Goal: Task Accomplishment & Management: Complete application form

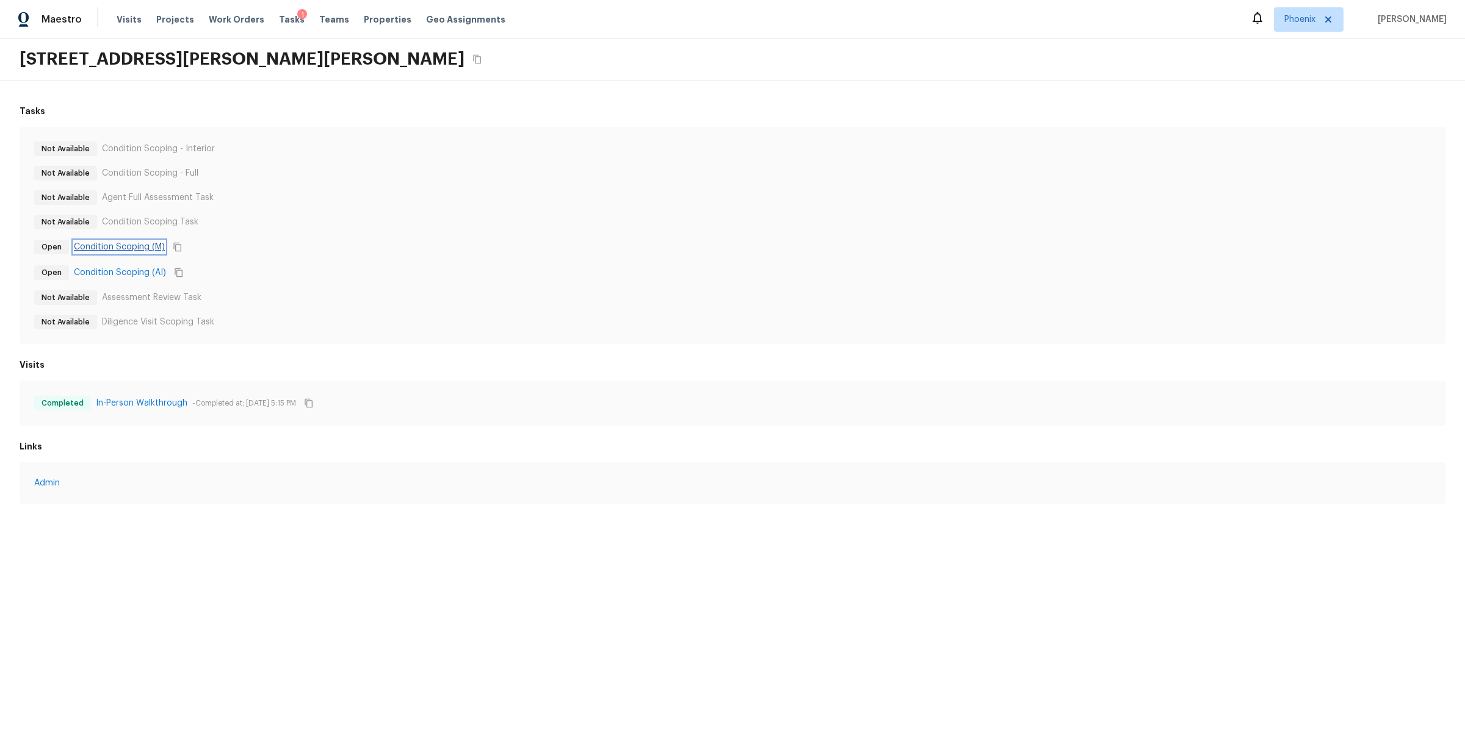
click at [139, 241] on link "Condition Scoping (M)" at bounding box center [119, 247] width 91 height 12
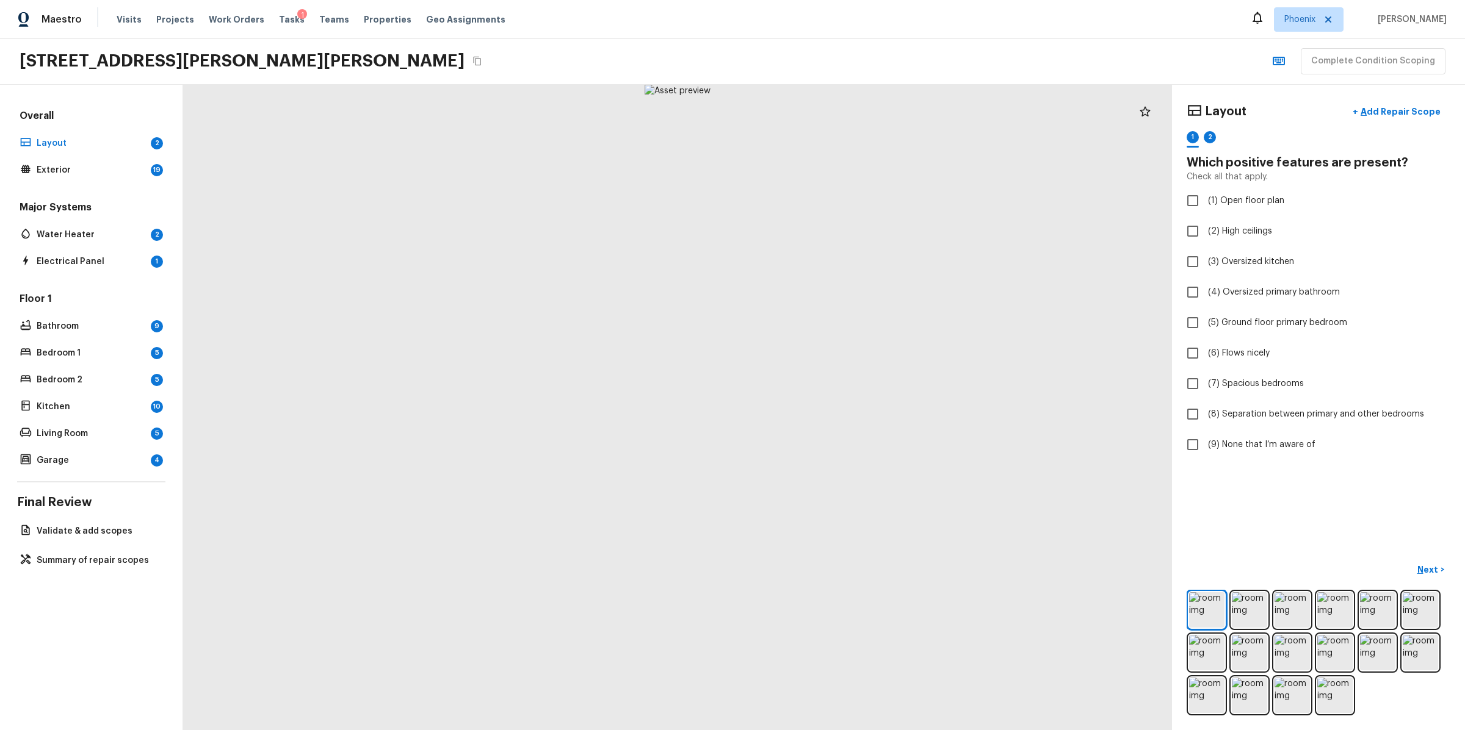
checkbox input "true"
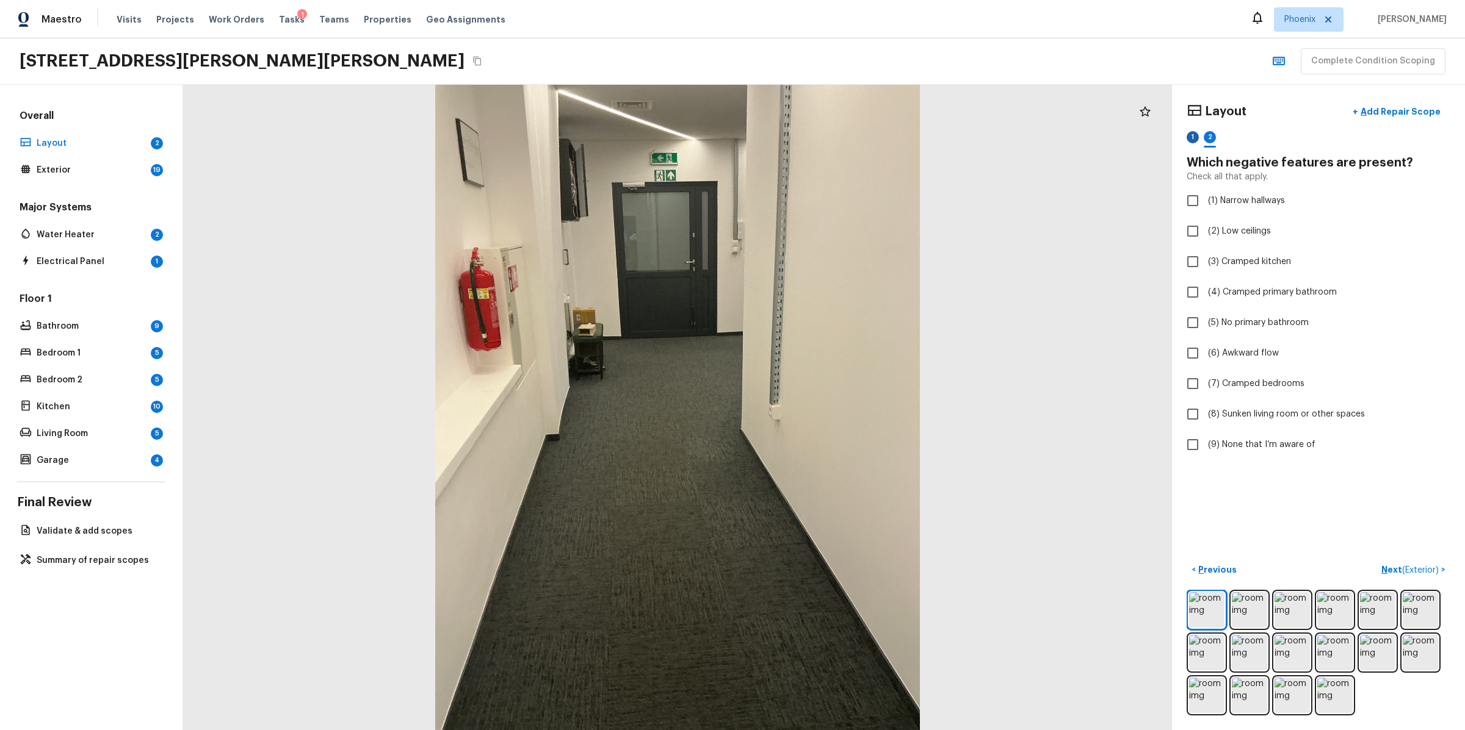
click at [1192, 138] on div "1" at bounding box center [1192, 137] width 12 height 12
checkbox input "true"
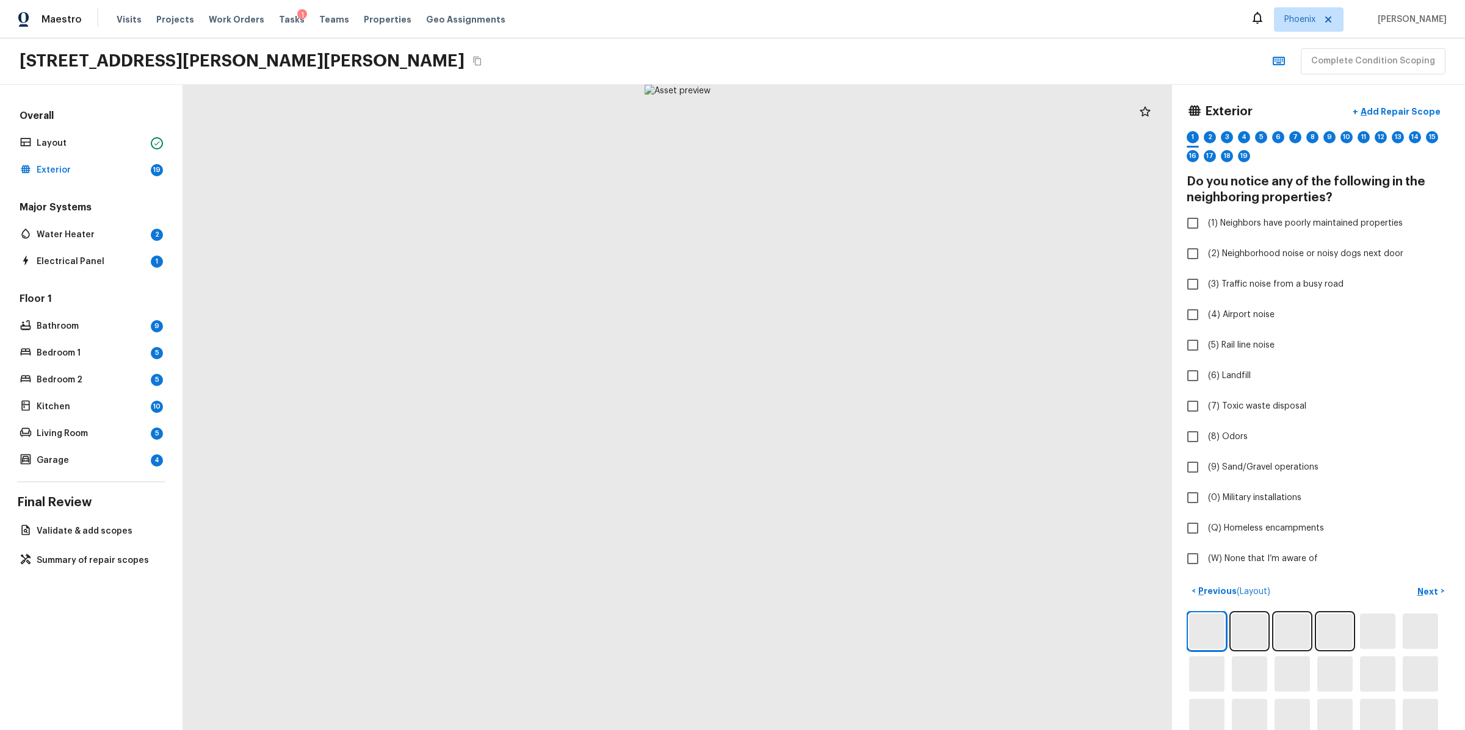
checkbox input "true"
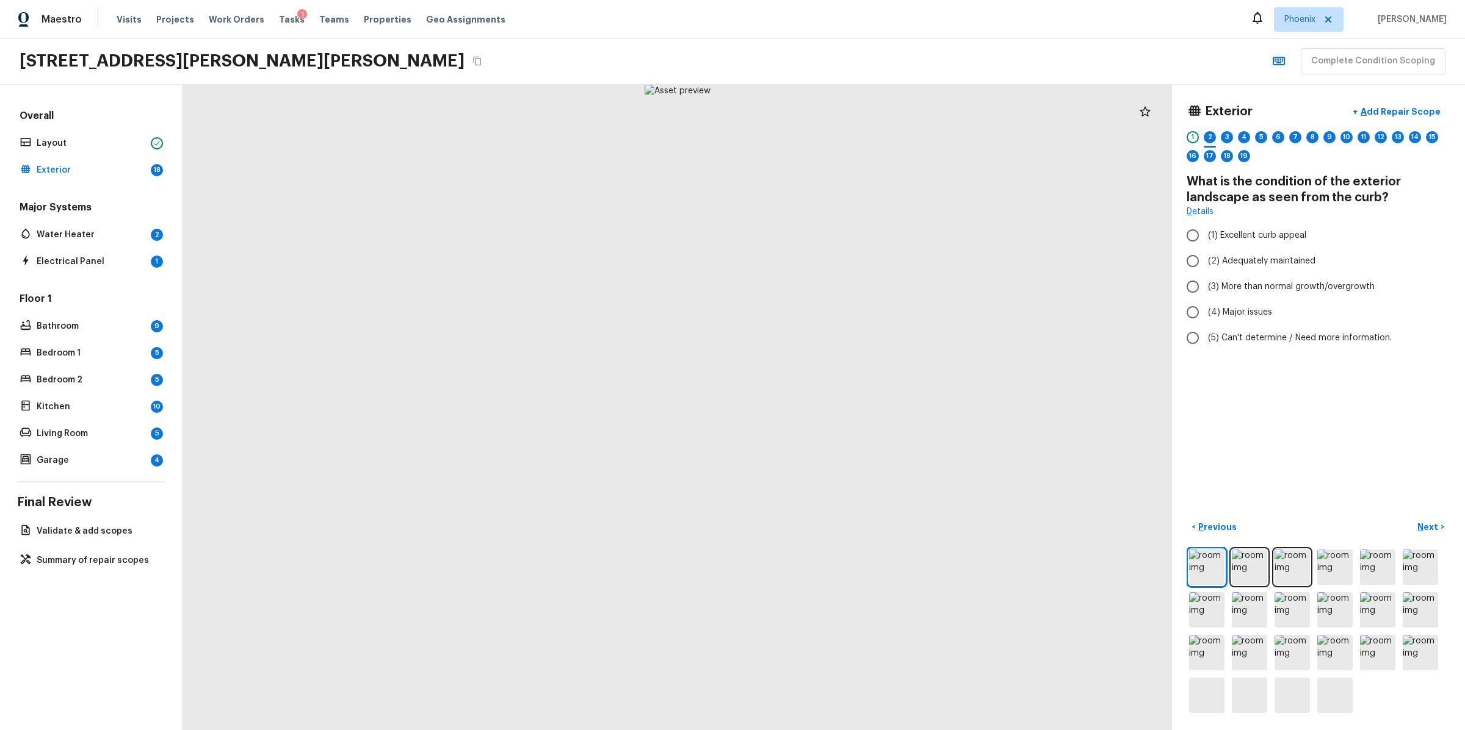
radio input "true"
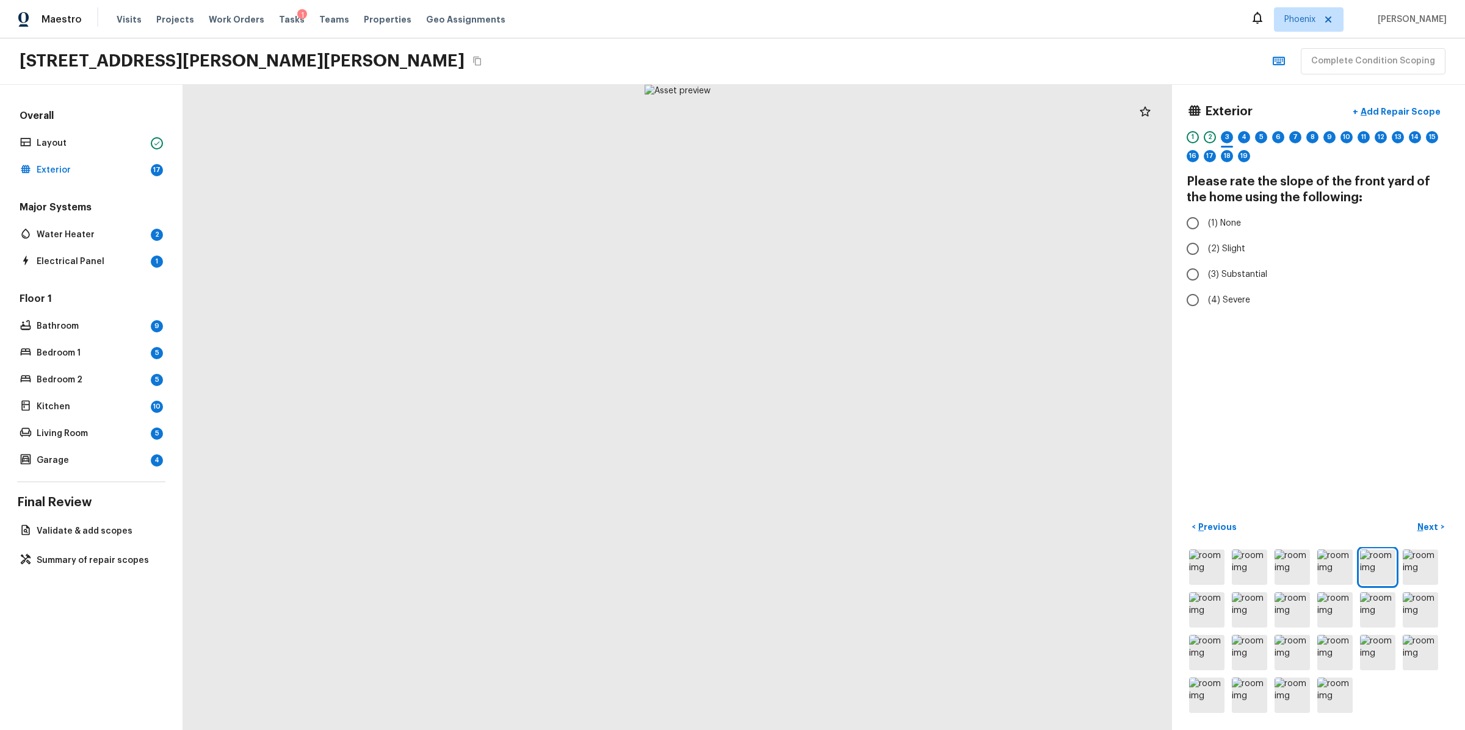
radio input "true"
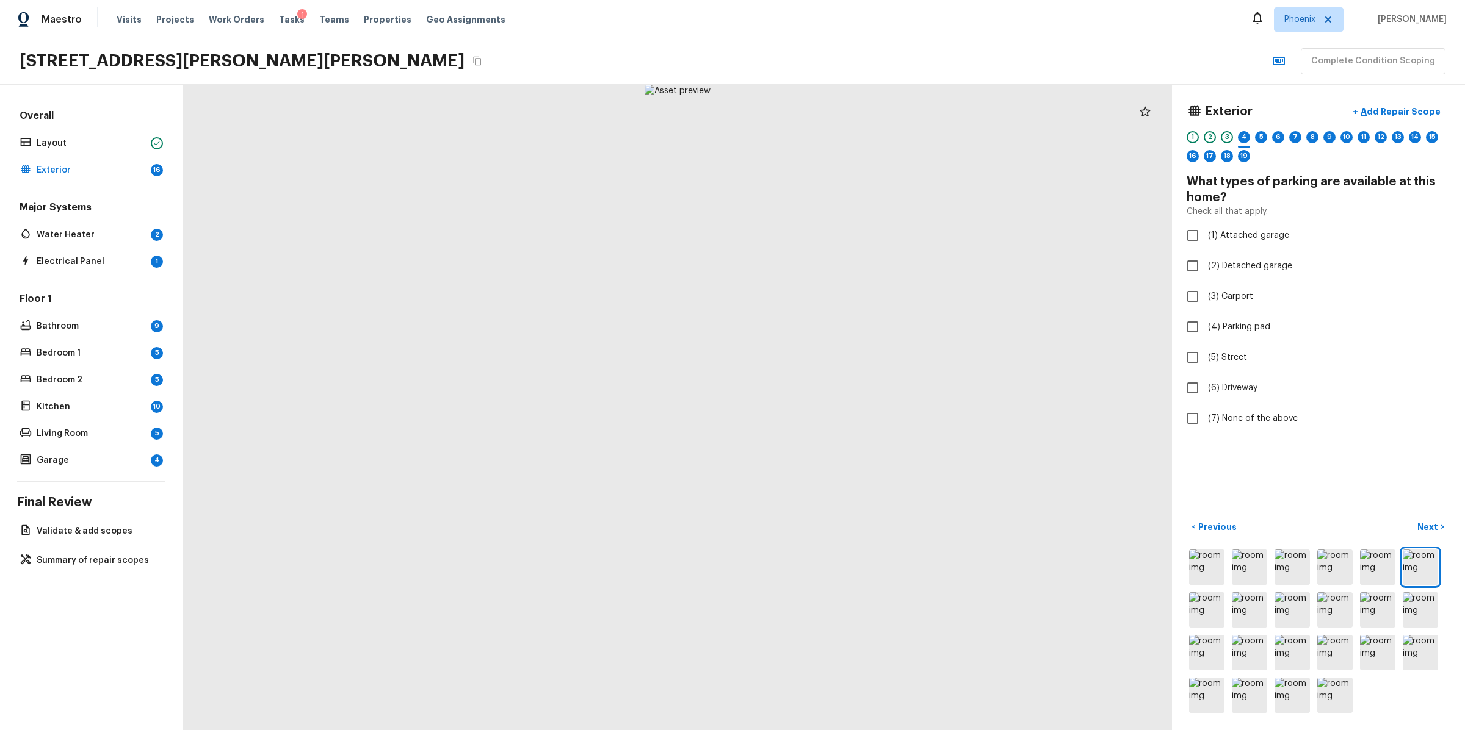
checkbox input "true"
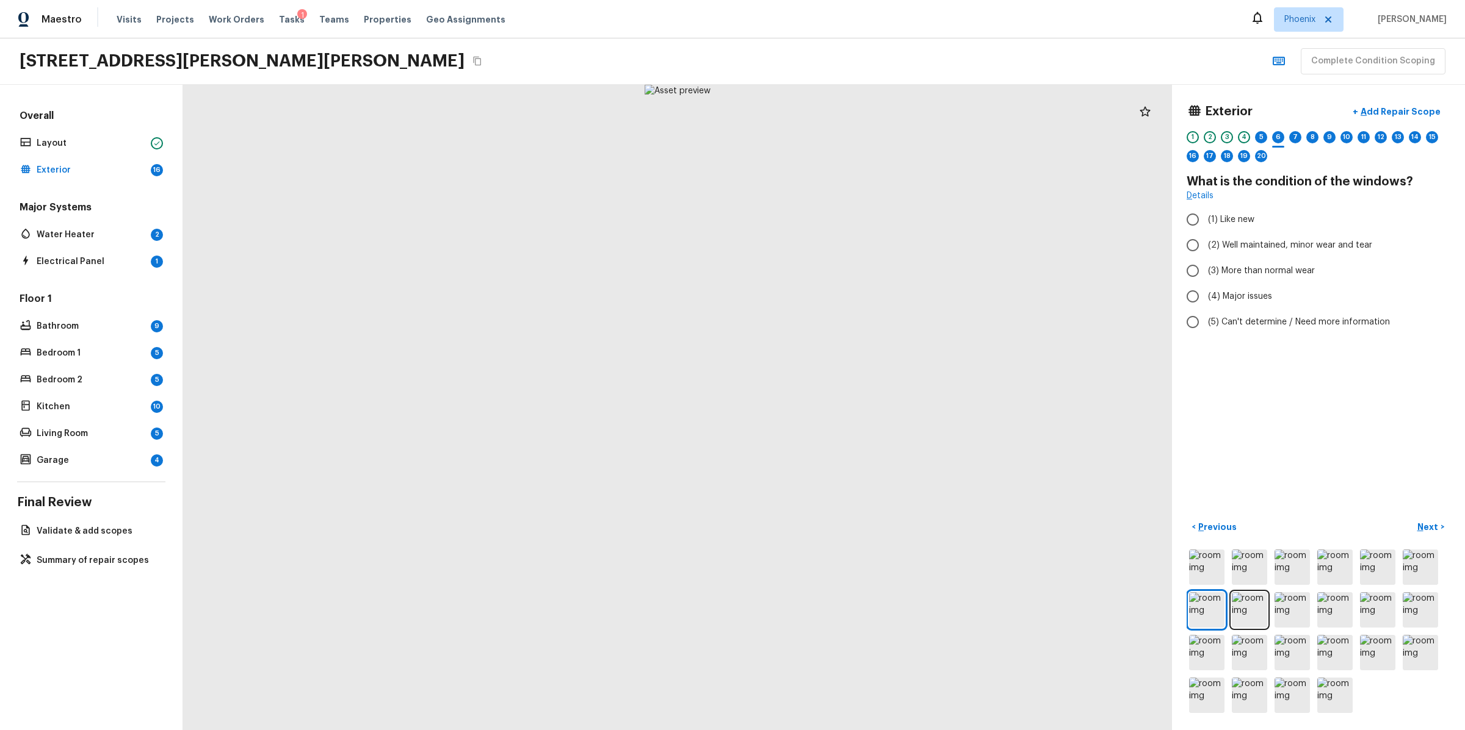
radio input "true"
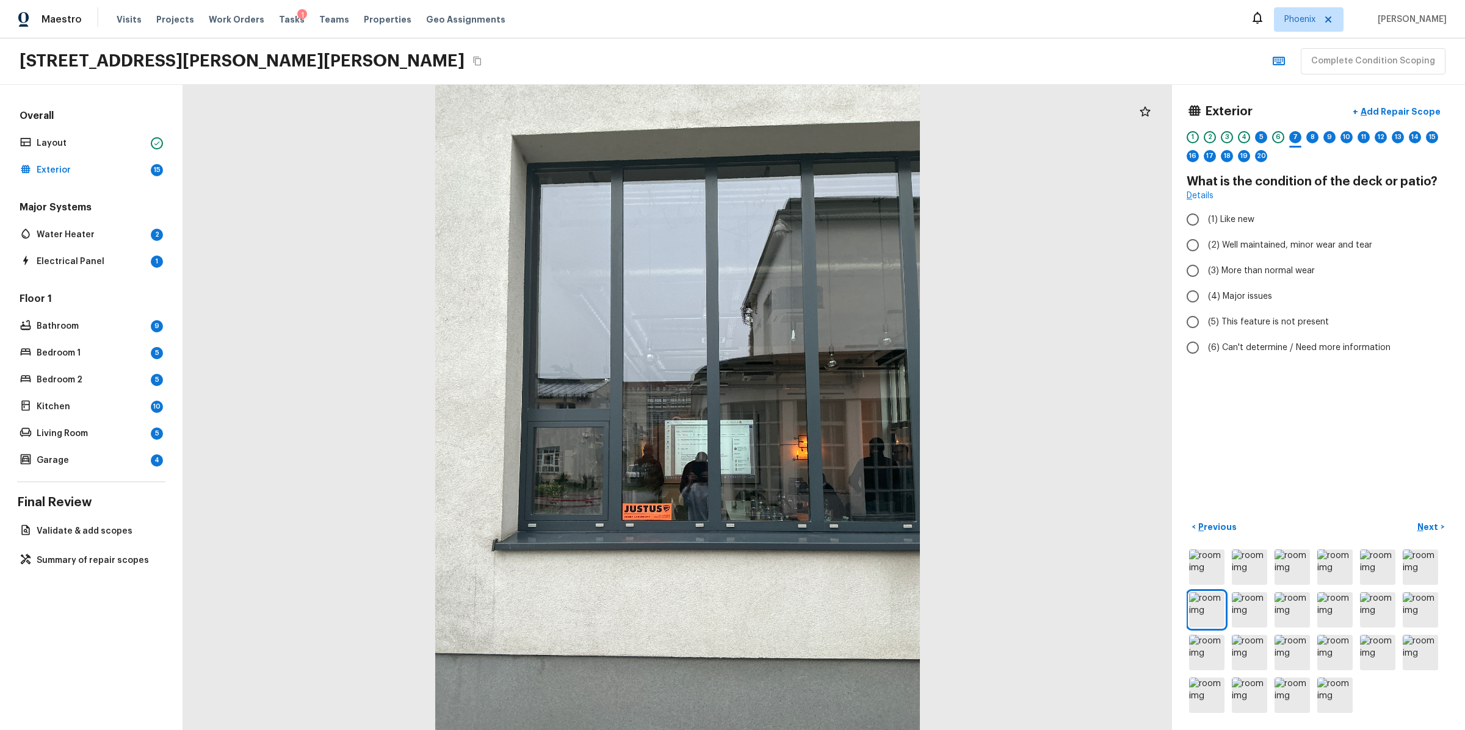
radio input "true"
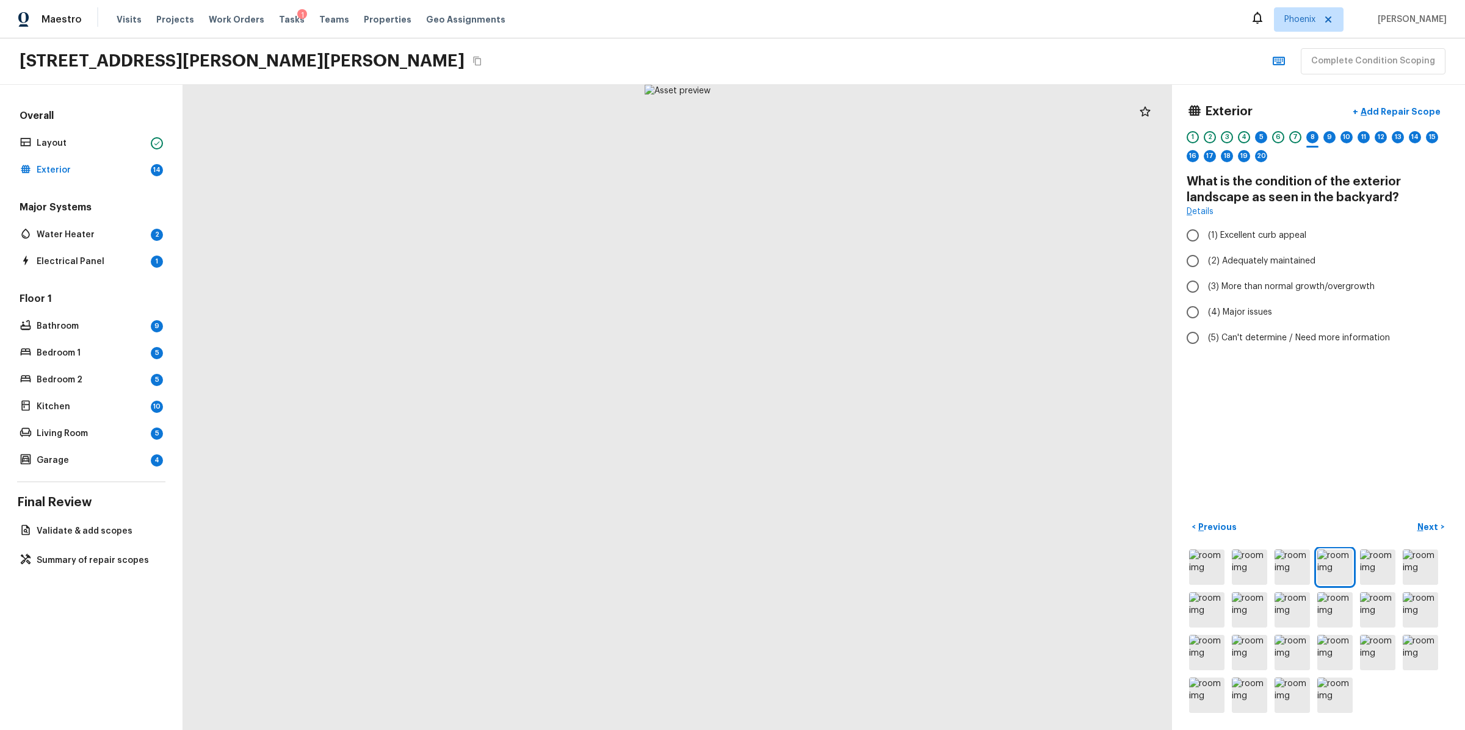
radio input "true"
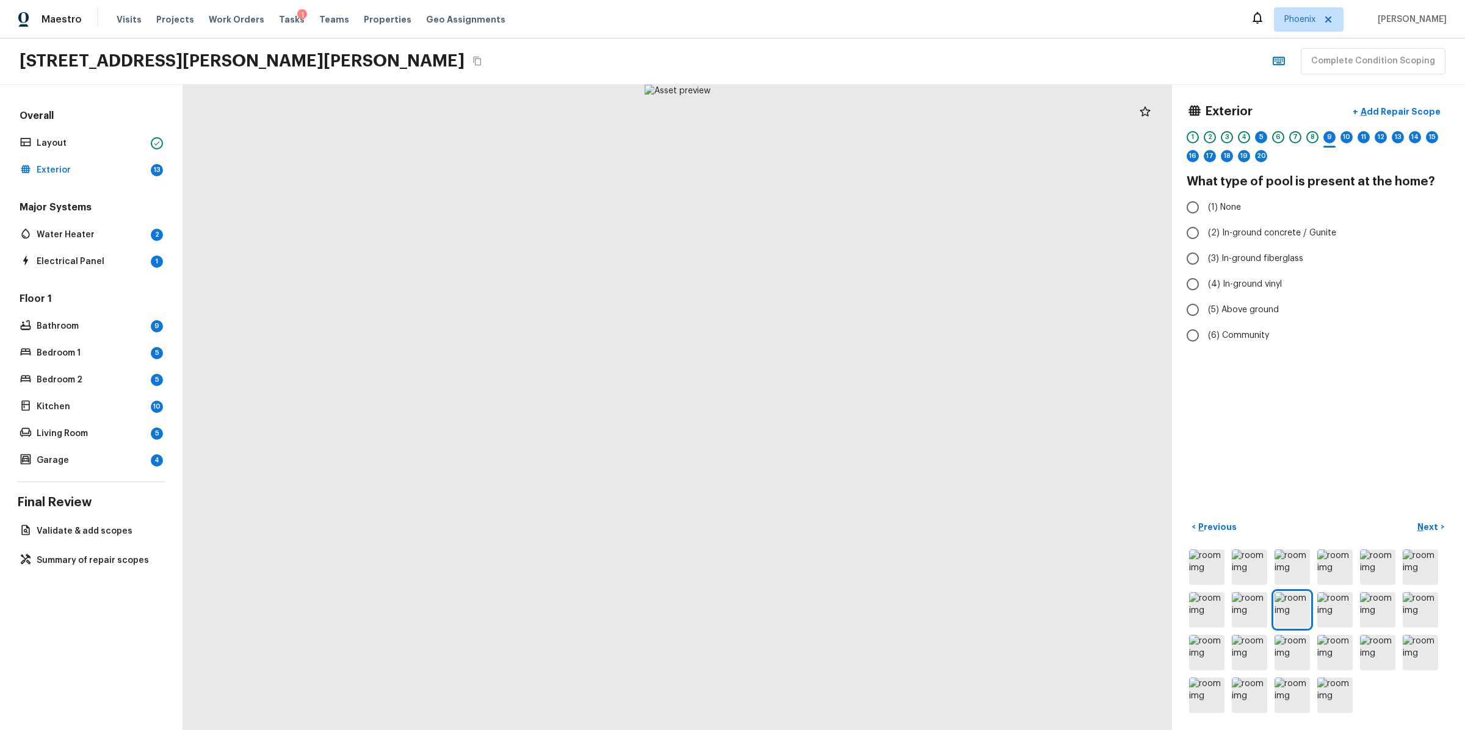
radio input "true"
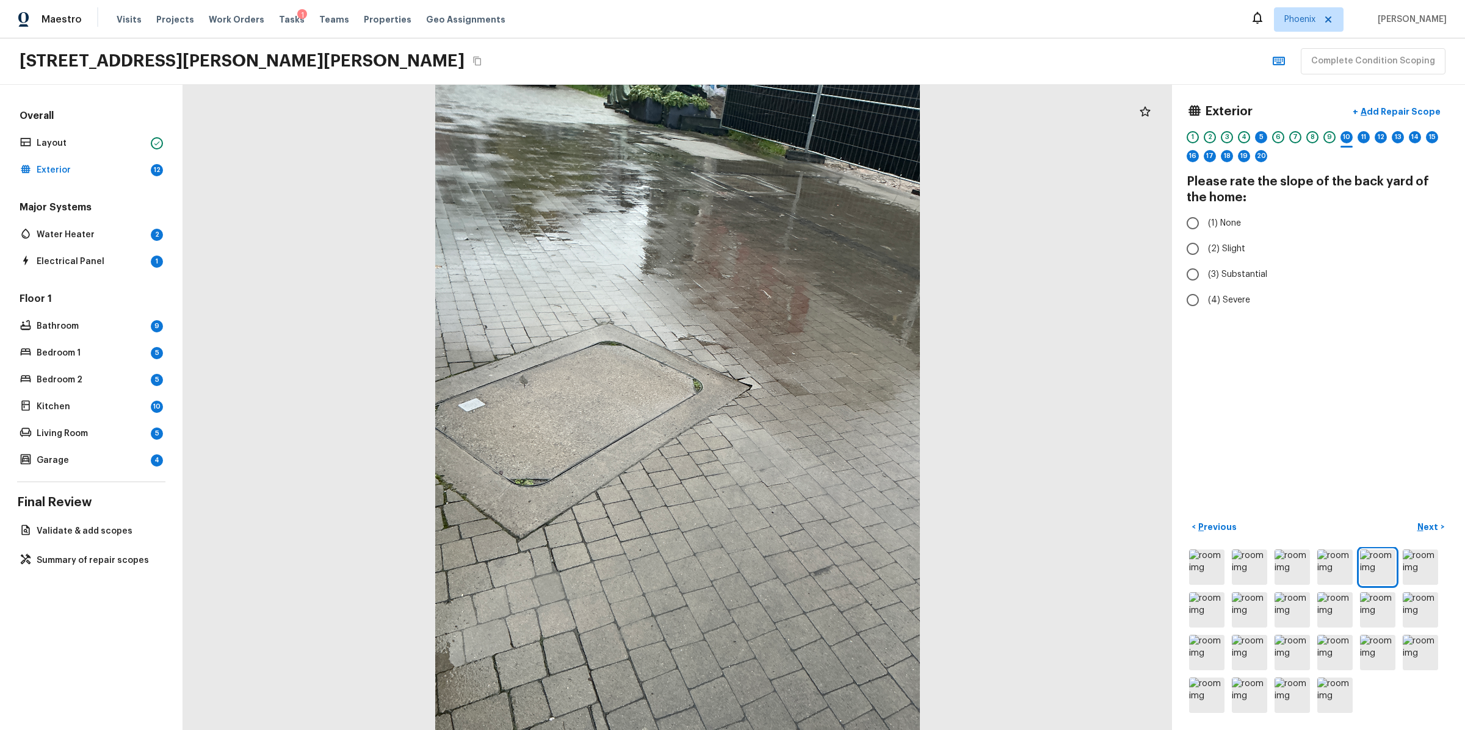
radio input "true"
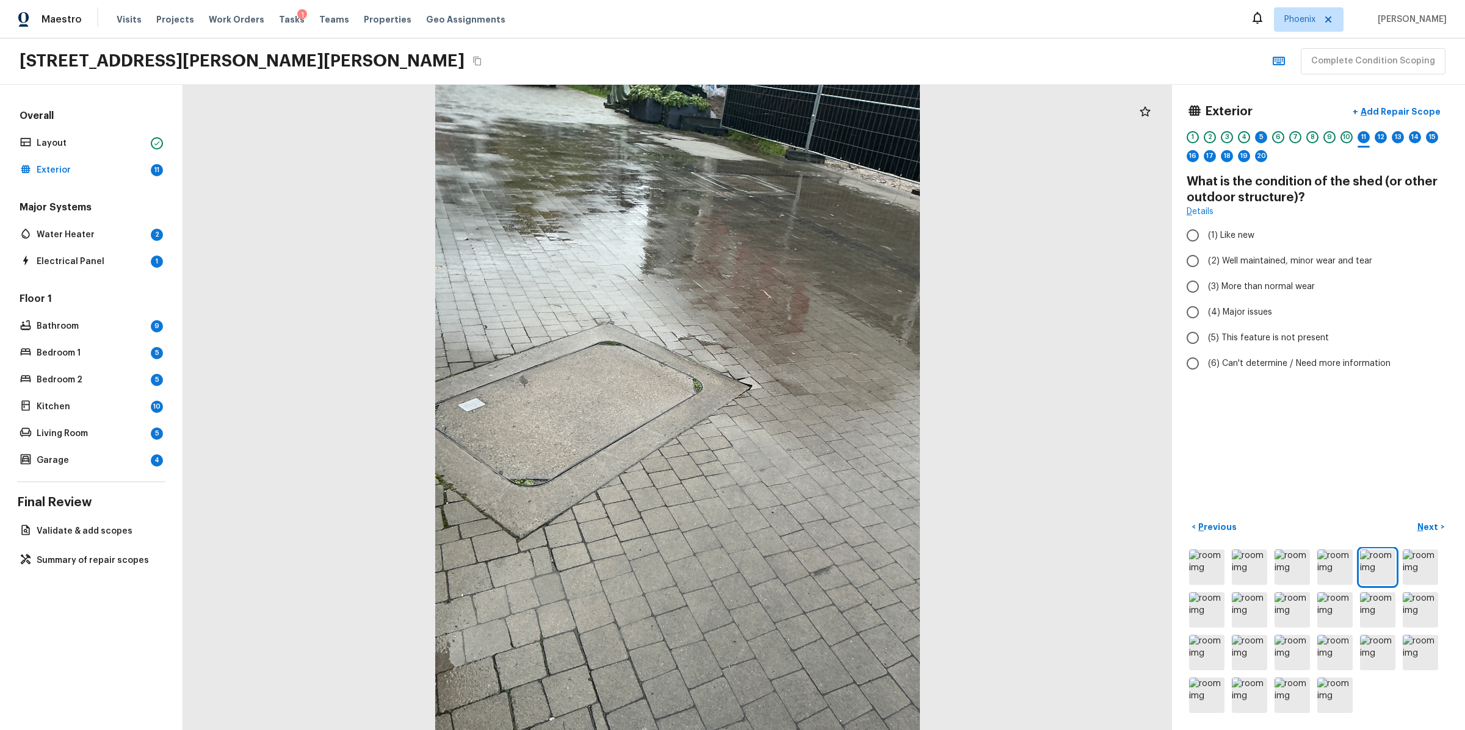
radio input "true"
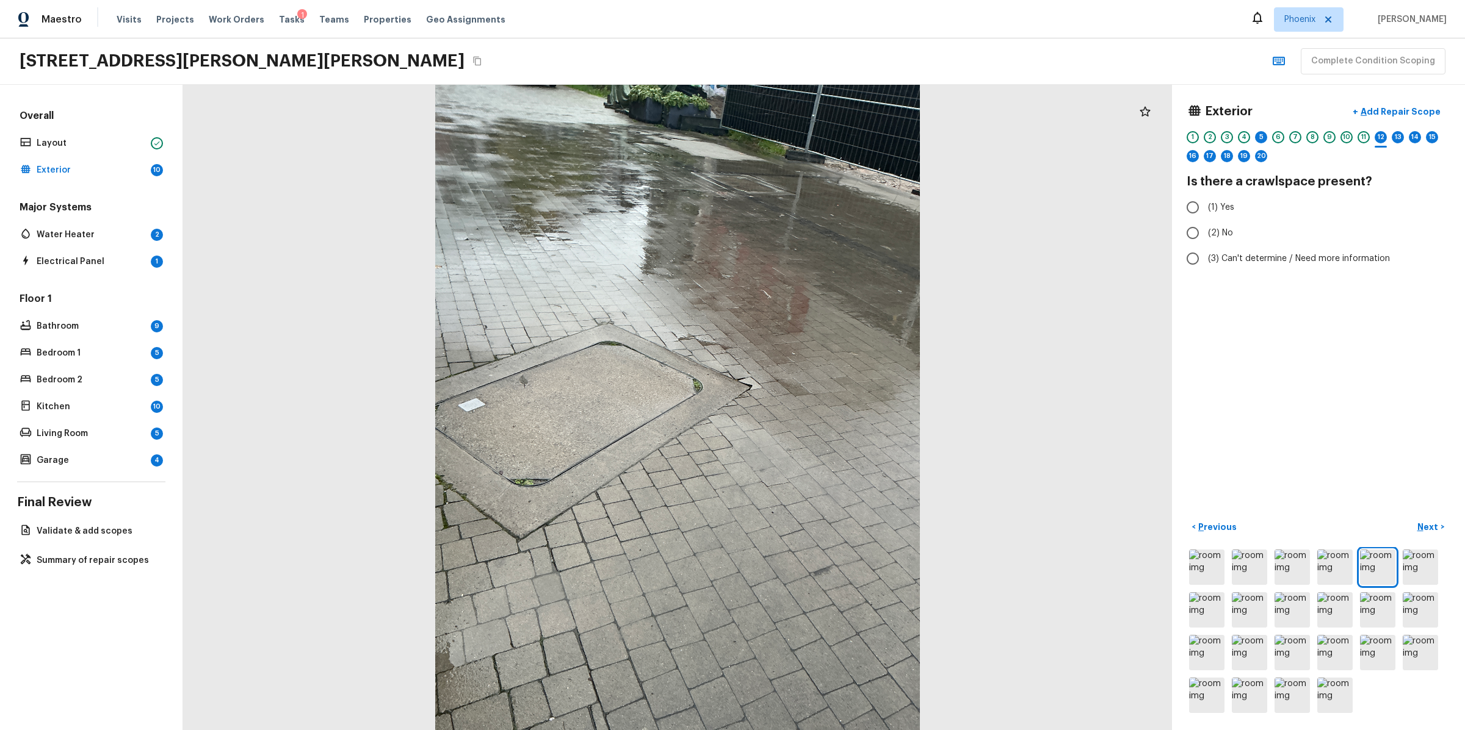
radio input "true"
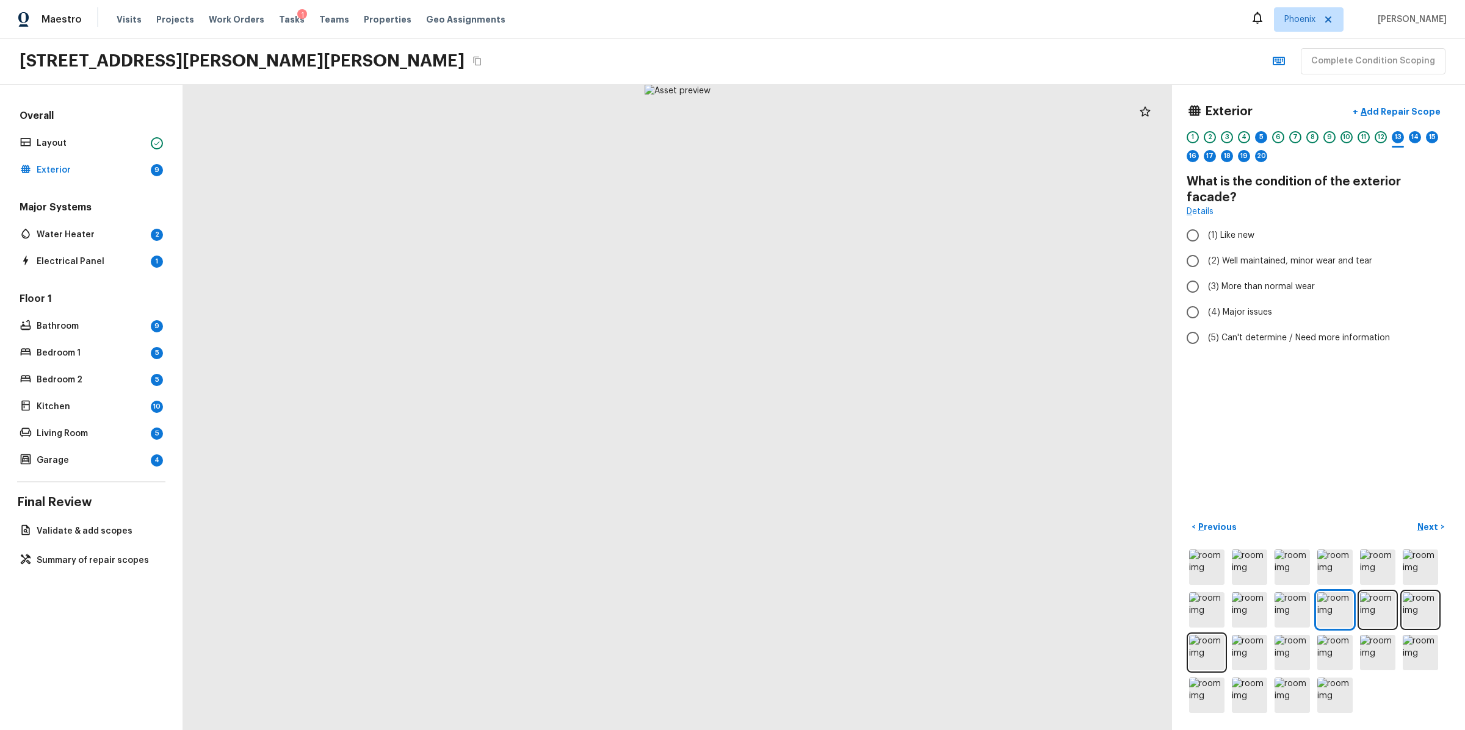
radio input "true"
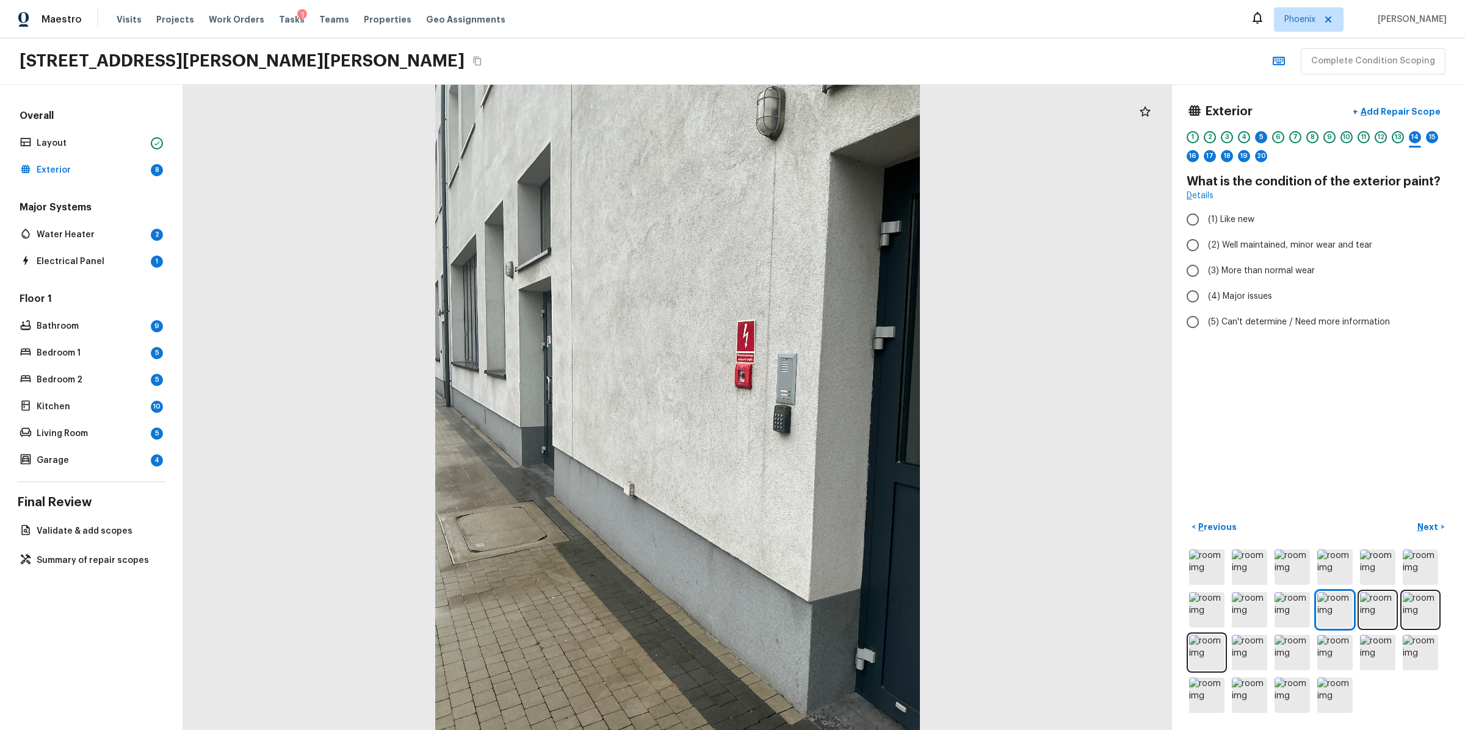
radio input "true"
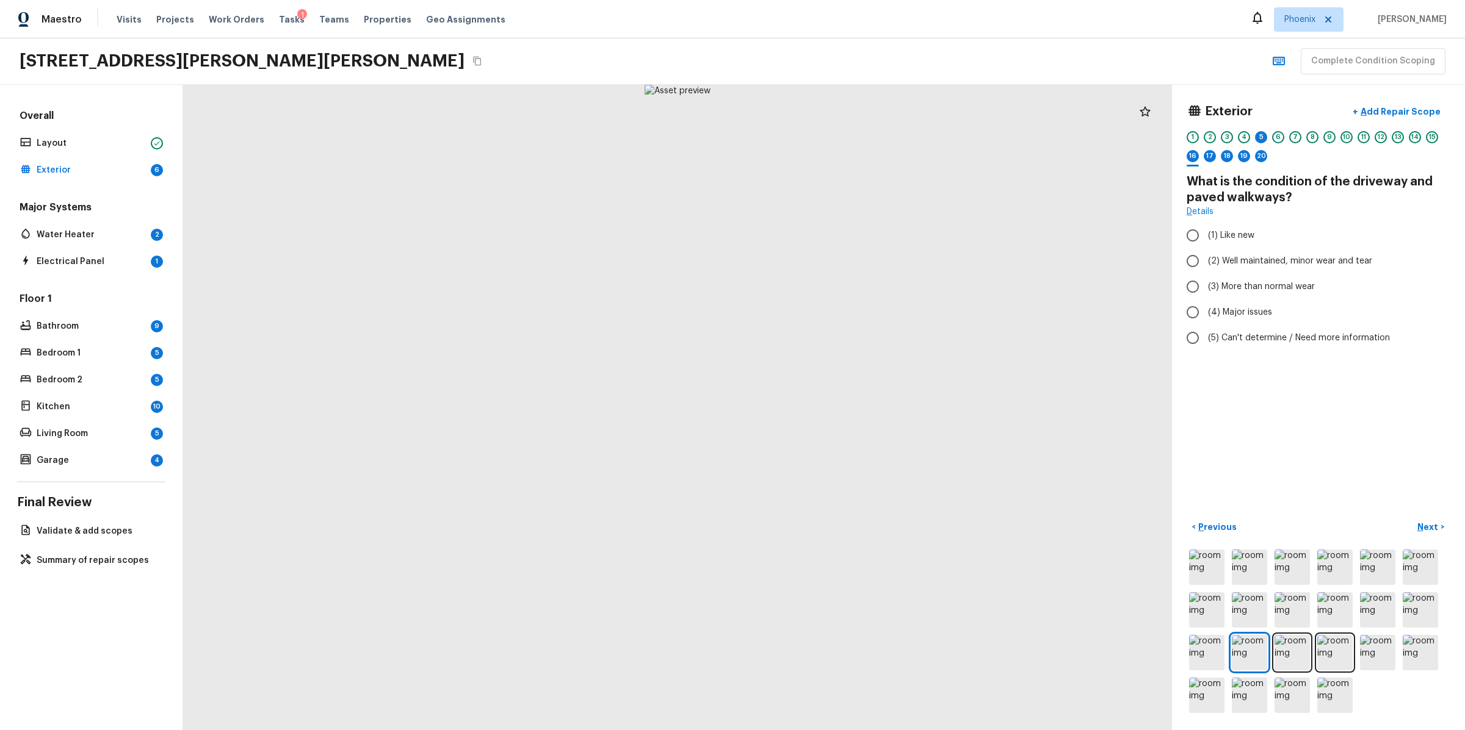
radio input "true"
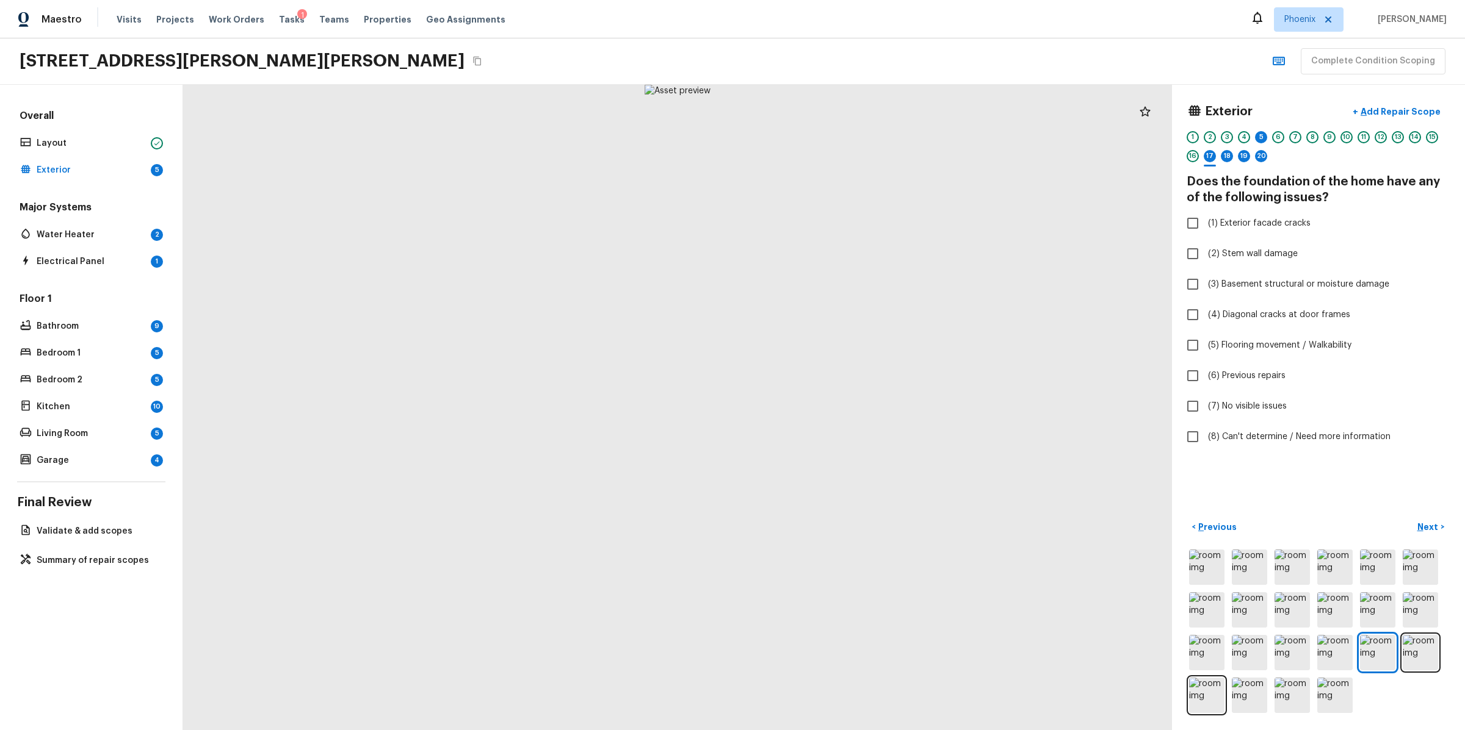
checkbox input "true"
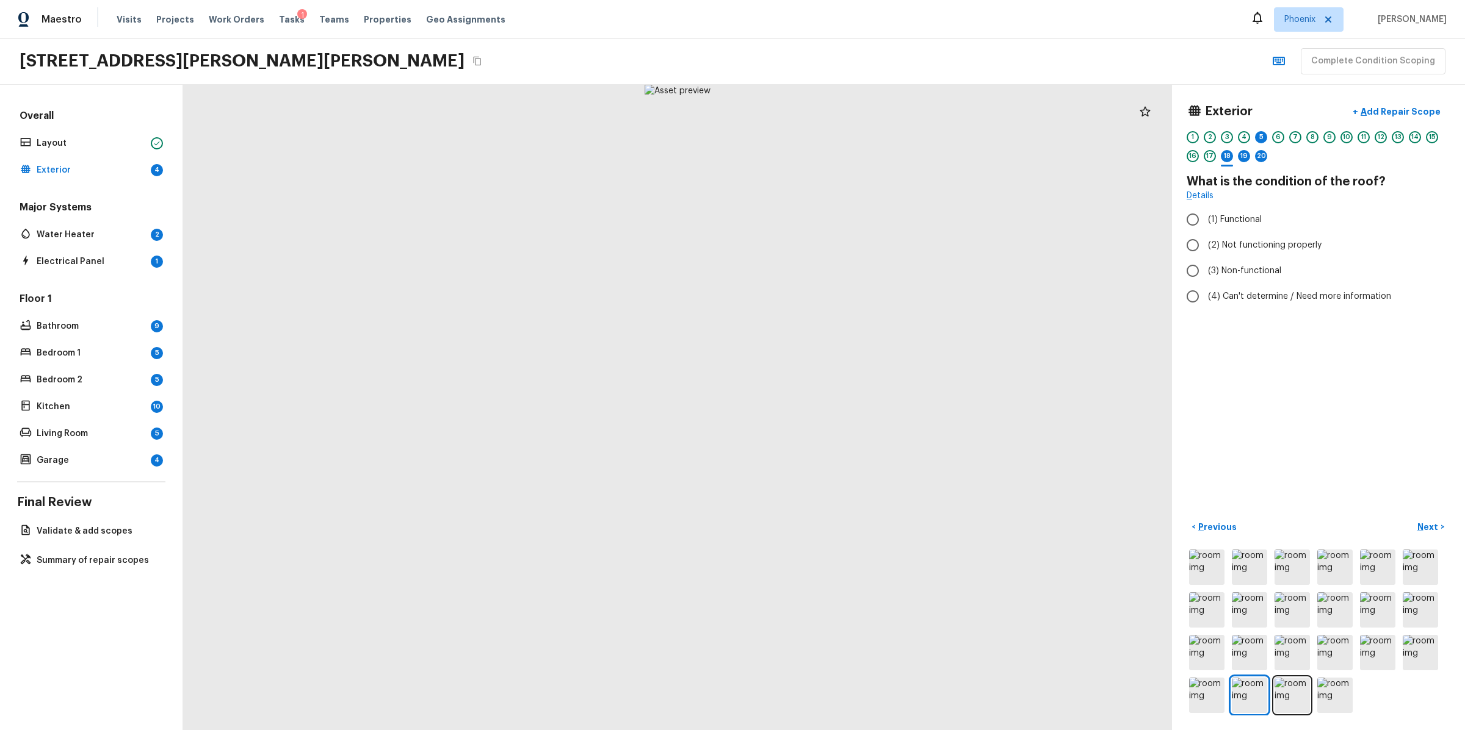
radio input "true"
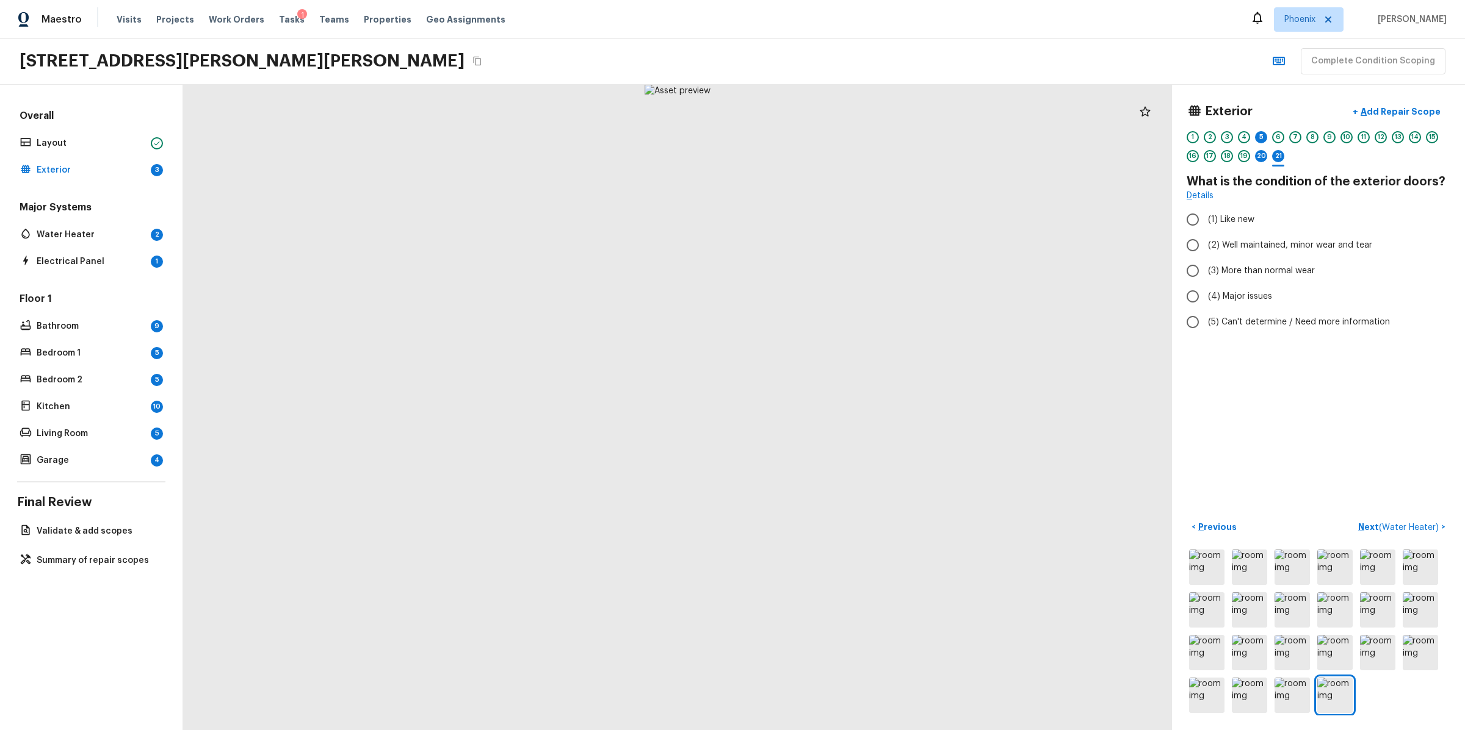
radio input "true"
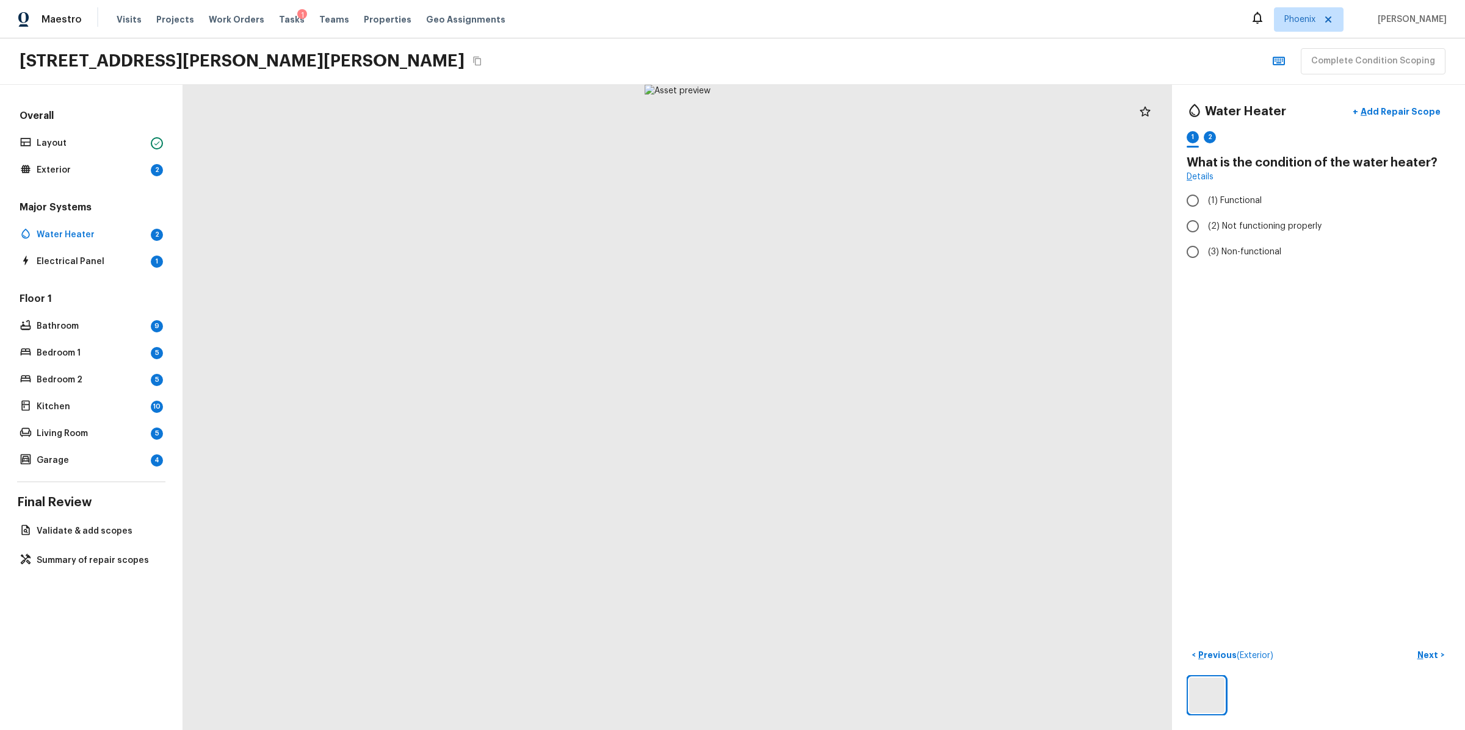
radio input "true"
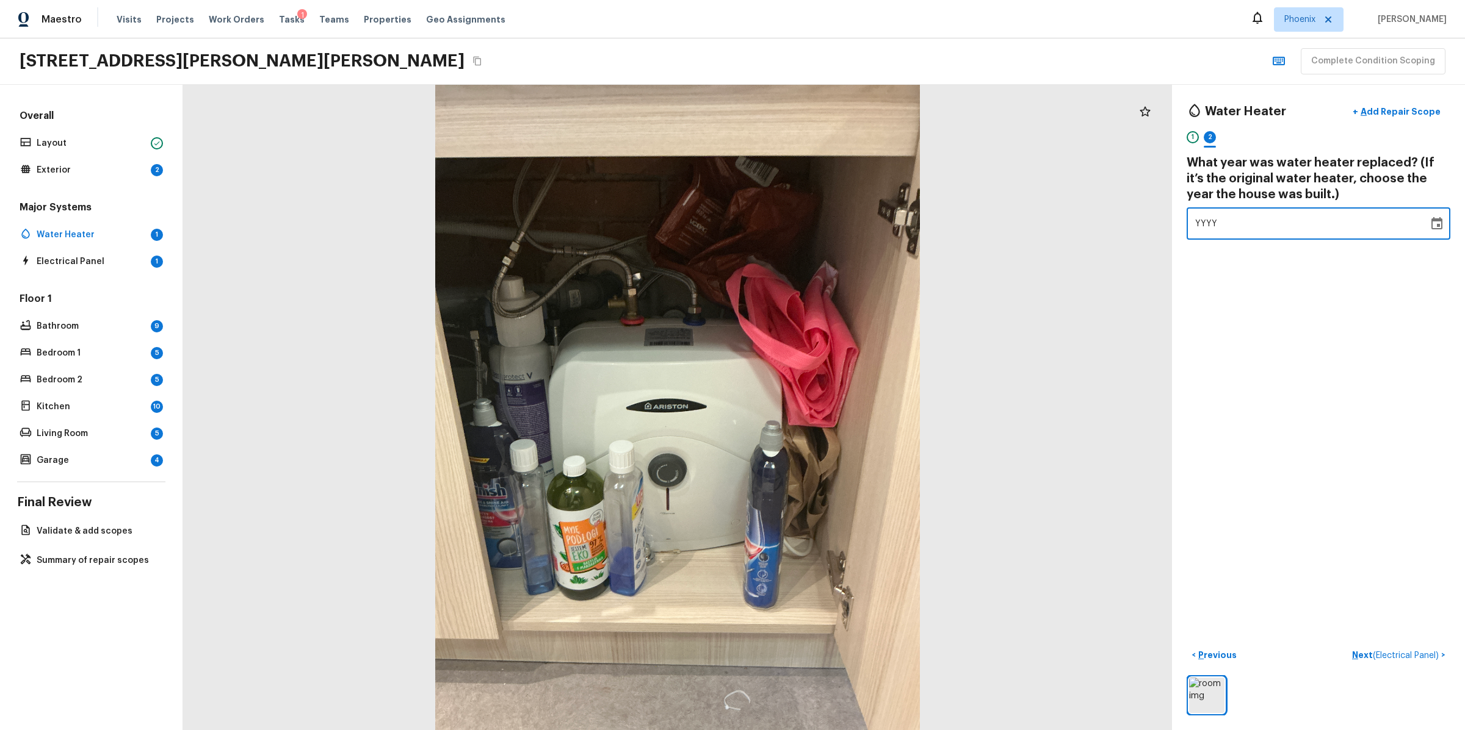
click at [1267, 212] on div "YYYY" at bounding box center [1307, 223] width 225 height 32
click at [1432, 220] on icon "Choose date" at bounding box center [1436, 223] width 11 height 12
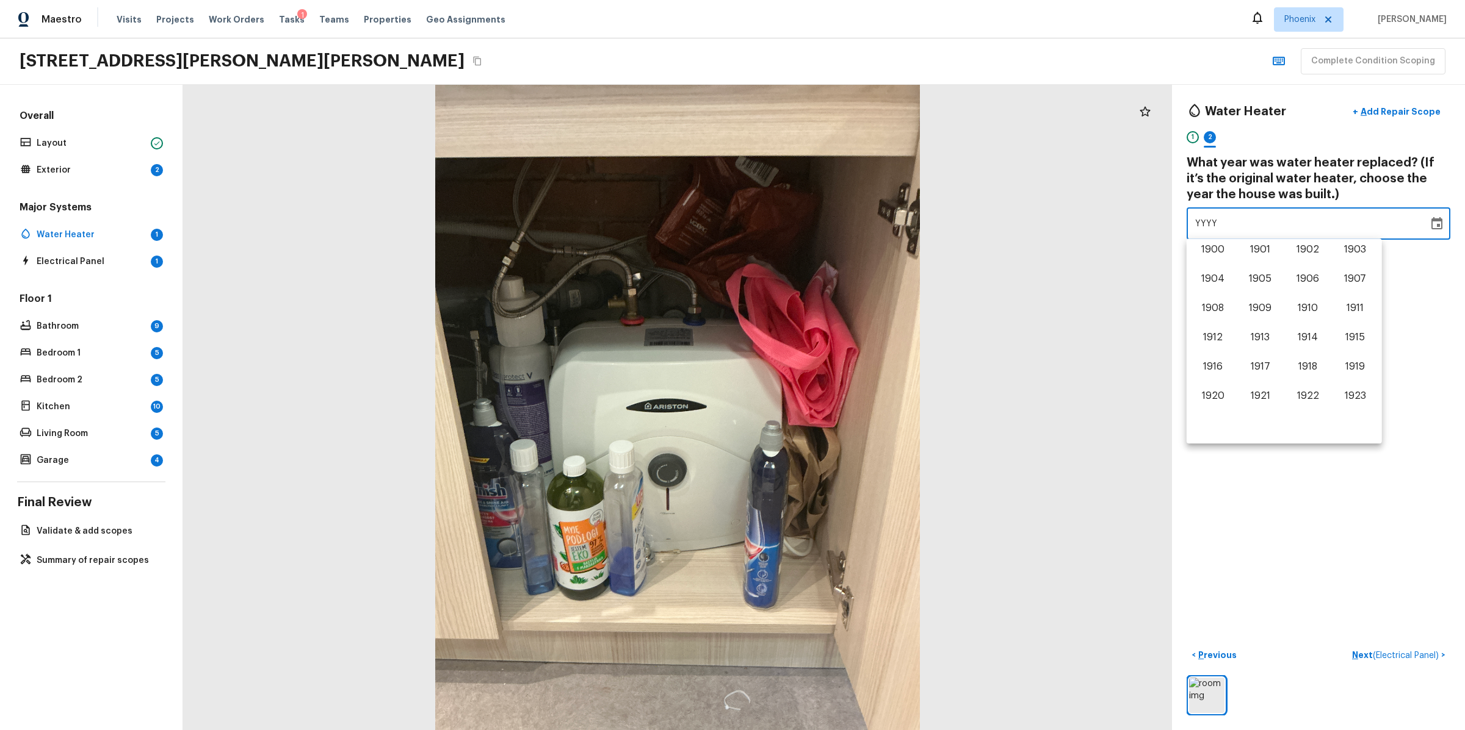
scroll to position [759, 0]
click at [1369, 307] on button "2015" at bounding box center [1355, 311] width 44 height 22
type input "2015"
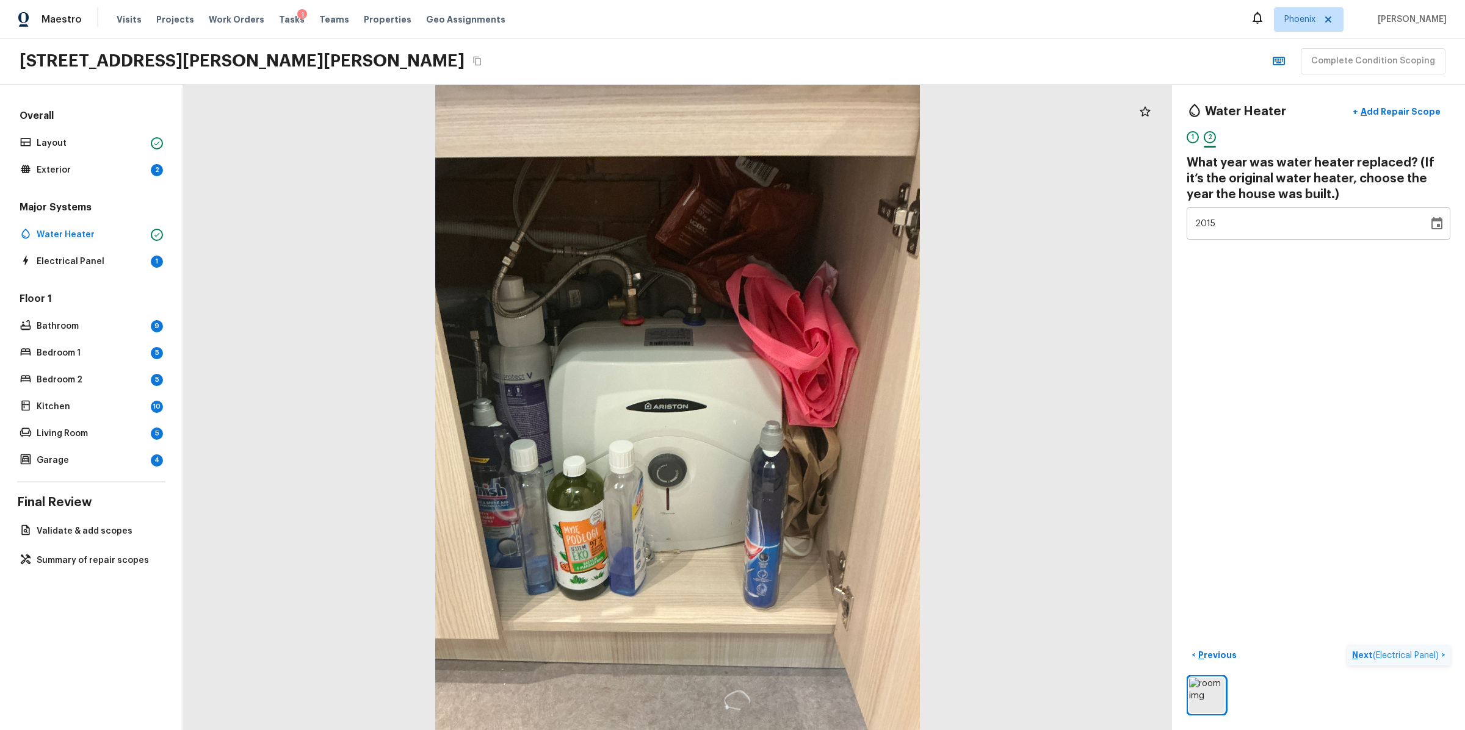
click at [1358, 655] on p "Next ( Electrical Panel )" at bounding box center [1396, 655] width 89 height 13
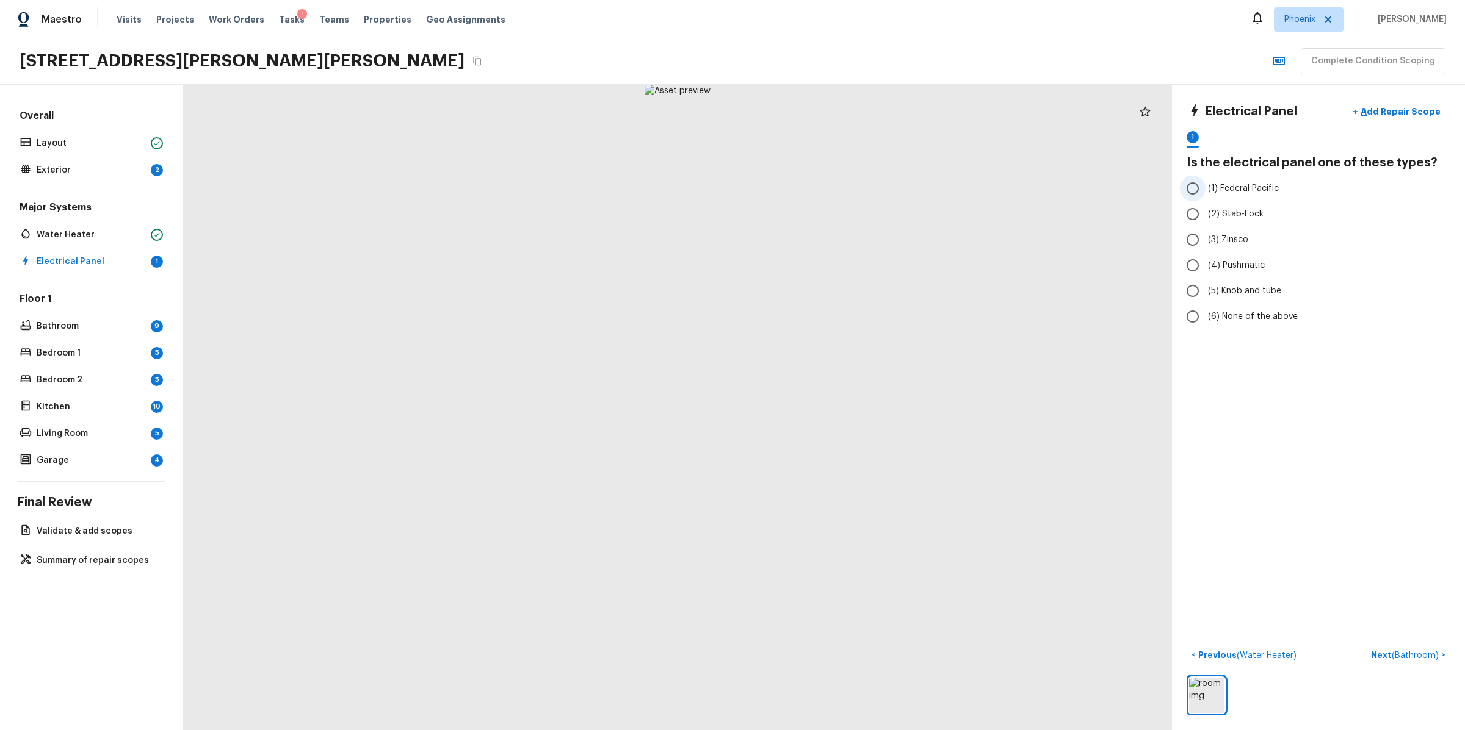
click at [1199, 194] on input "(1) Federal Pacific" at bounding box center [1193, 189] width 26 height 26
radio input "true"
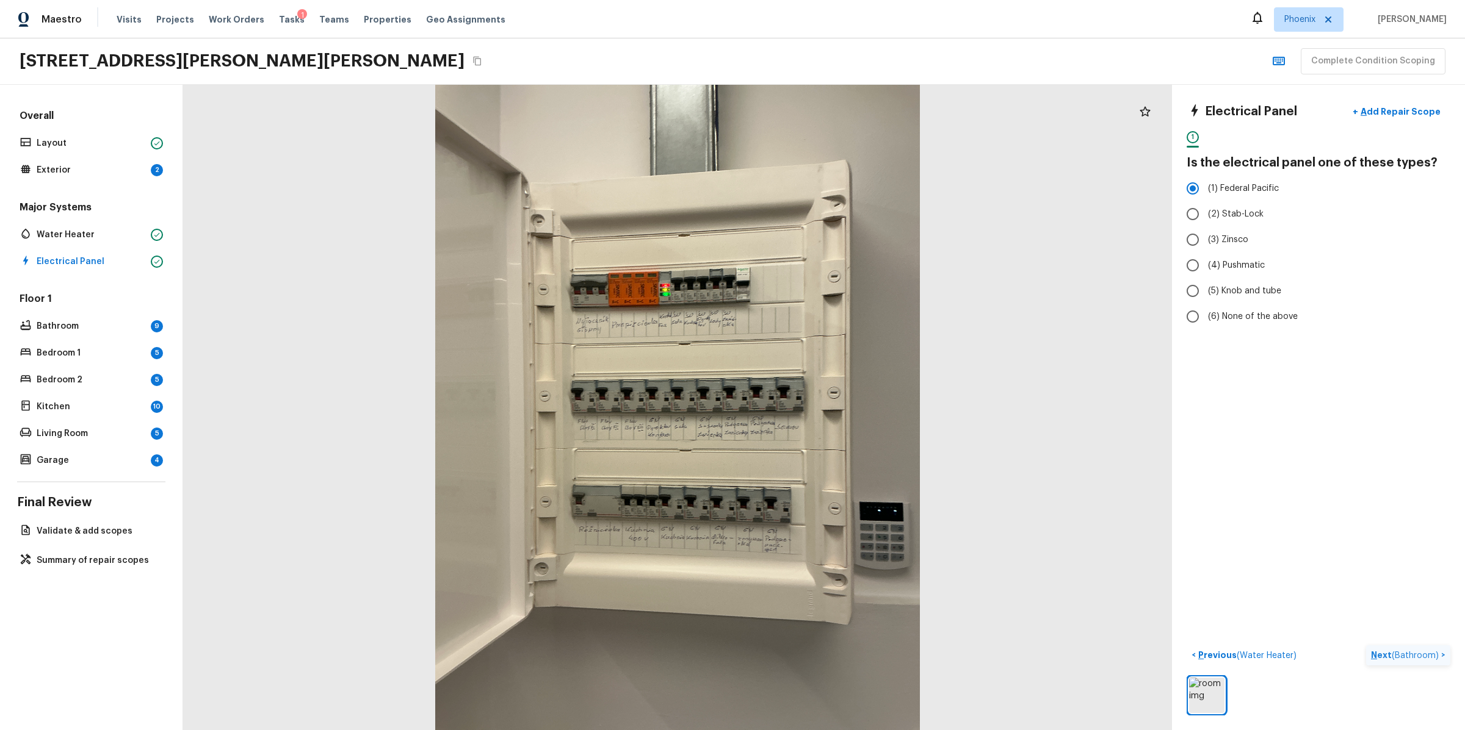
click at [1380, 649] on p "Next ( Bathroom )" at bounding box center [1406, 655] width 70 height 13
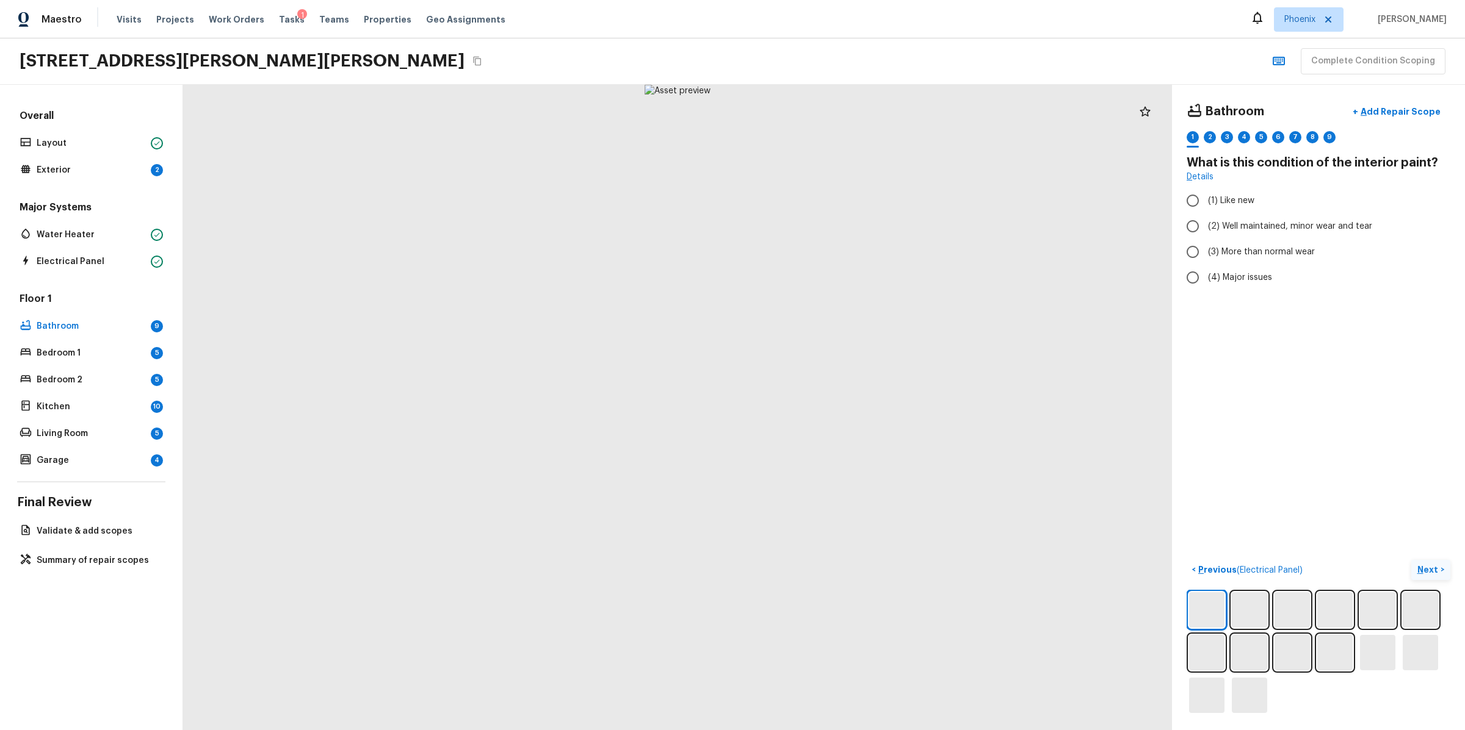
radio input "true"
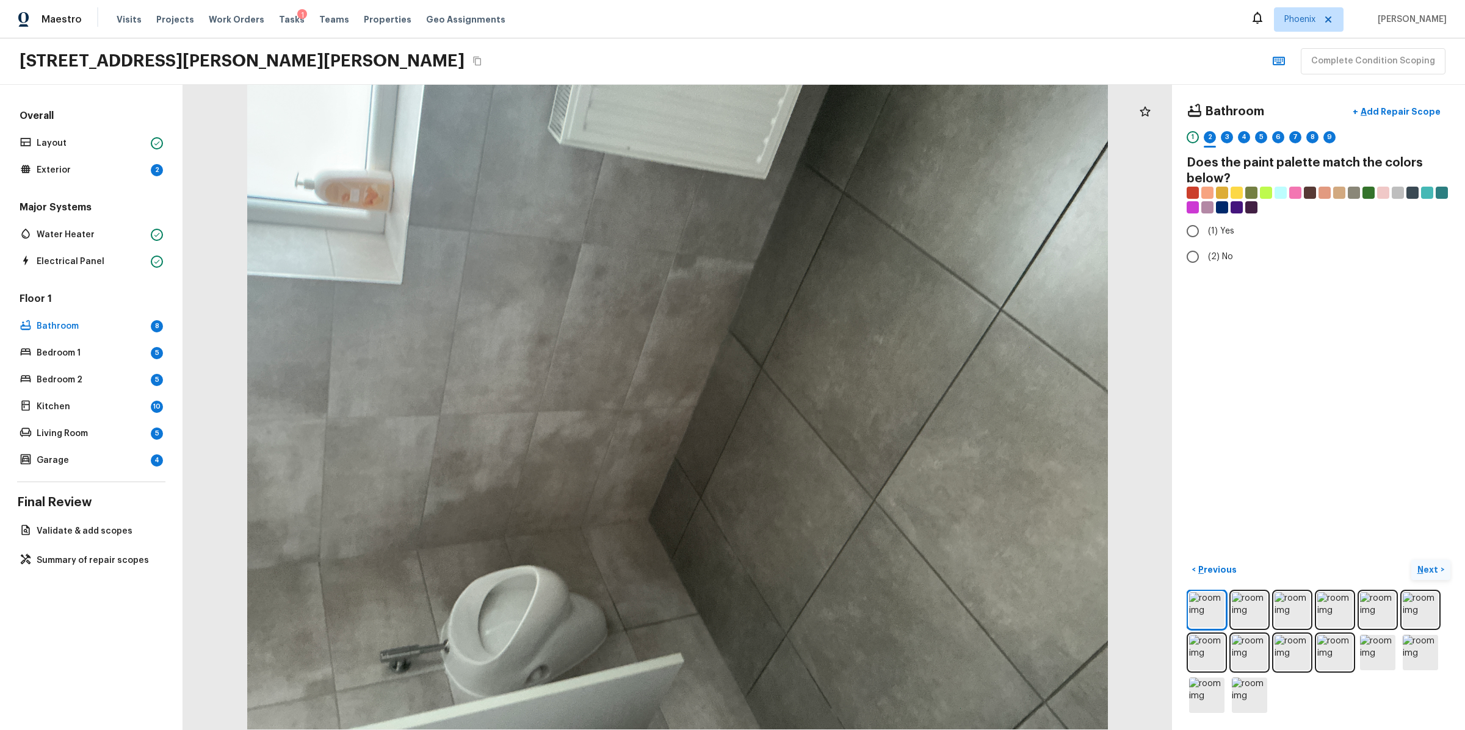
radio input "true"
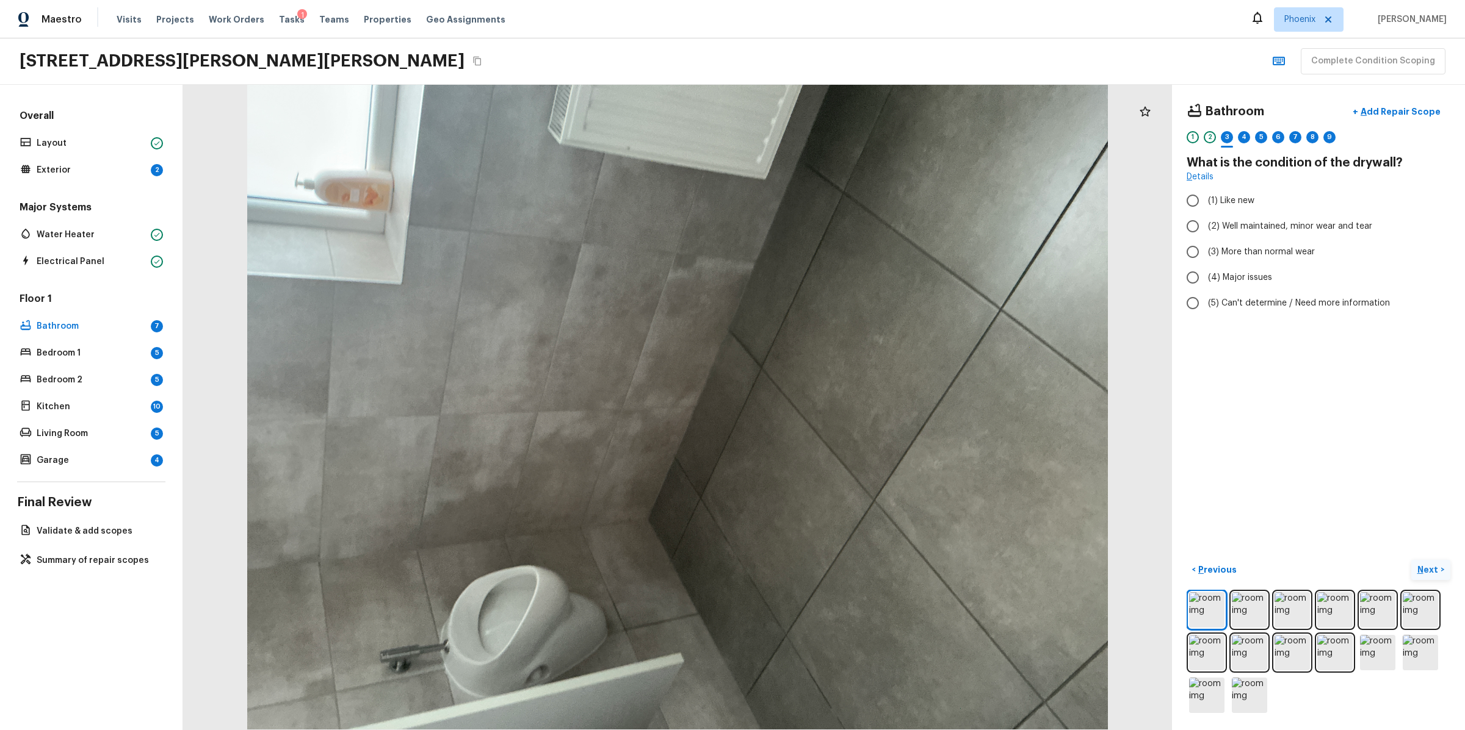
radio input "true"
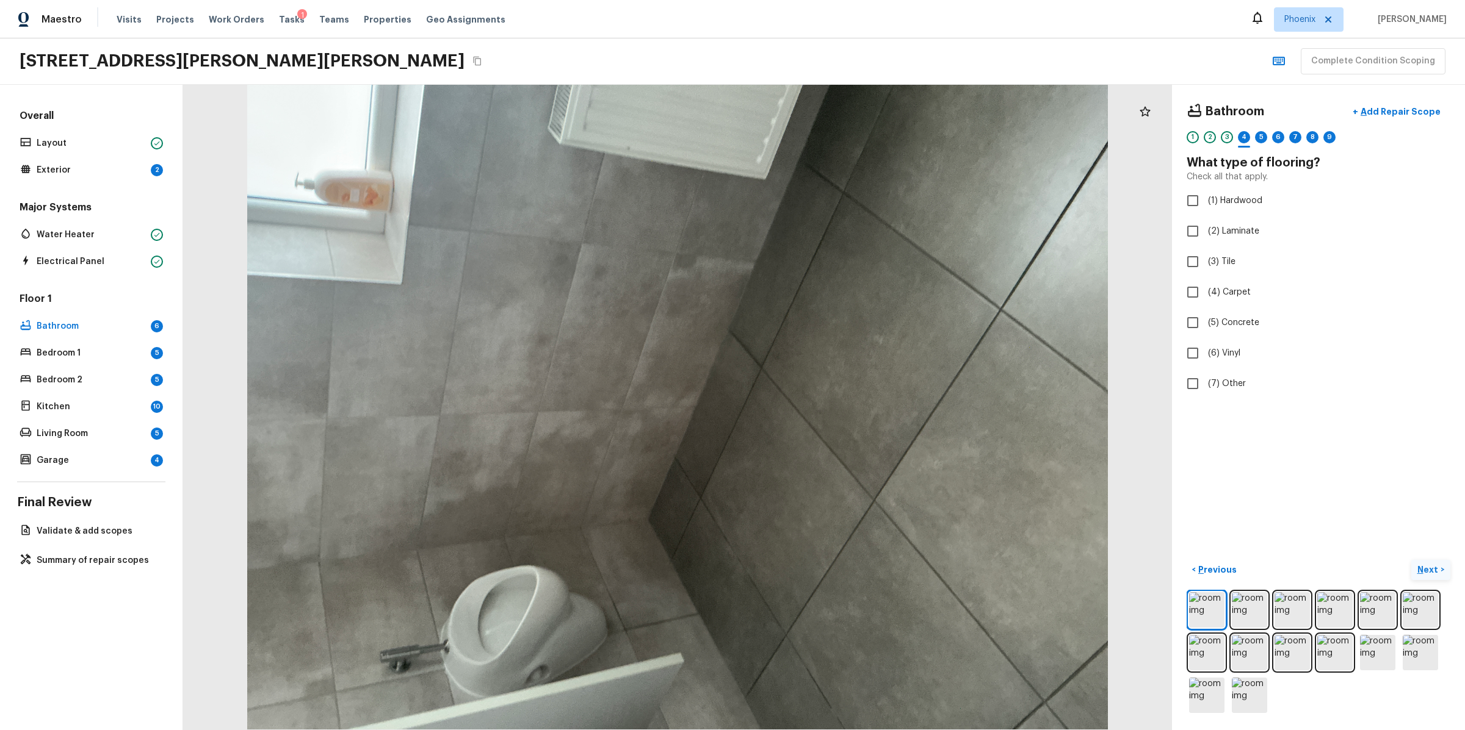
checkbox input "true"
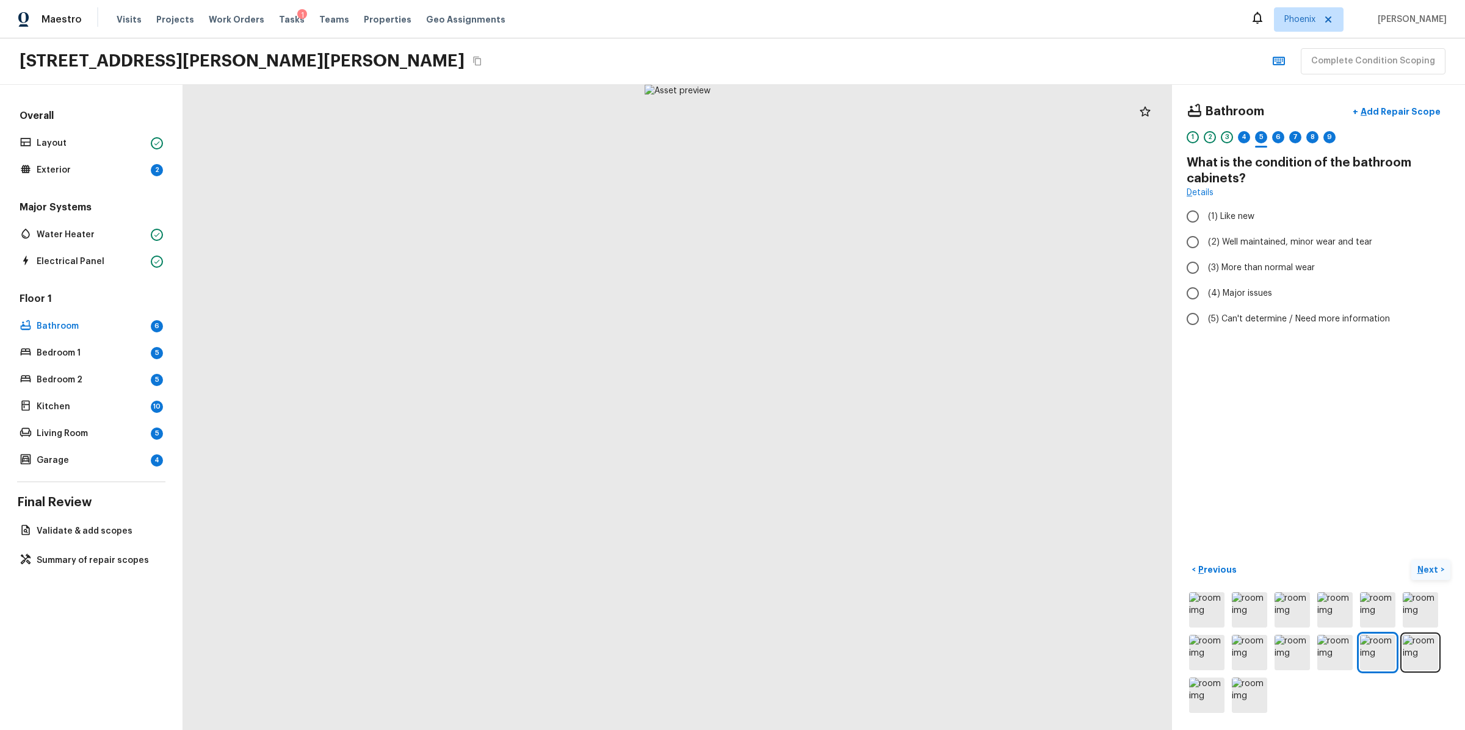
radio input "true"
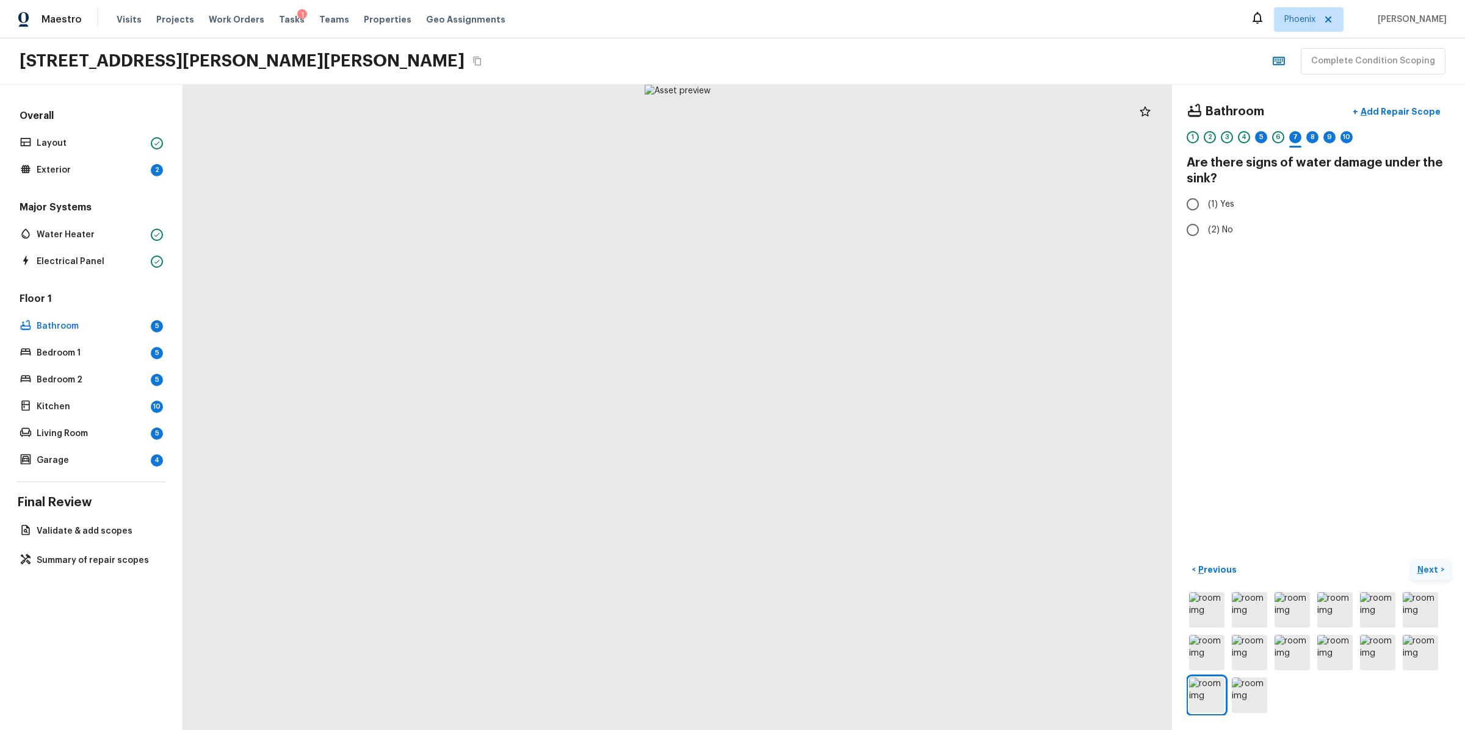
radio input "true"
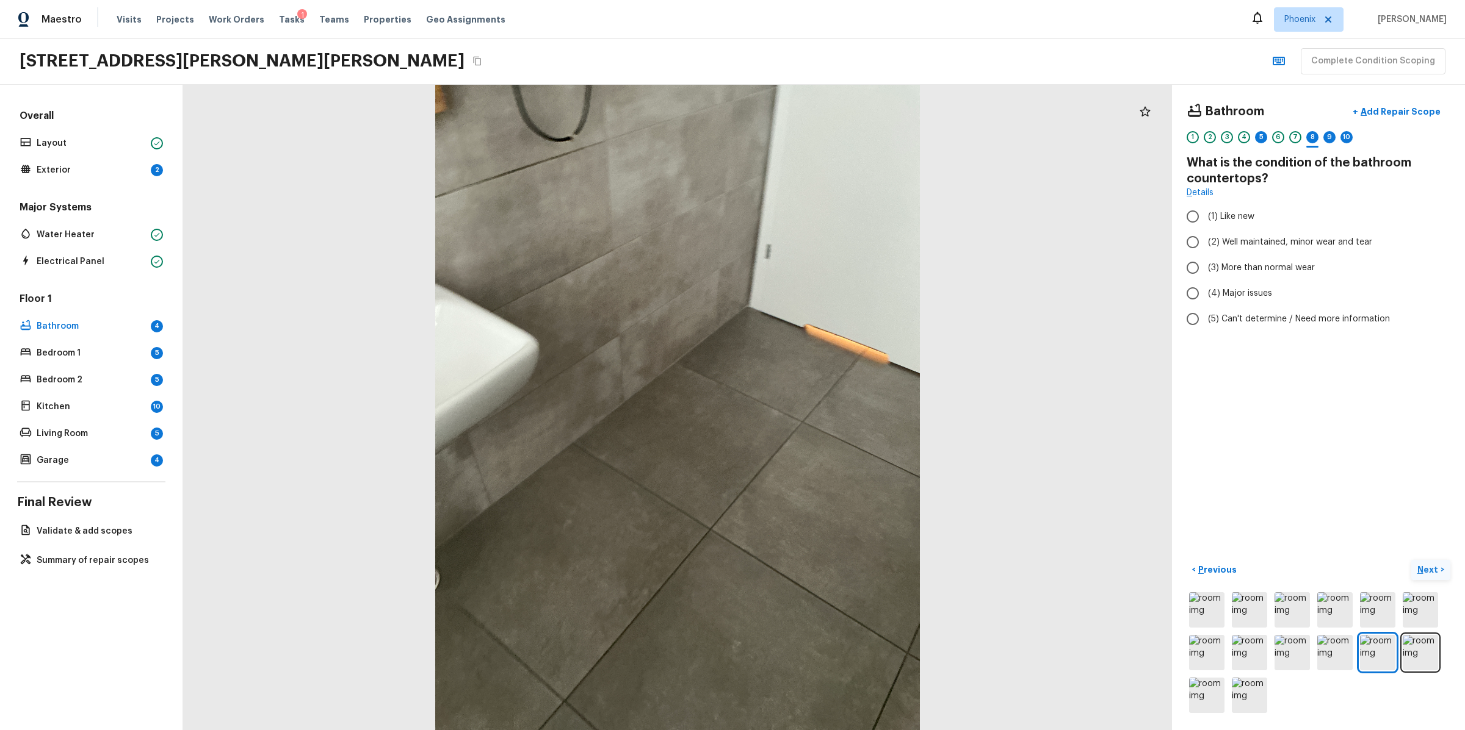
radio input "true"
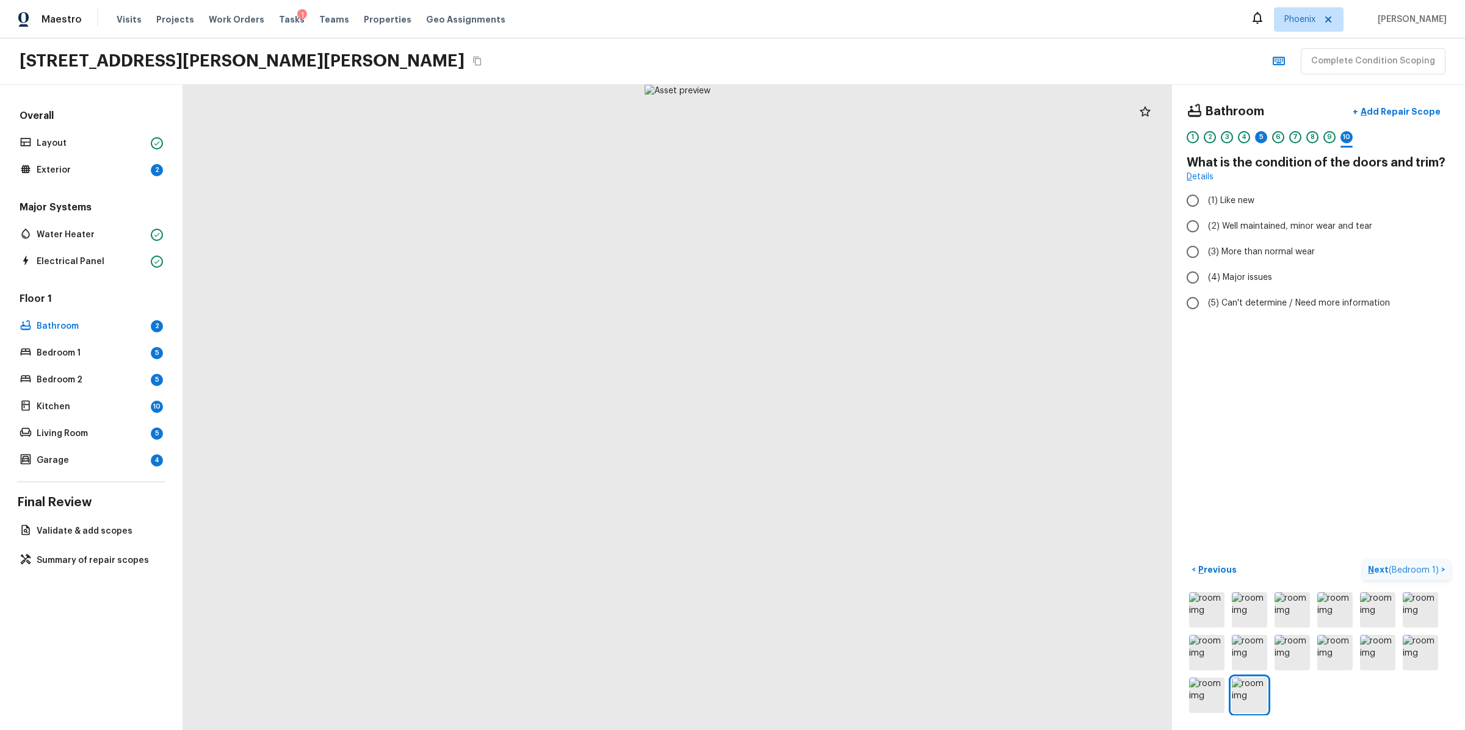
radio input "true"
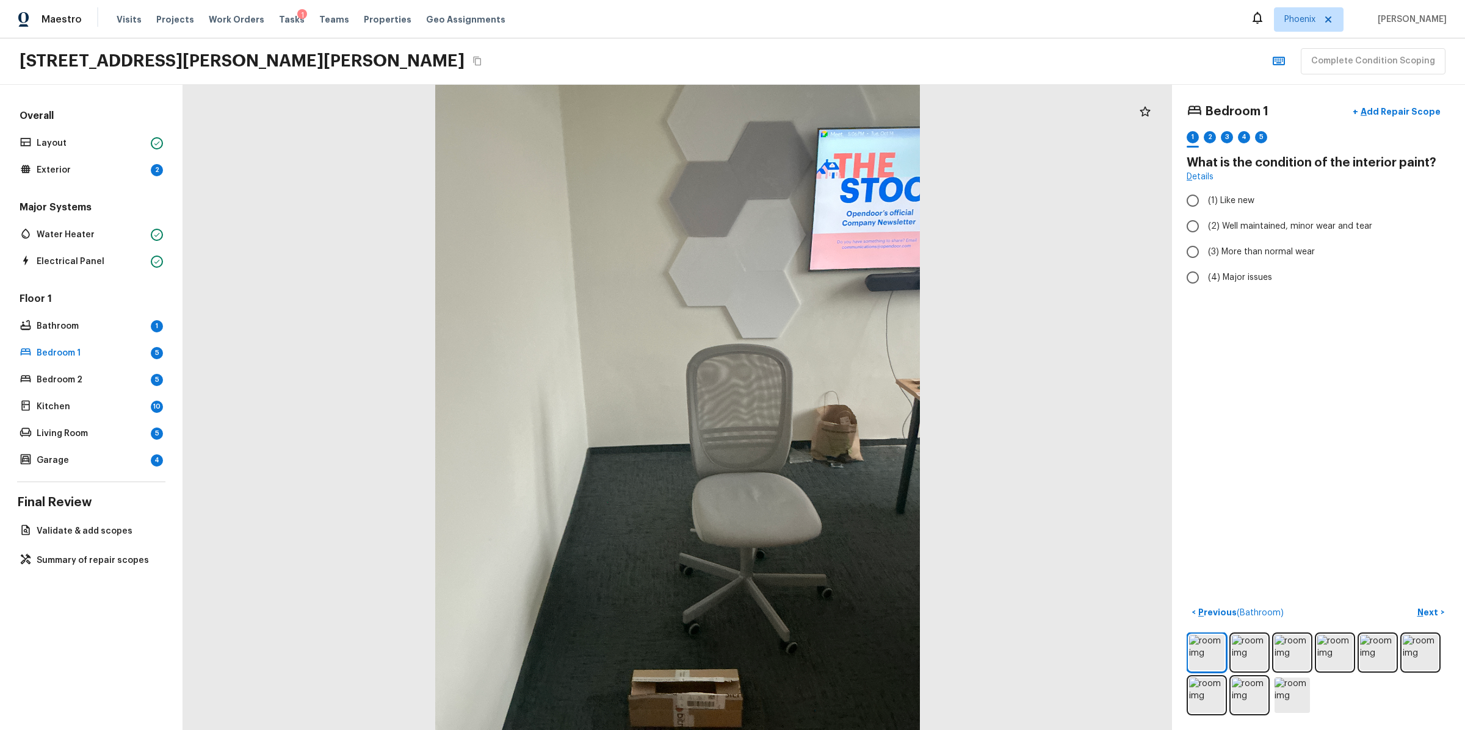
radio input "true"
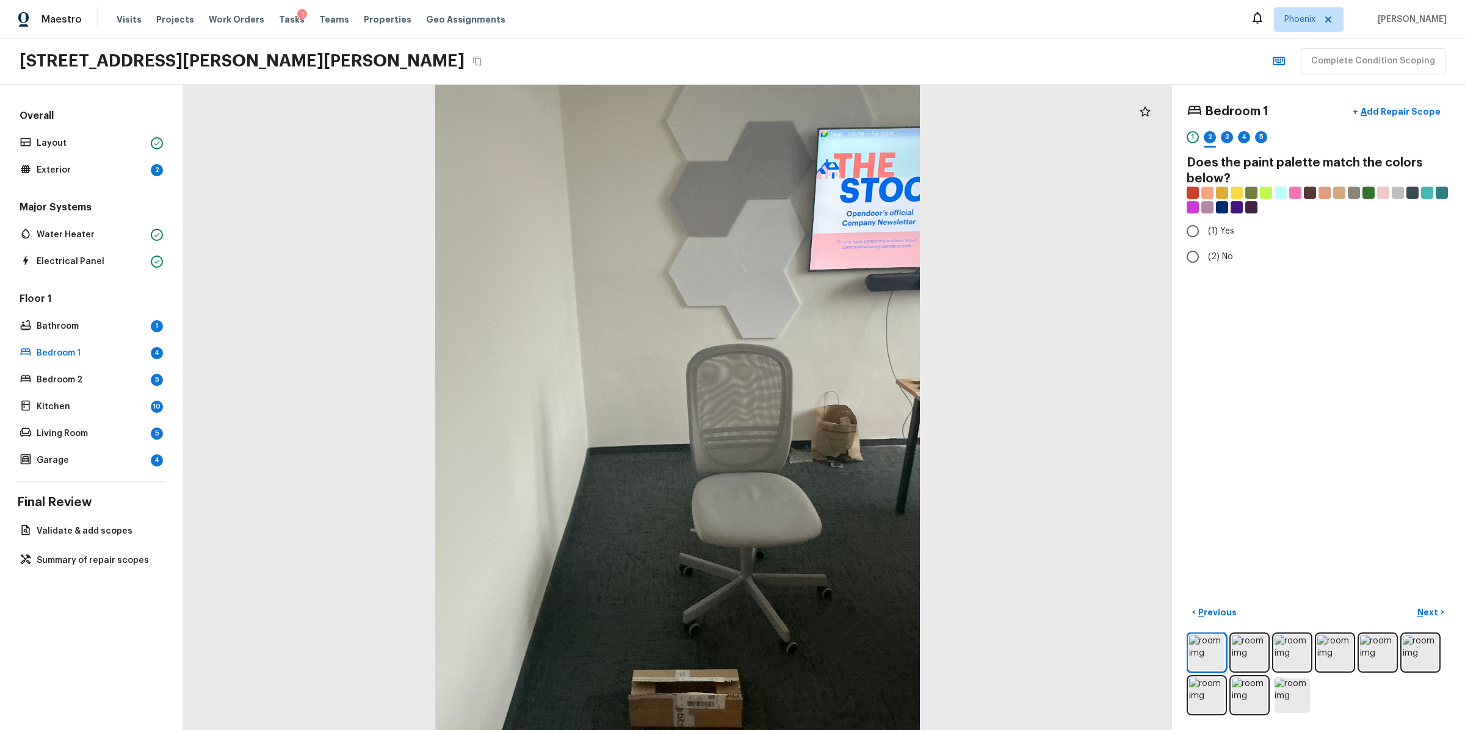
radio input "true"
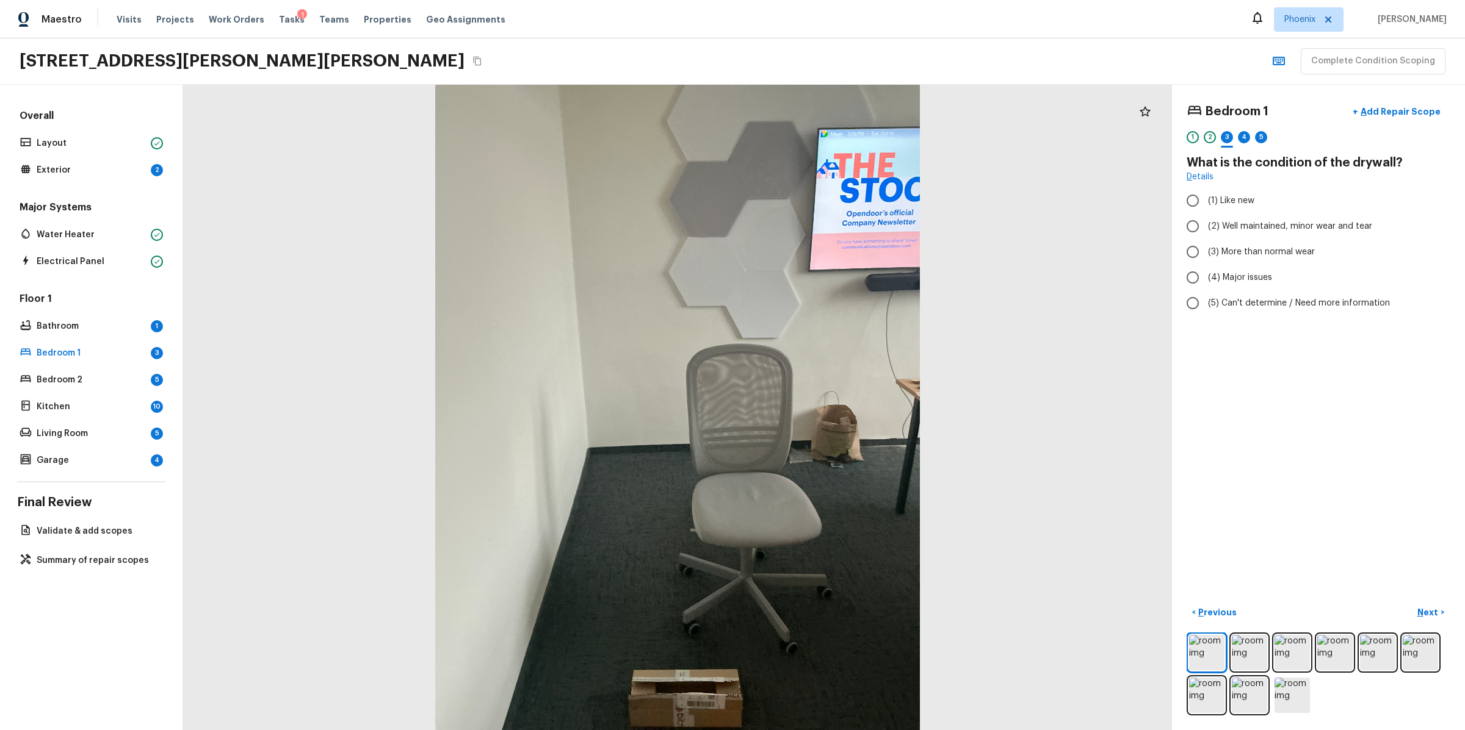
radio input "true"
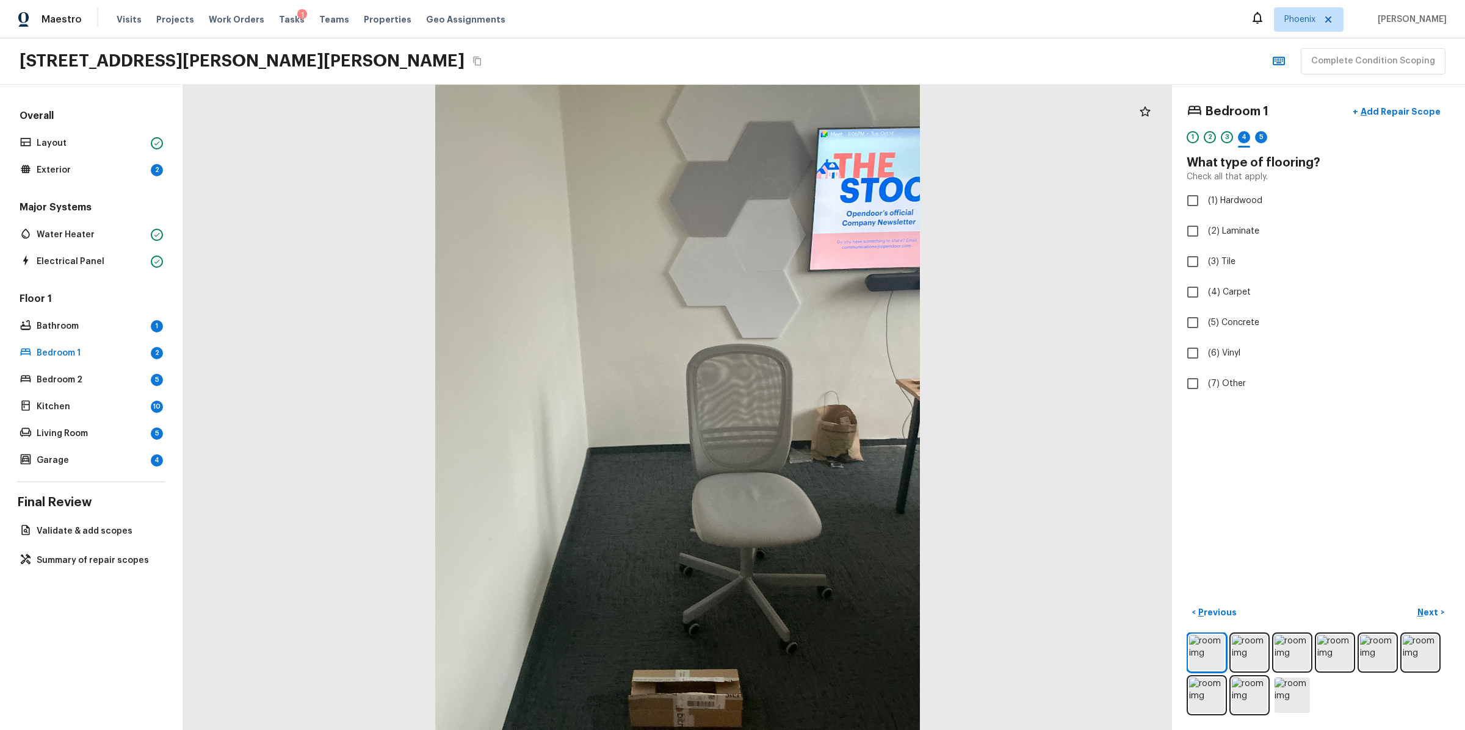
checkbox input "true"
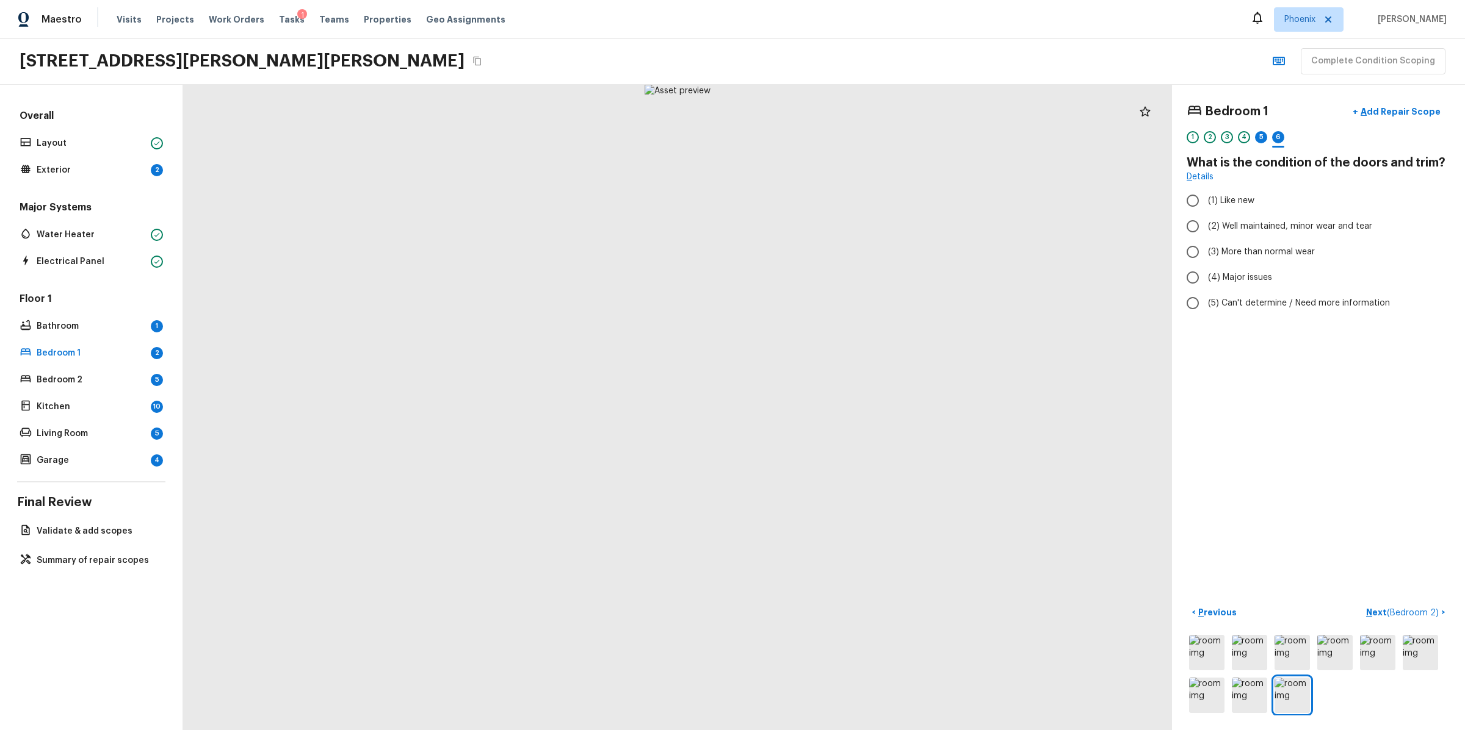
radio input "true"
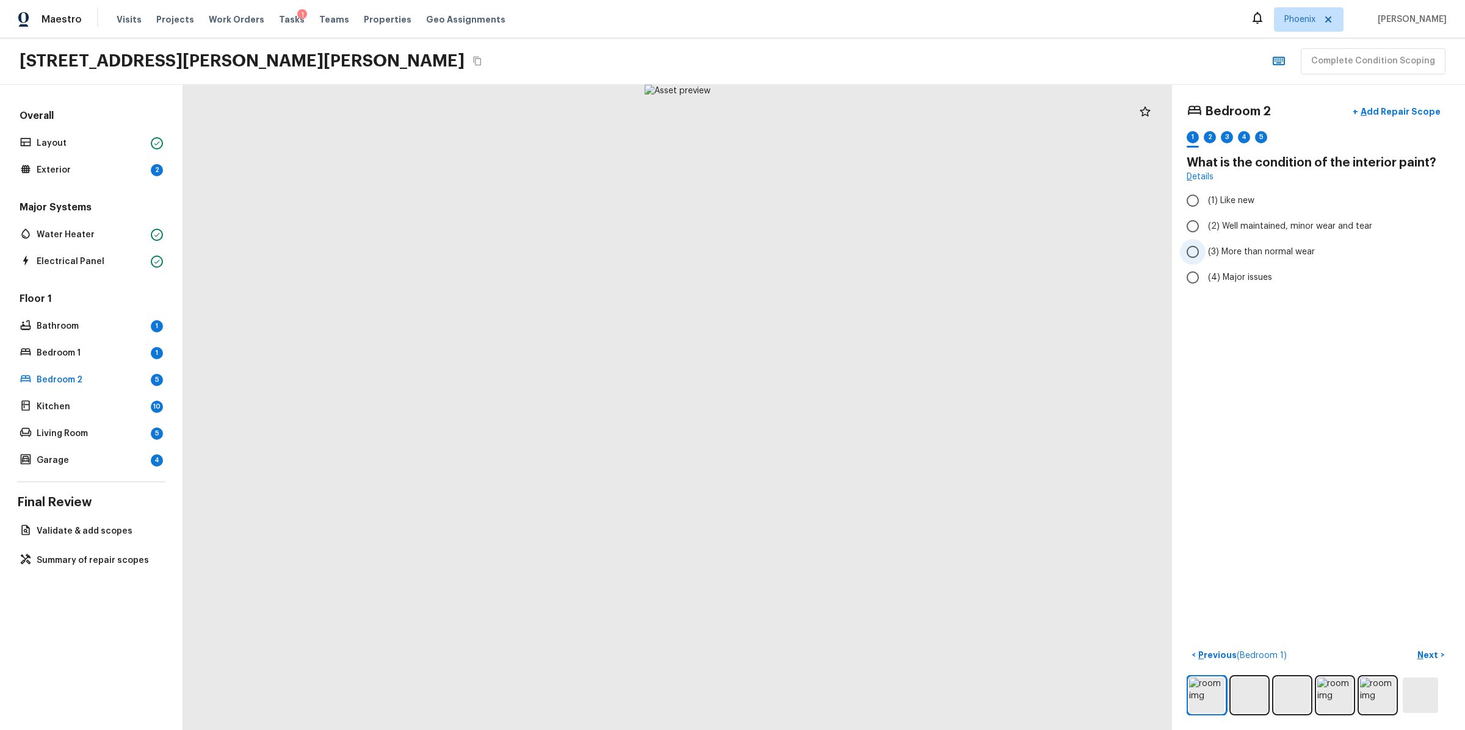
radio input "true"
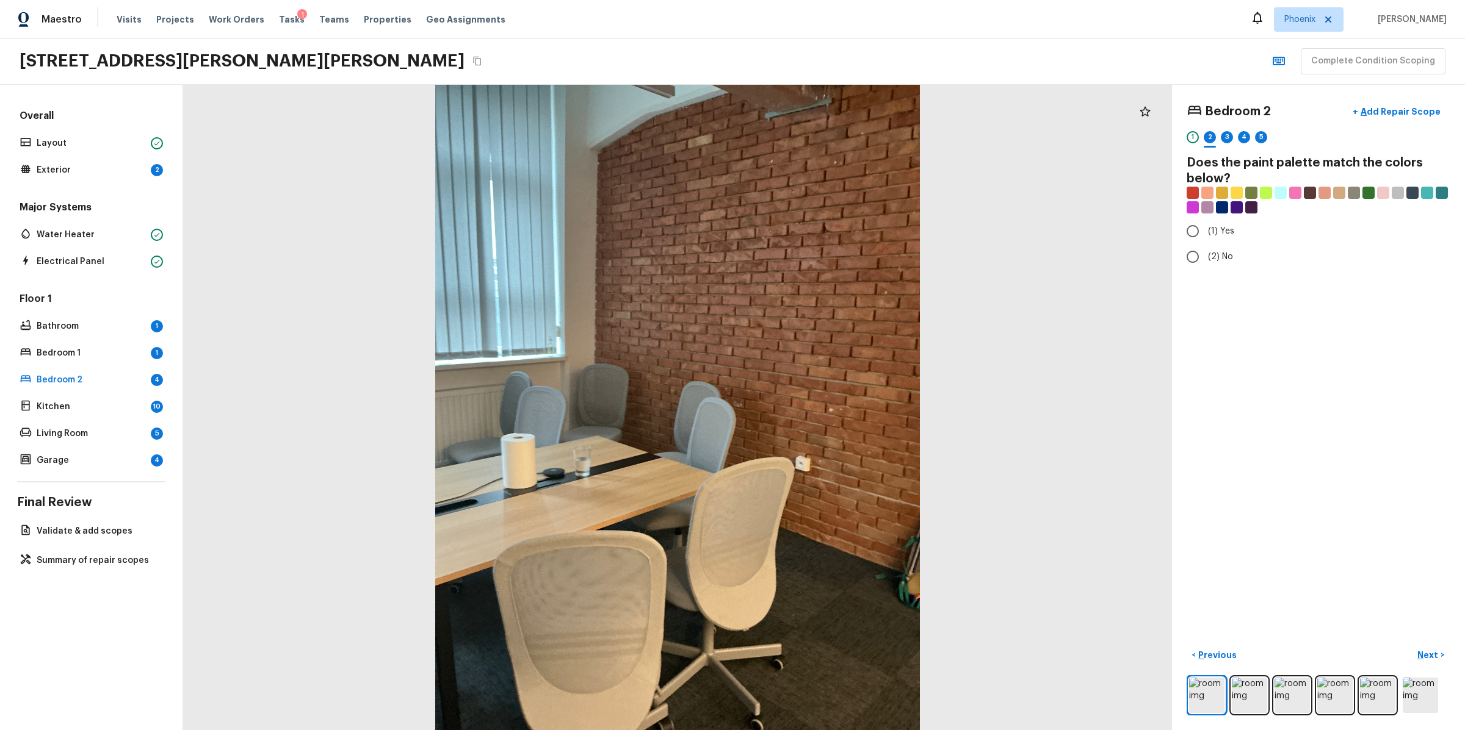
radio input "true"
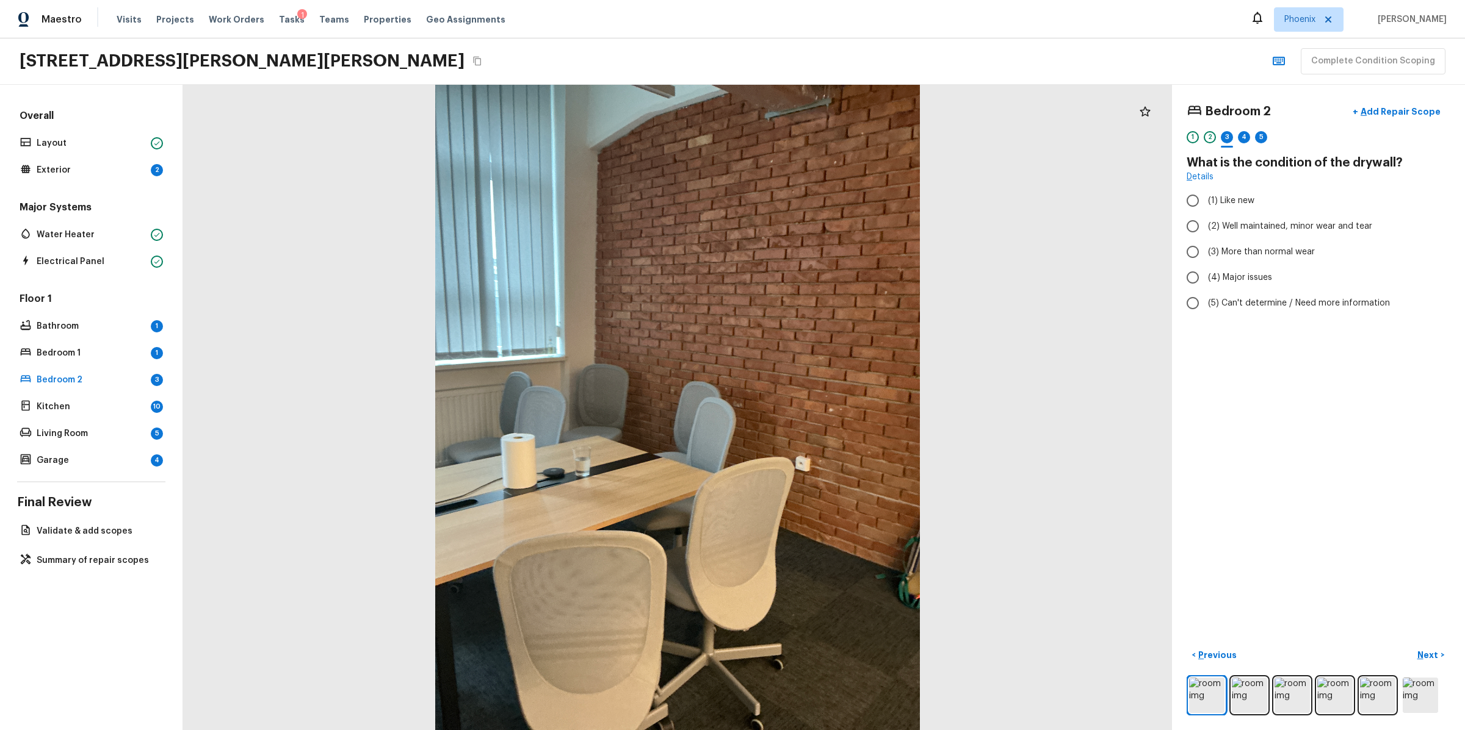
radio input "true"
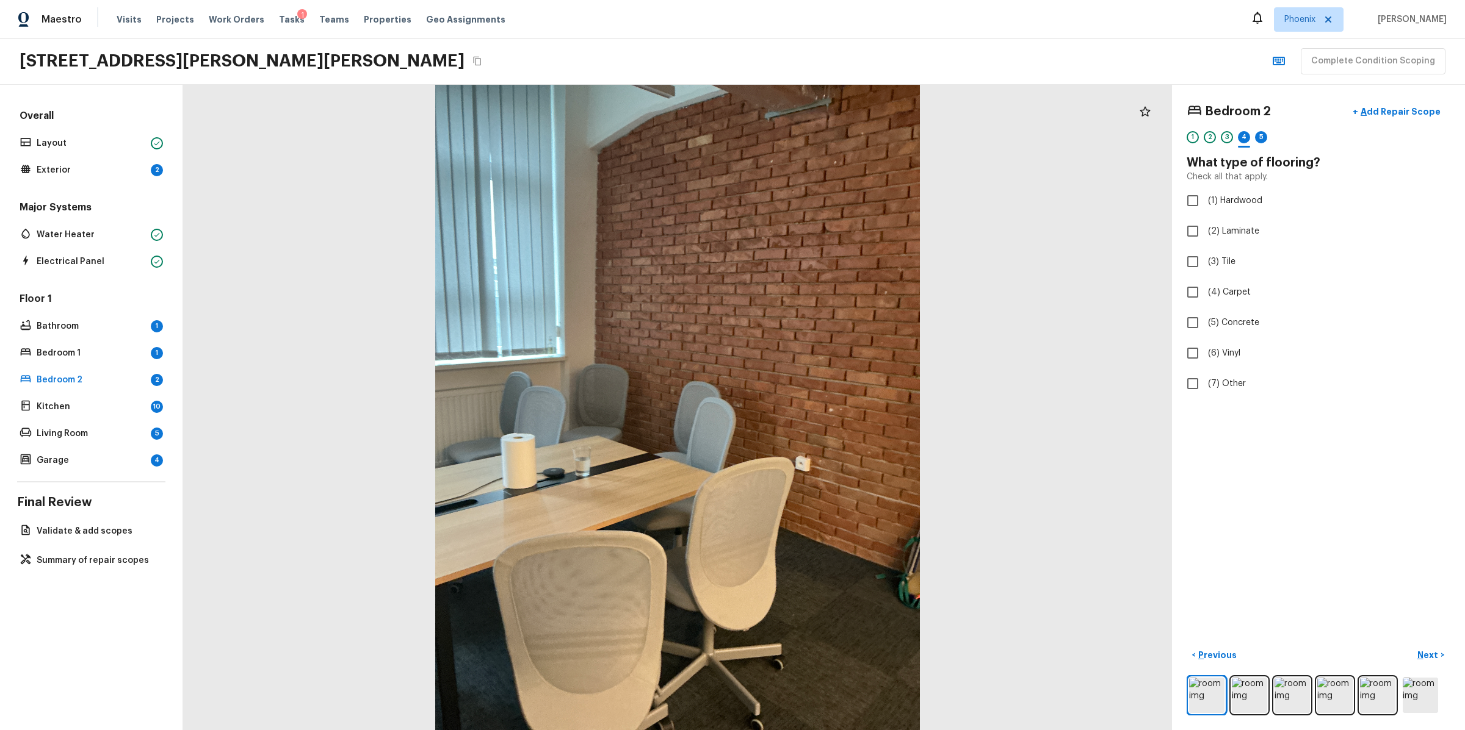
checkbox input "true"
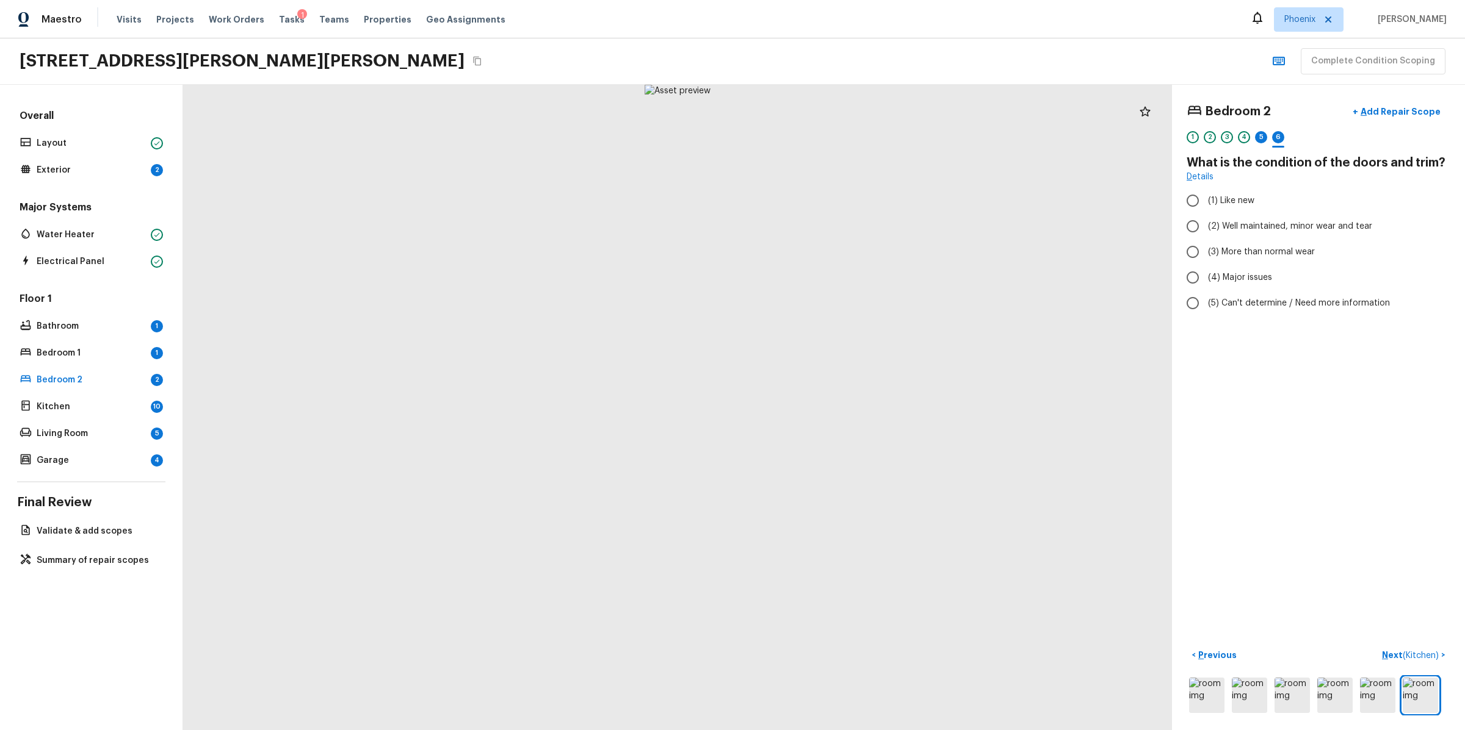
radio input "true"
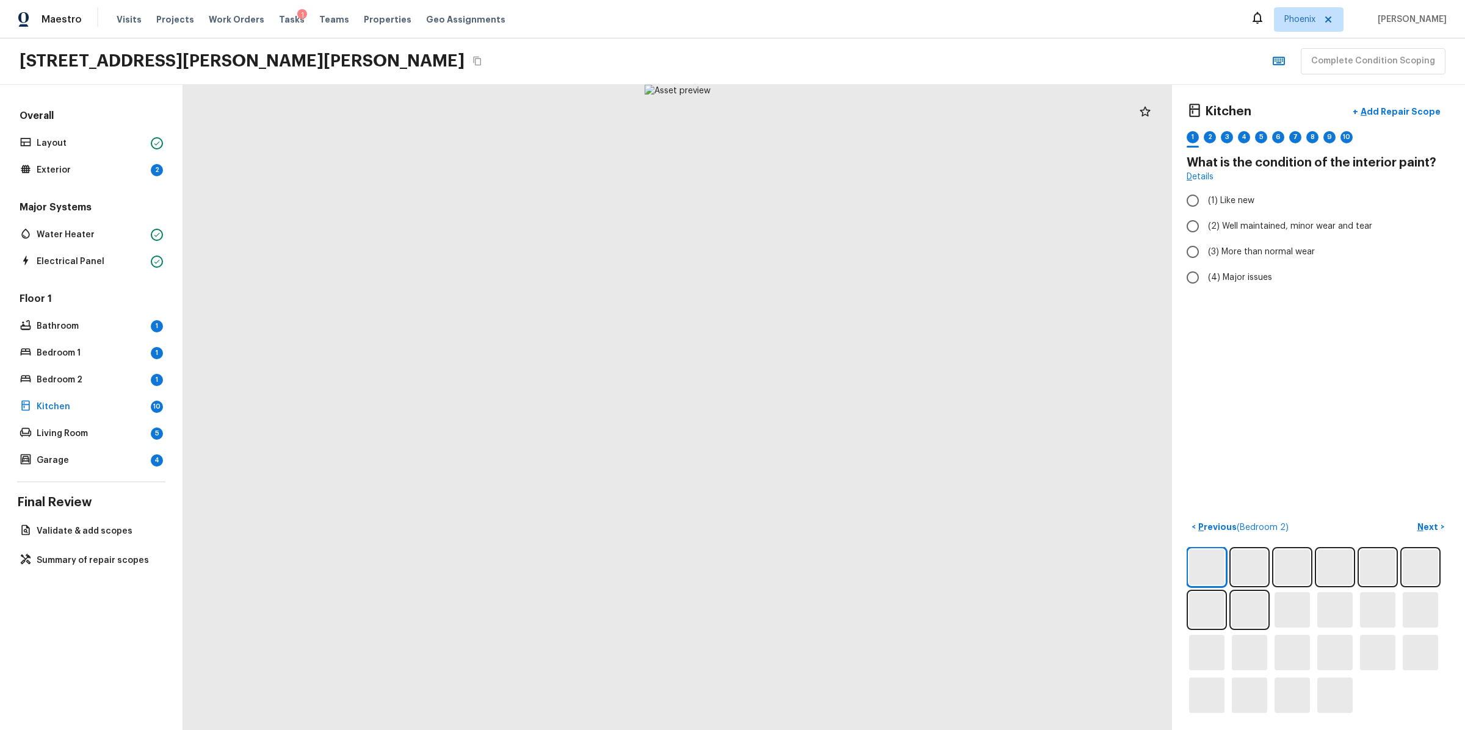
radio input "true"
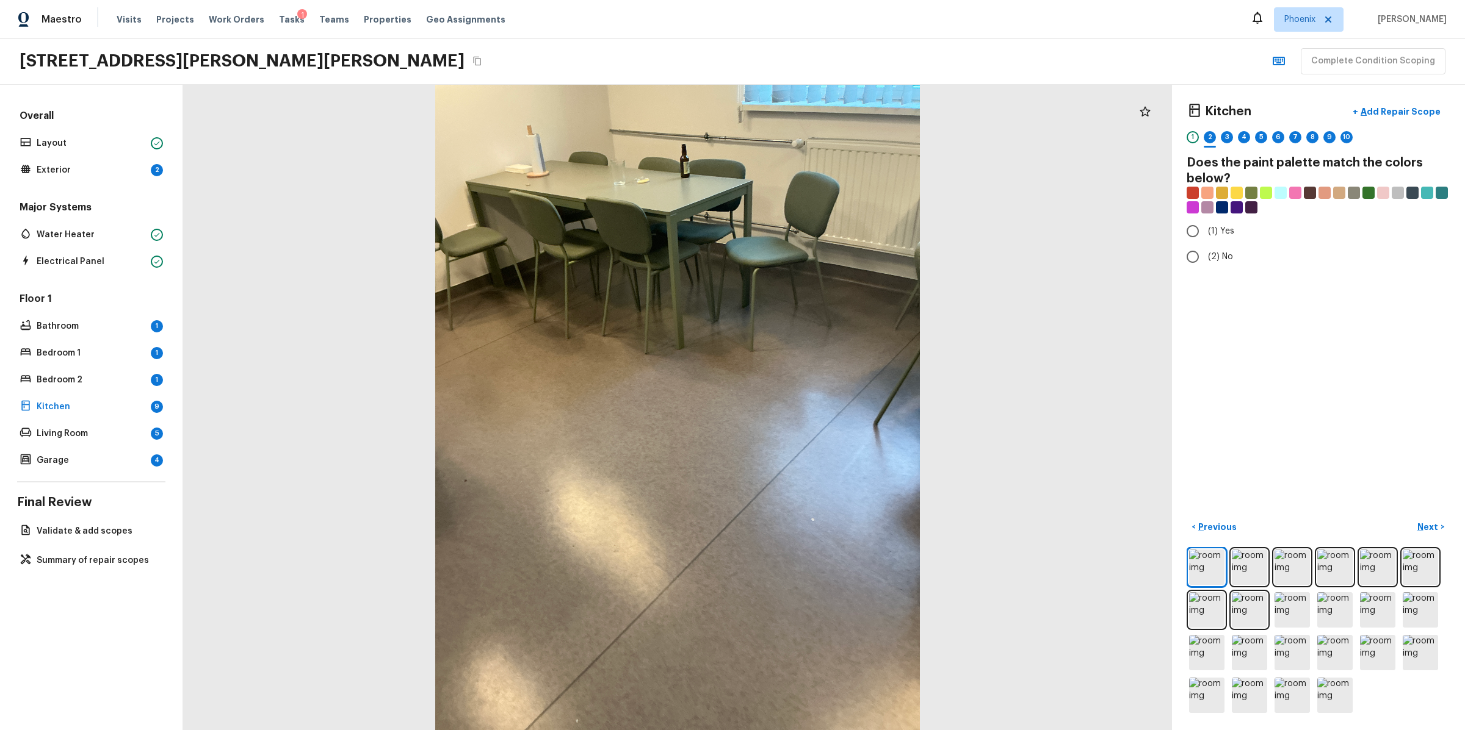
radio input "true"
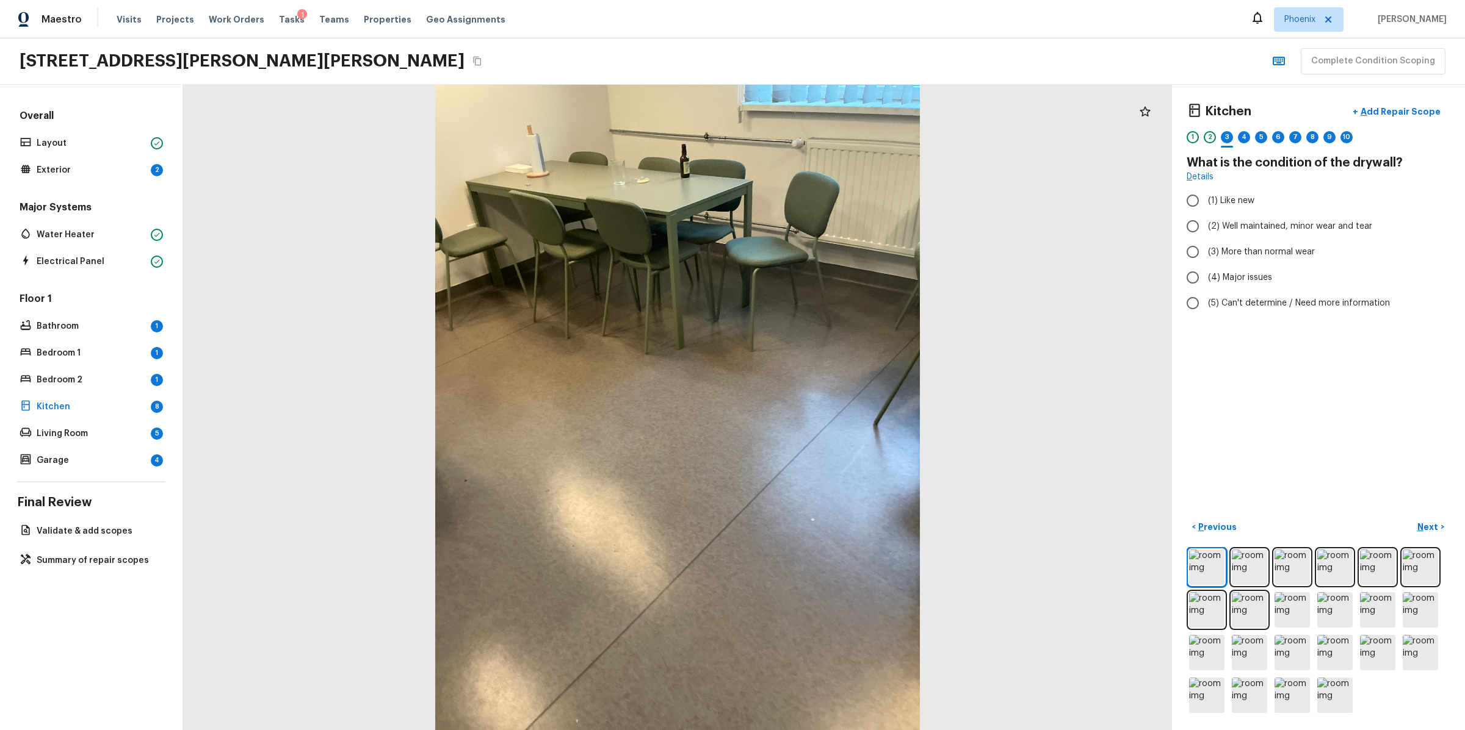
radio input "true"
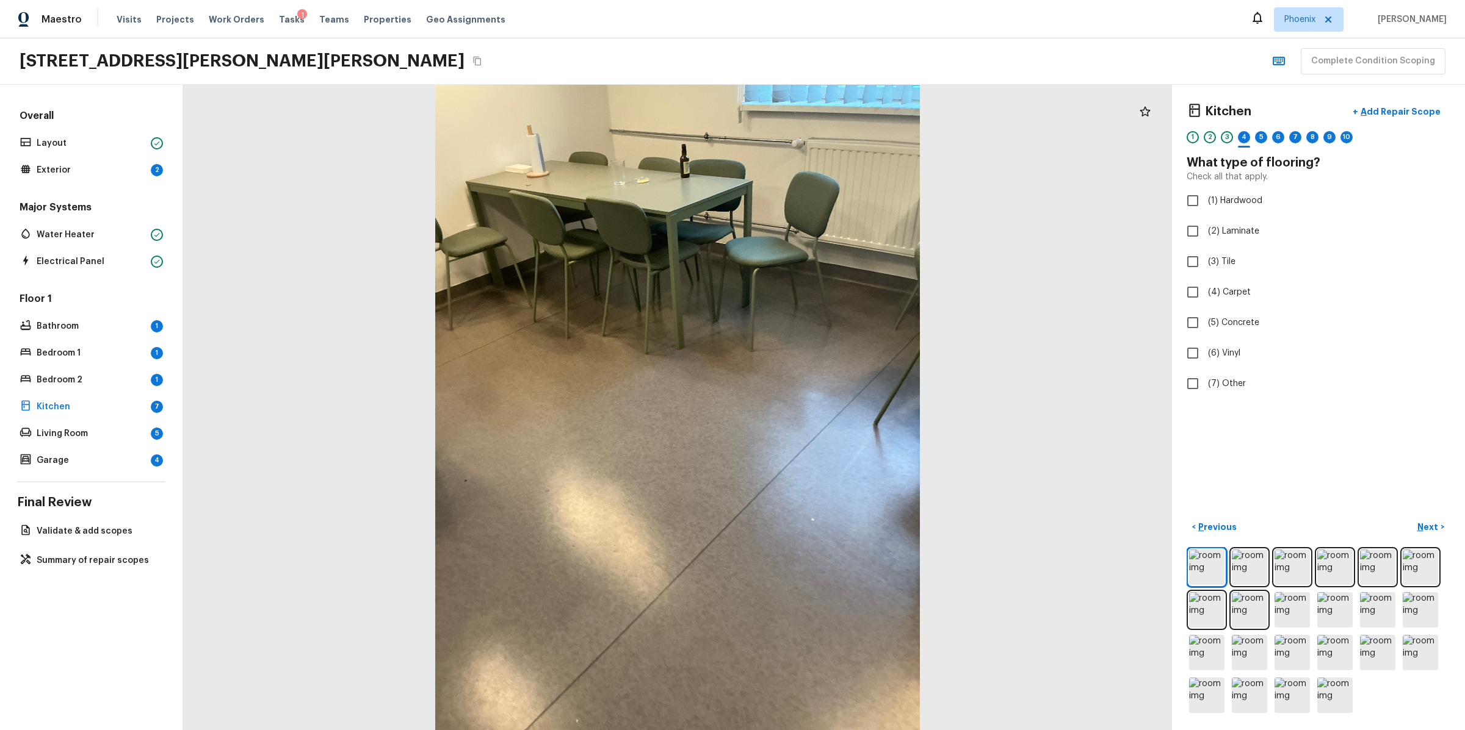
checkbox input "true"
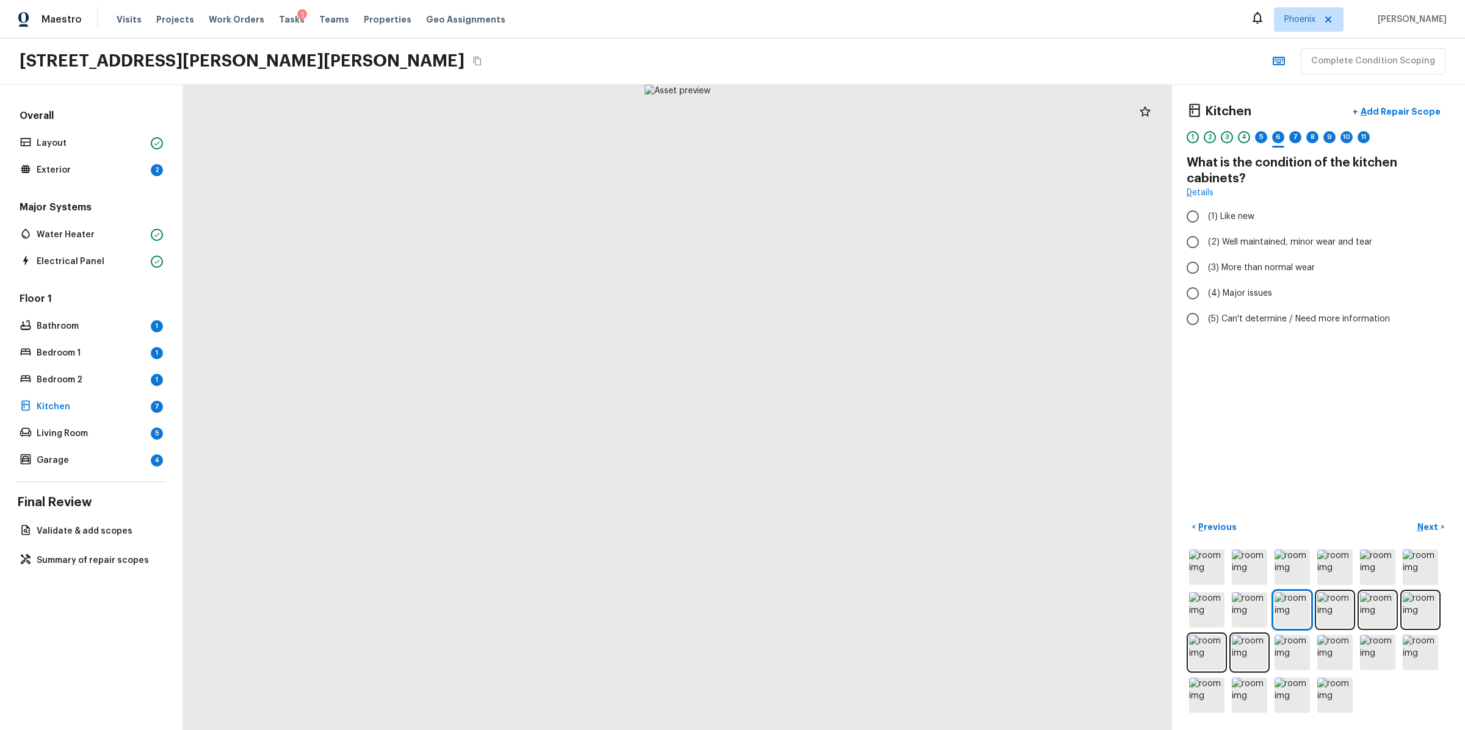
radio input "true"
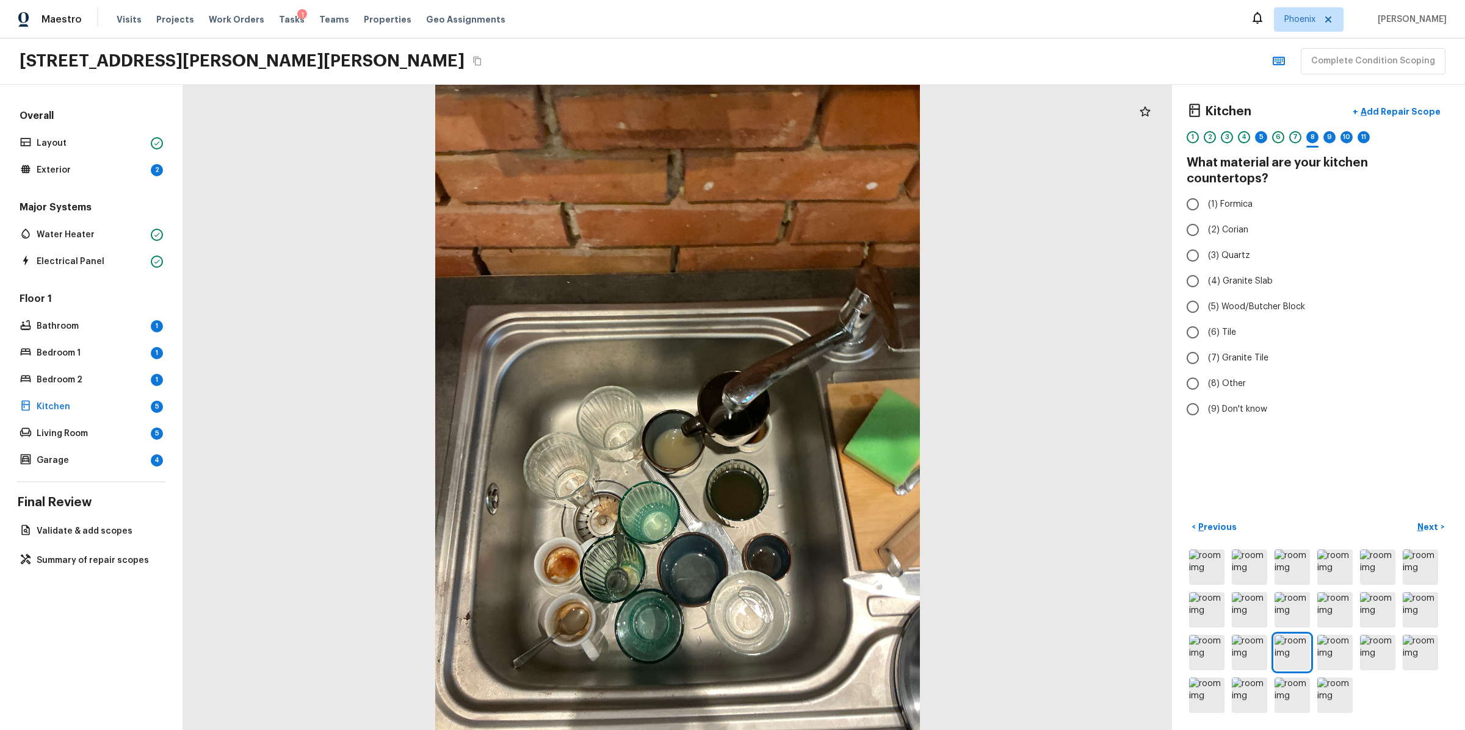
radio input "true"
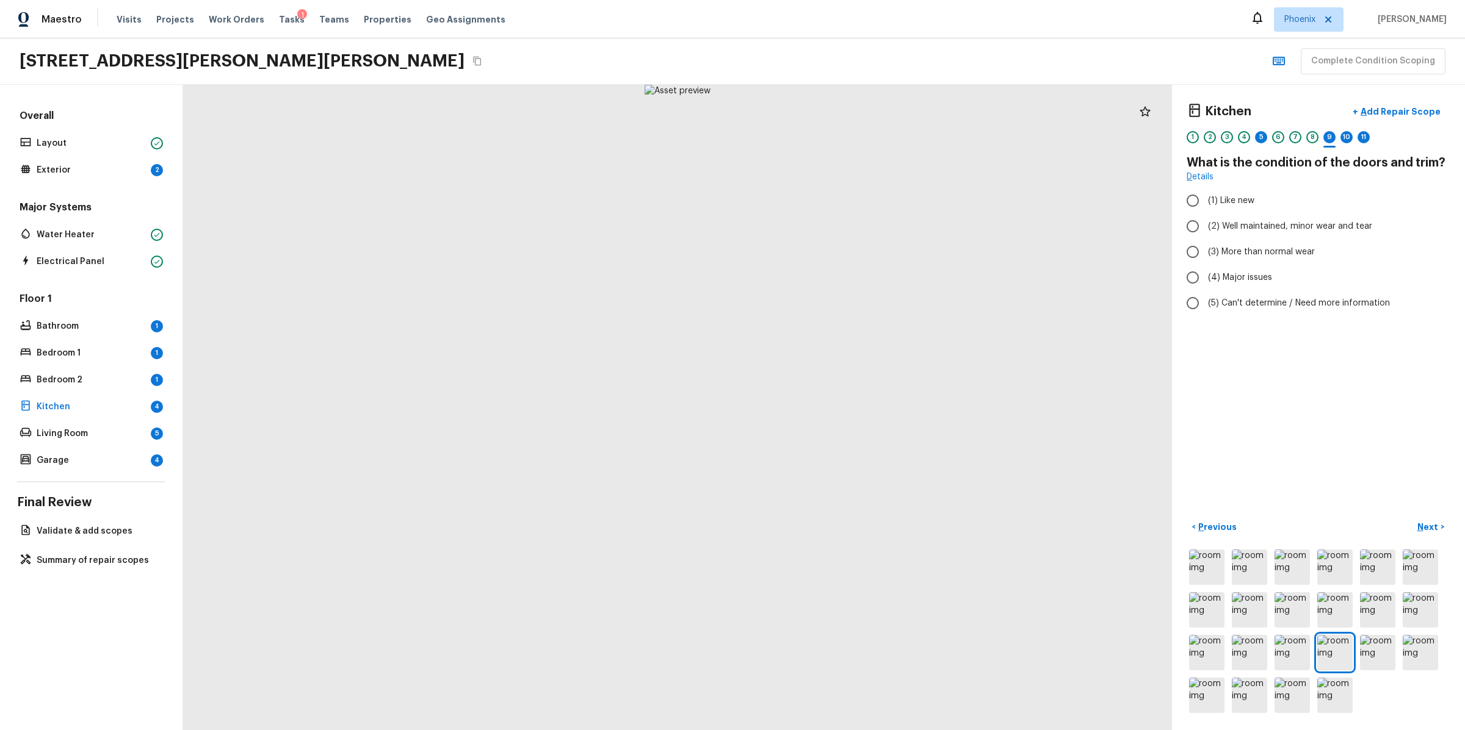
radio input "true"
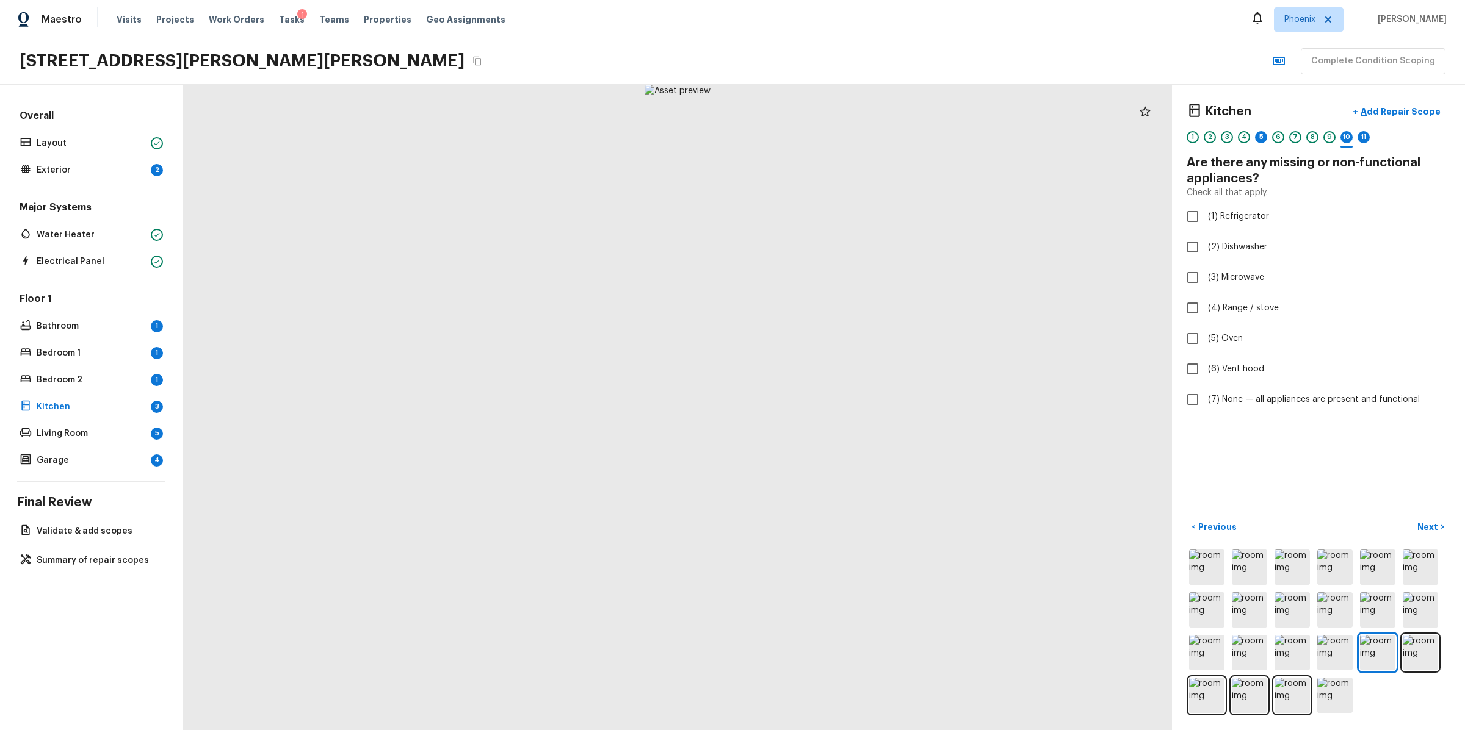
checkbox input "true"
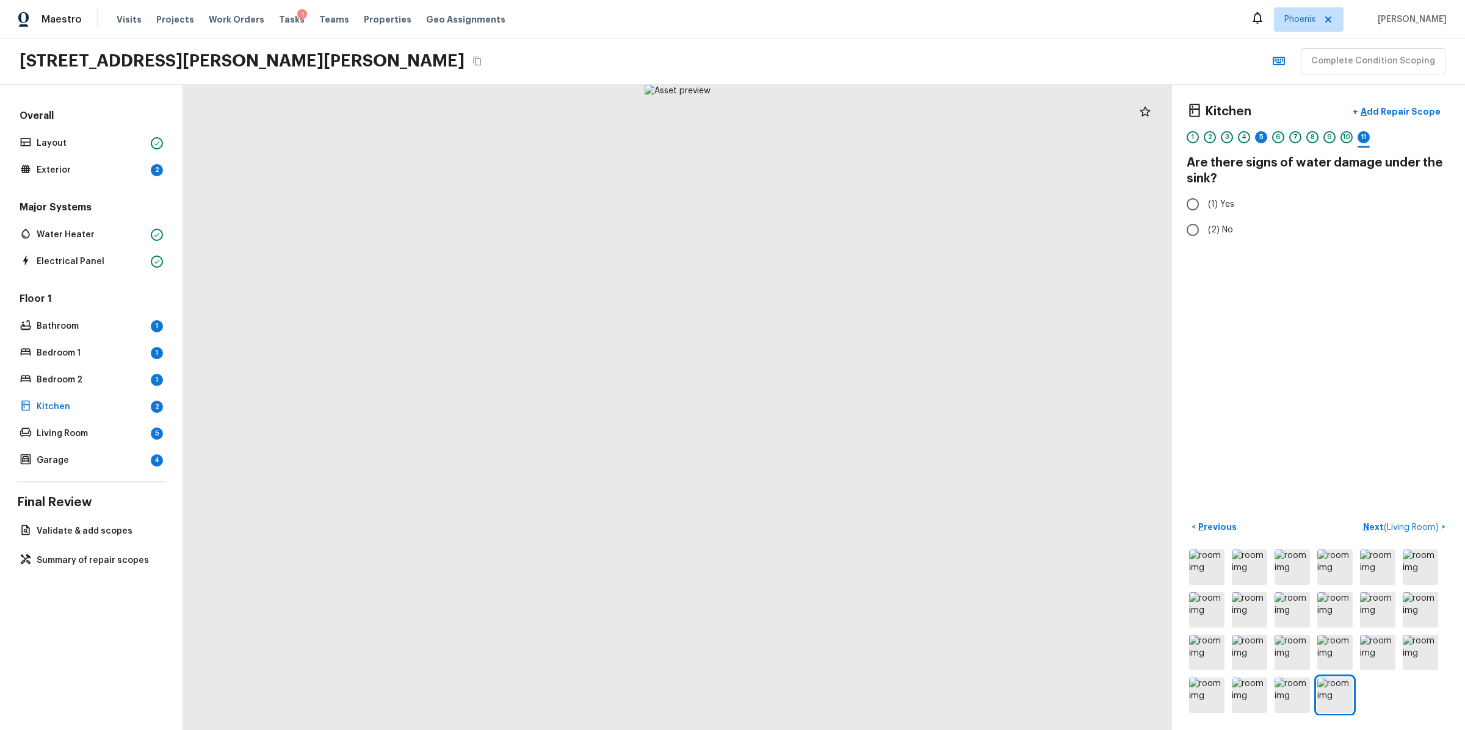
radio input "true"
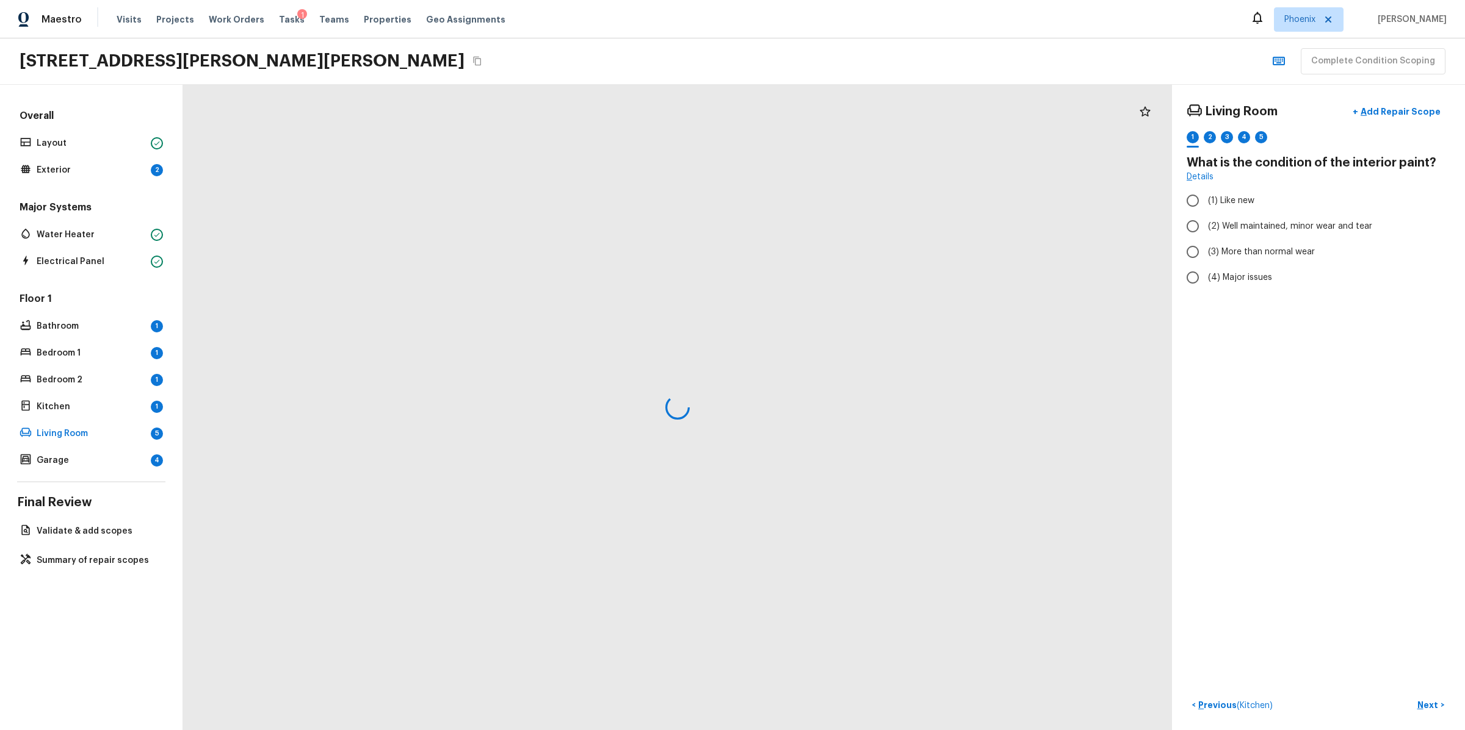
radio input "true"
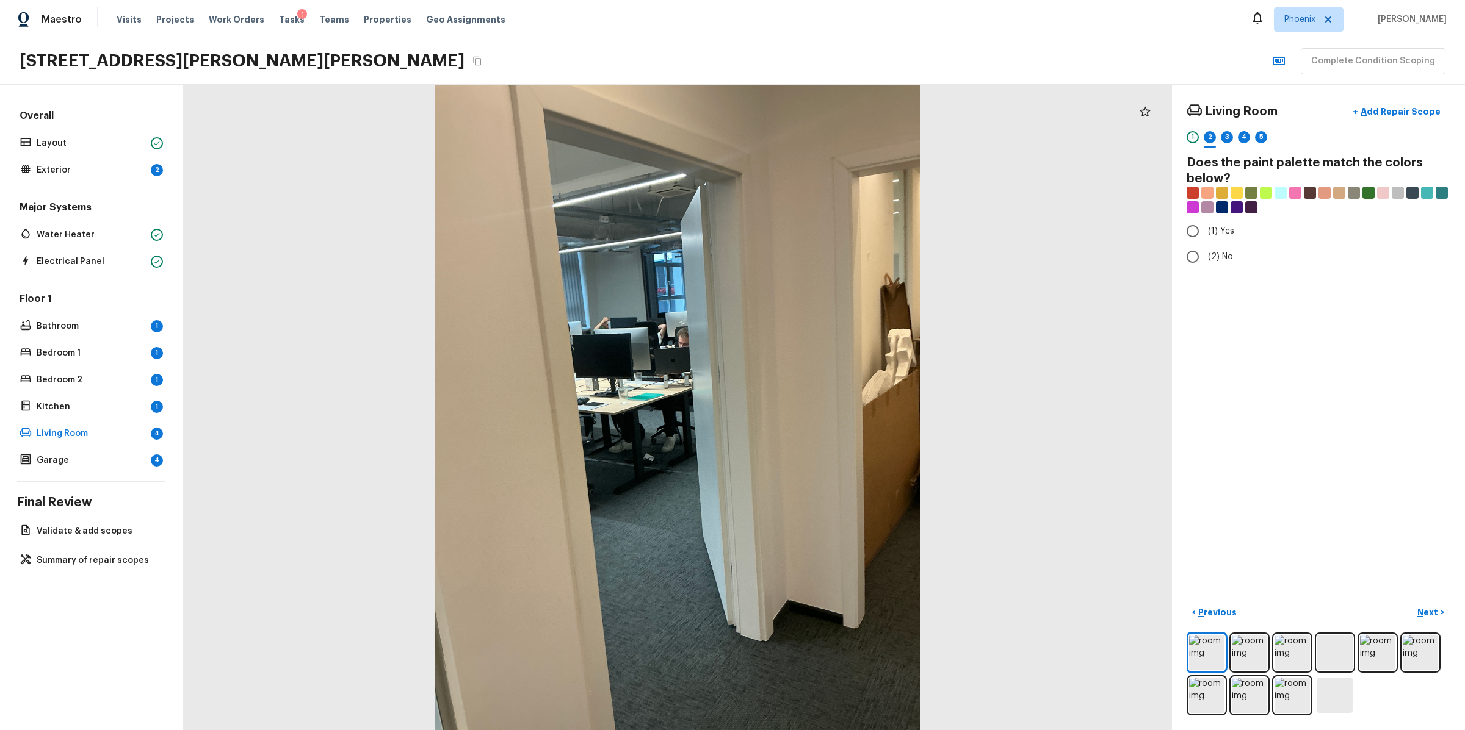
radio input "true"
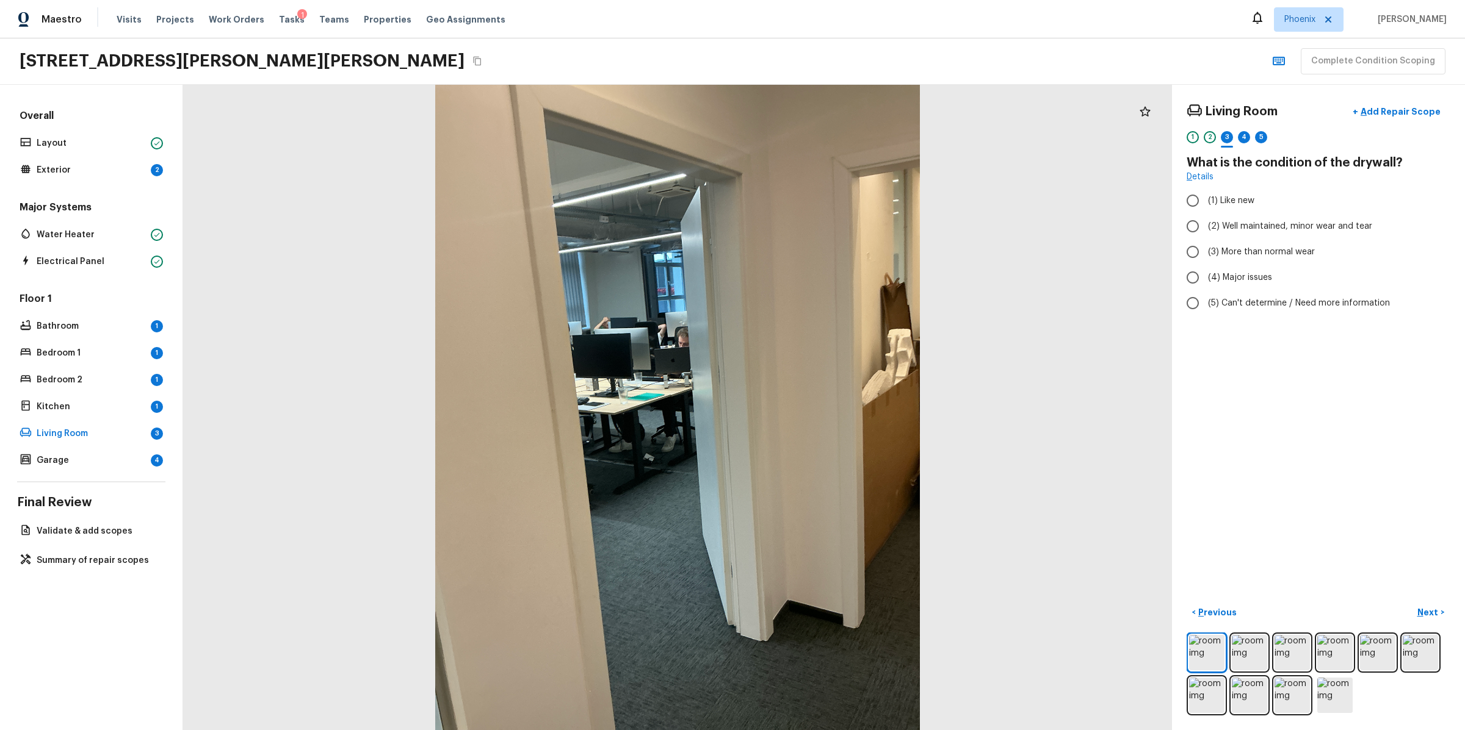
radio input "true"
checkbox input "true"
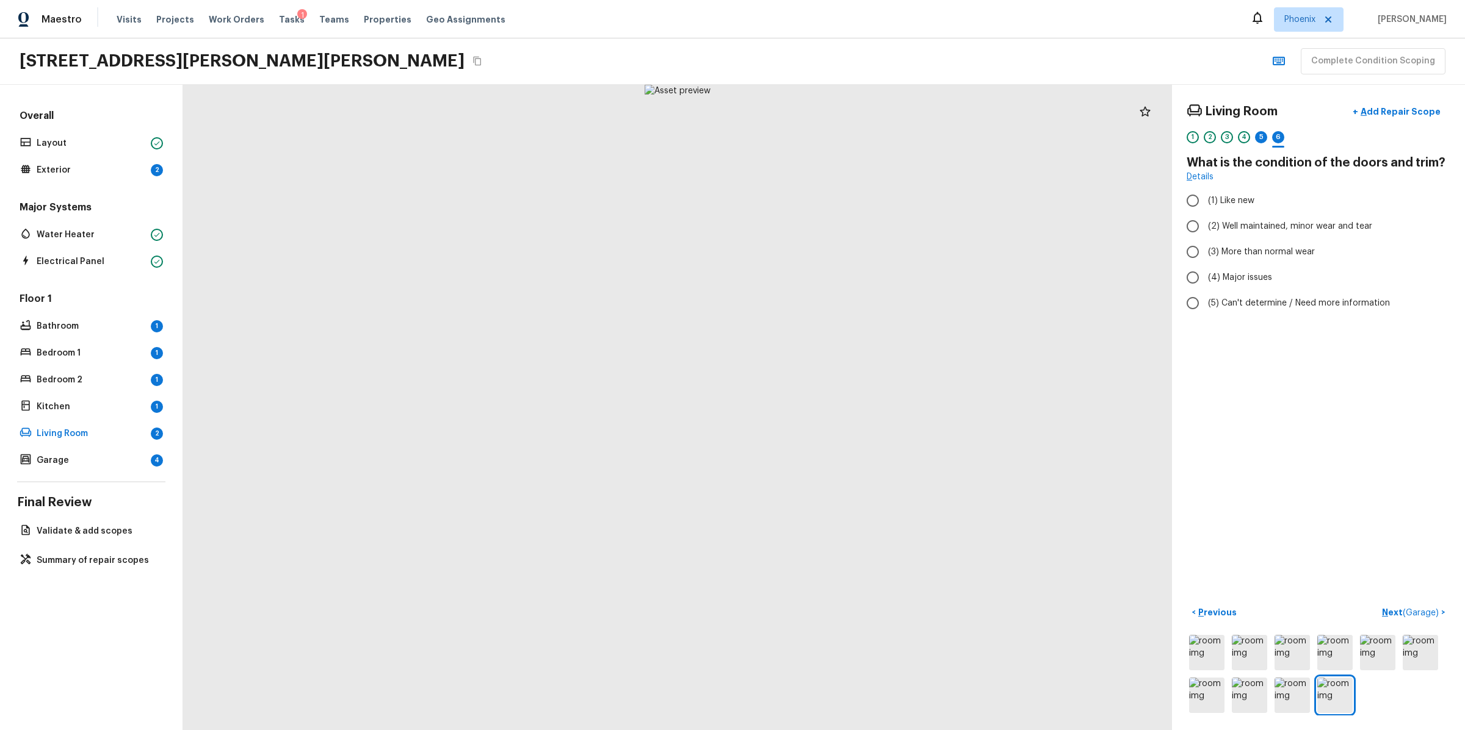
radio input "true"
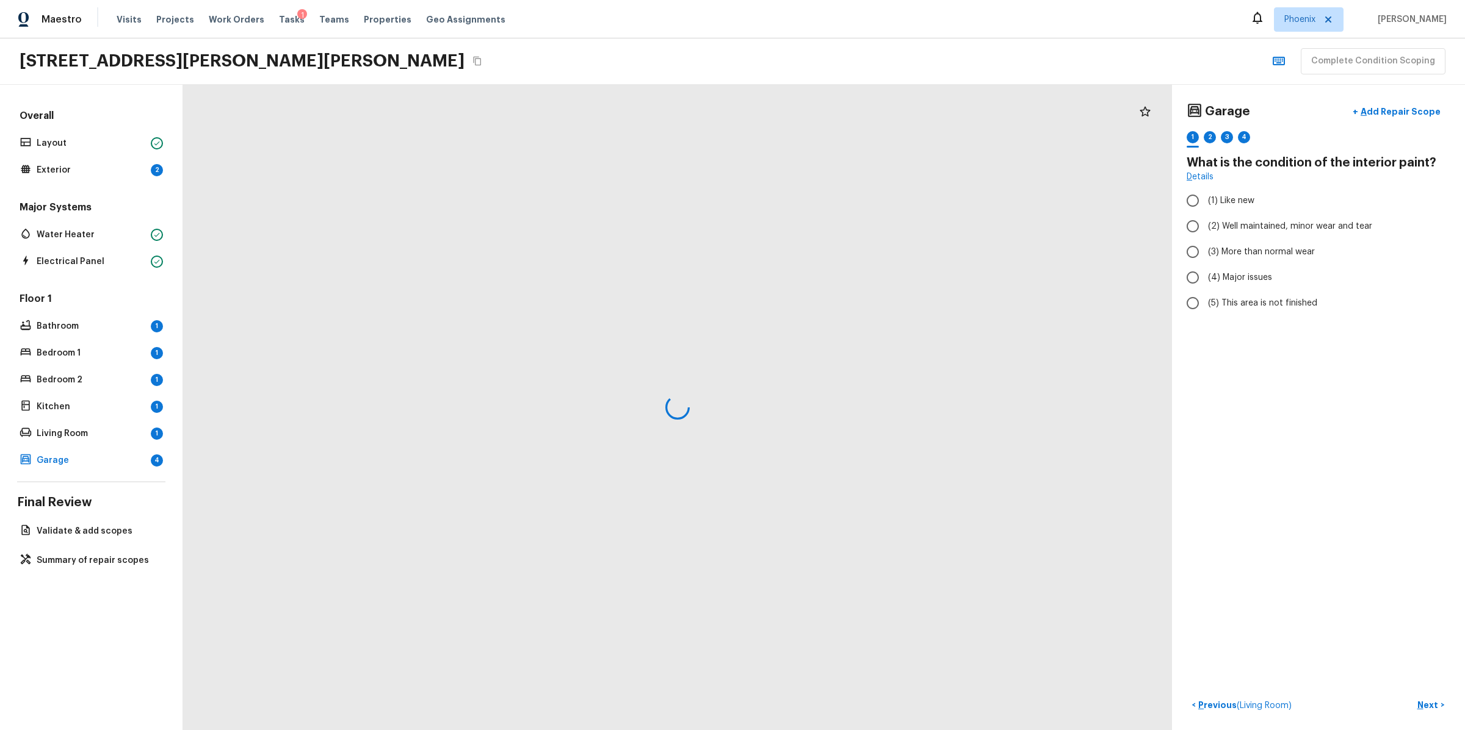
radio input "true"
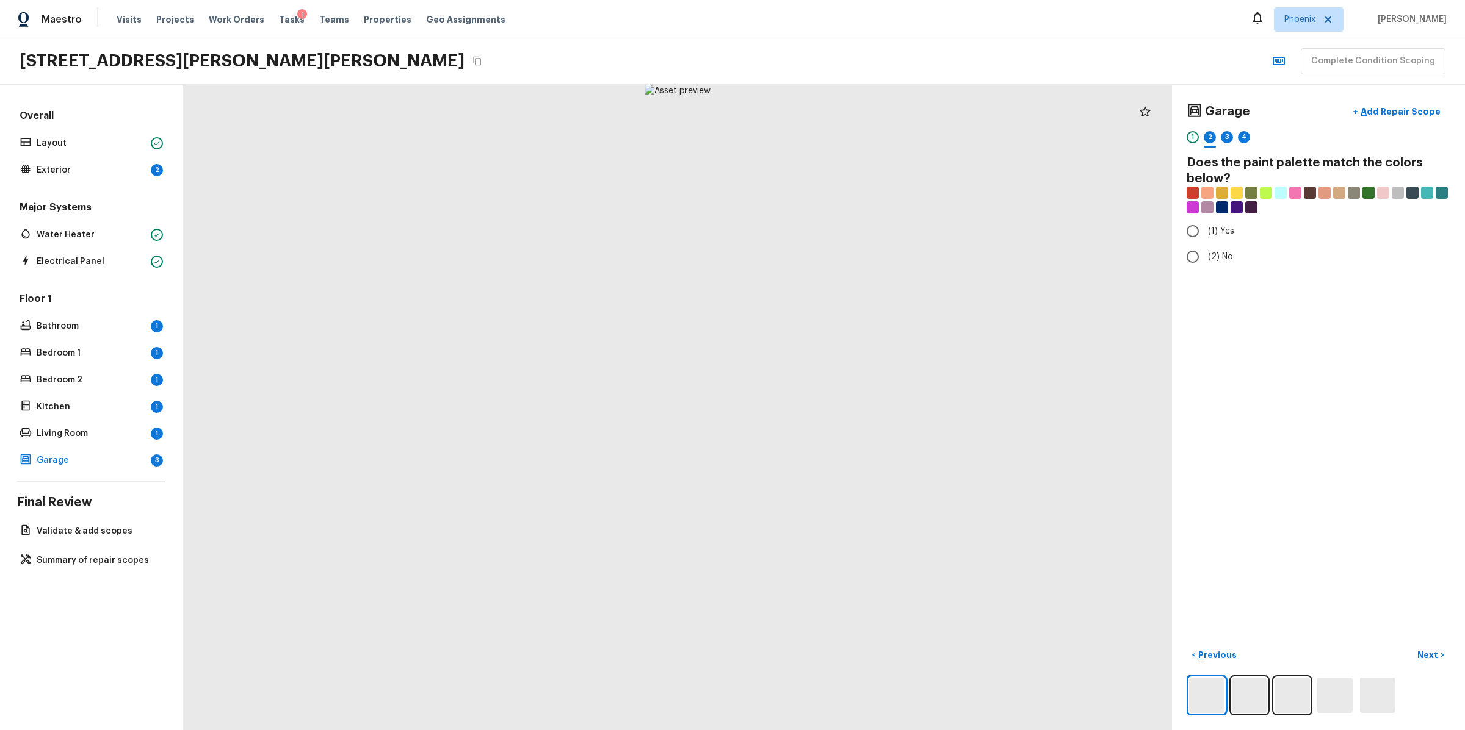
radio input "true"
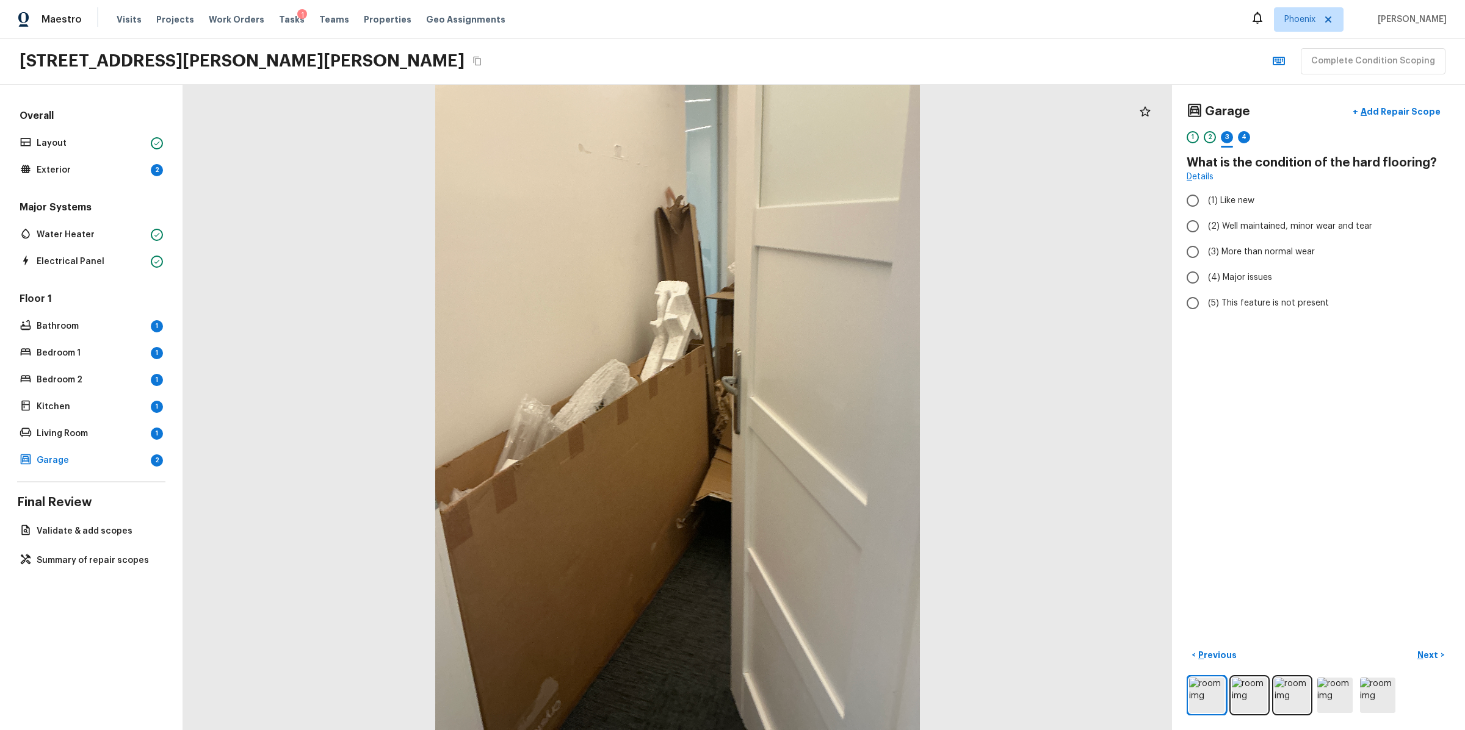
radio input "true"
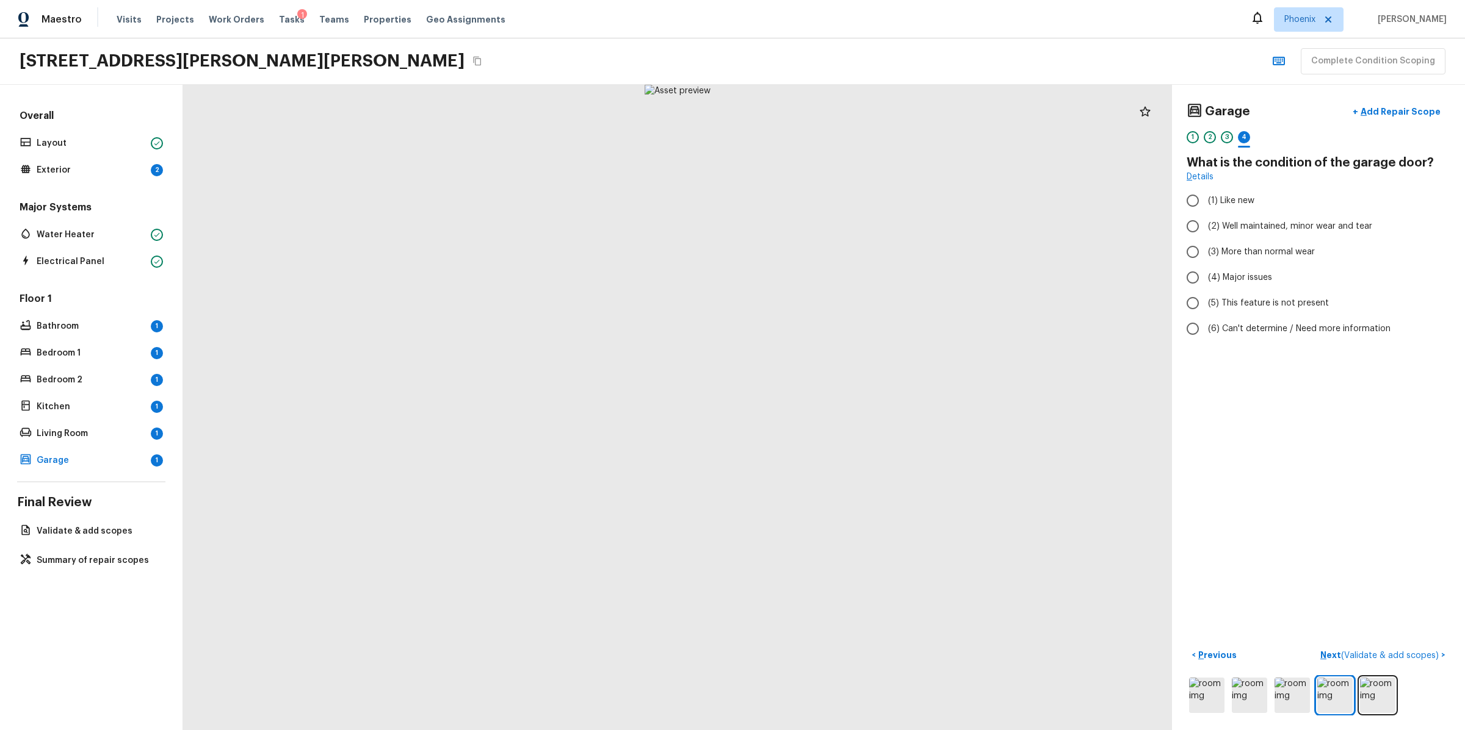
radio input "true"
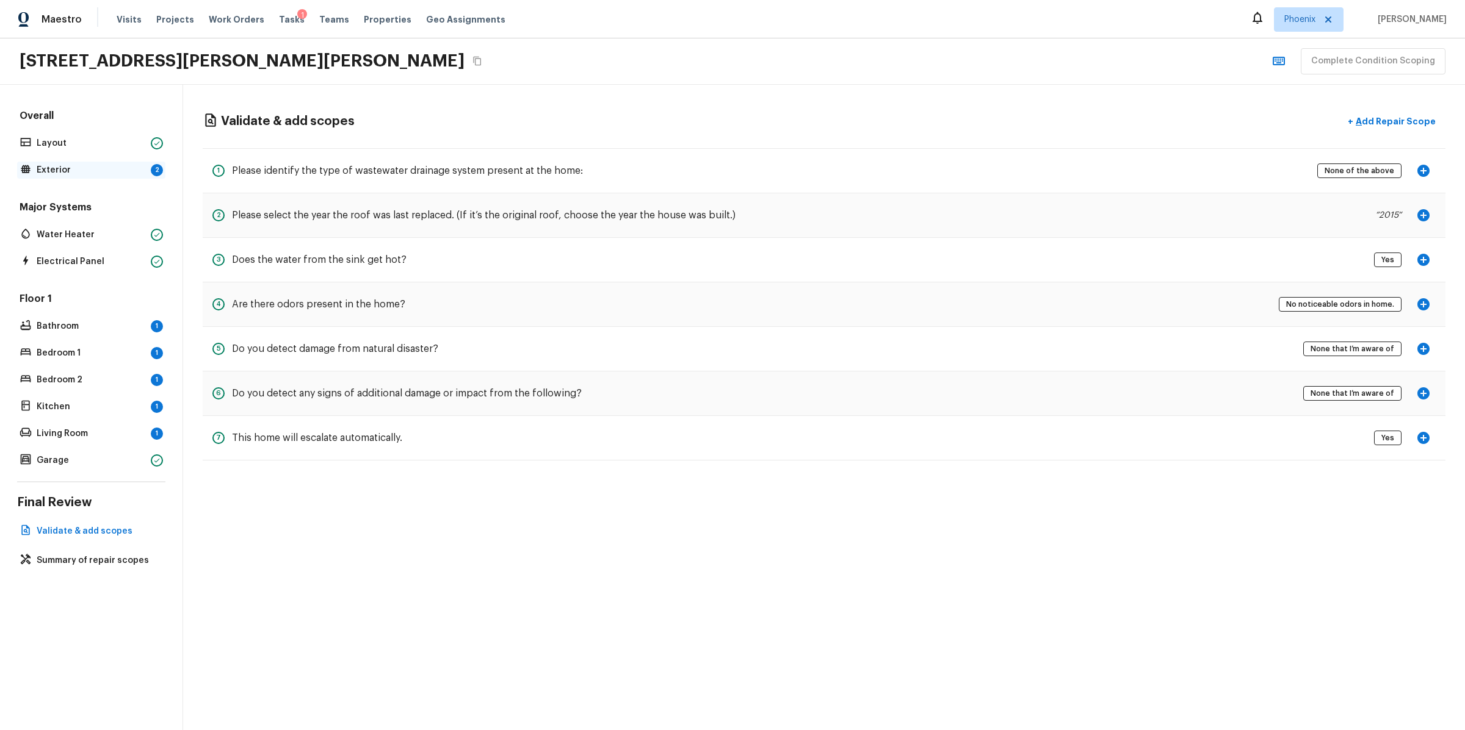
click at [85, 162] on div "Exterior 2" at bounding box center [91, 170] width 148 height 17
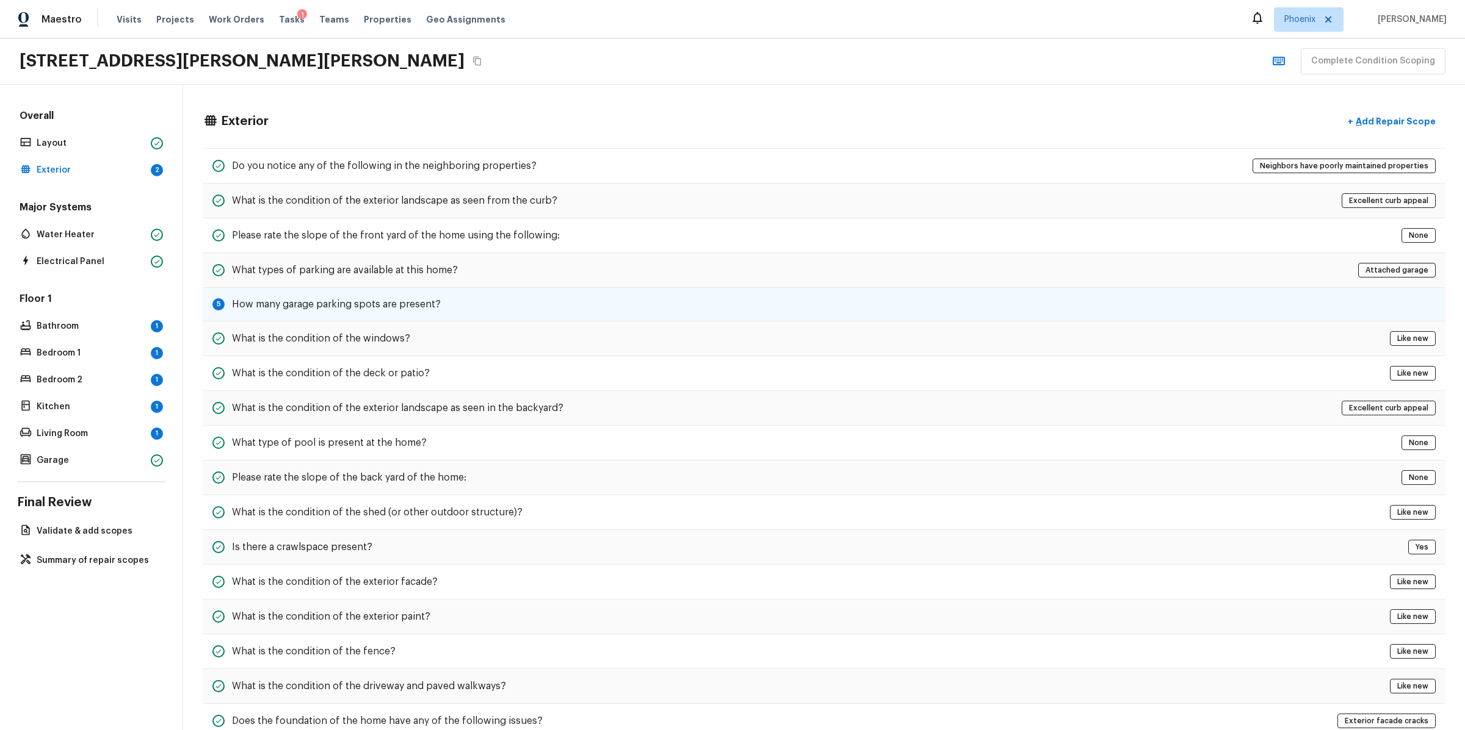
click at [473, 300] on div "5 How many garage parking spots are present?" at bounding box center [824, 305] width 1242 height 34
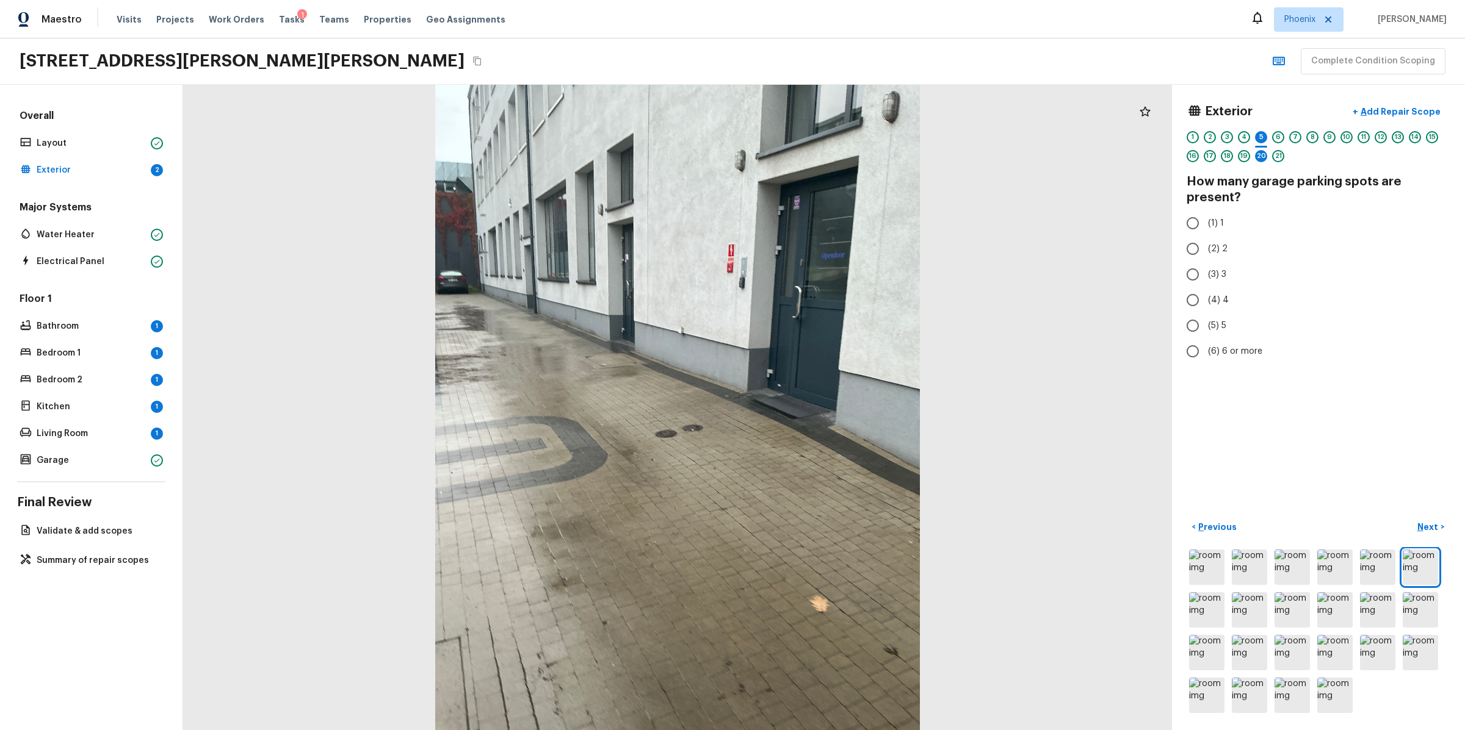
radio input "true"
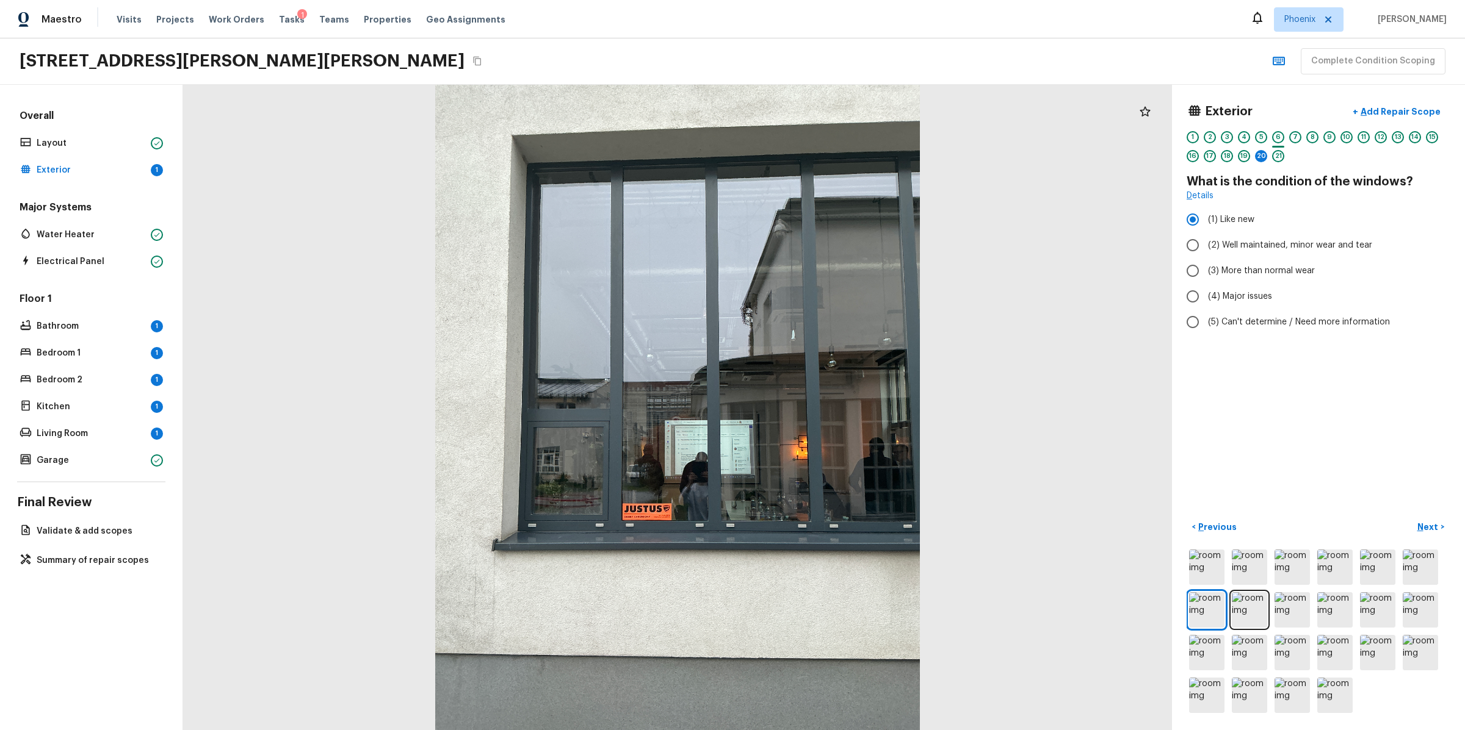
click at [1267, 159] on div "1 2 3 4 5 6 7 8 9 10 11 12 13 14 15 16 17 18 19 20 21" at bounding box center [1318, 150] width 264 height 38
click at [1263, 156] on div "20" at bounding box center [1261, 156] width 12 height 12
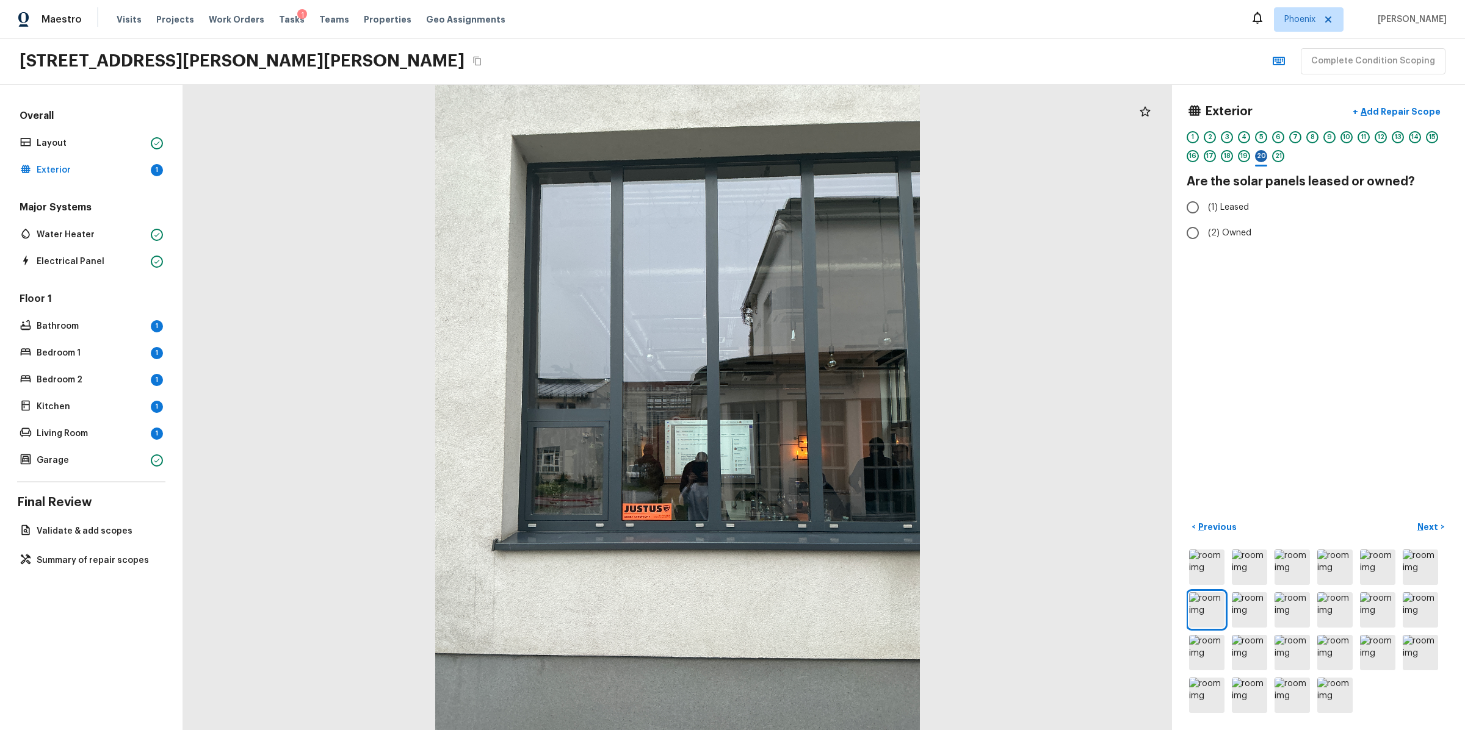
radio input "true"
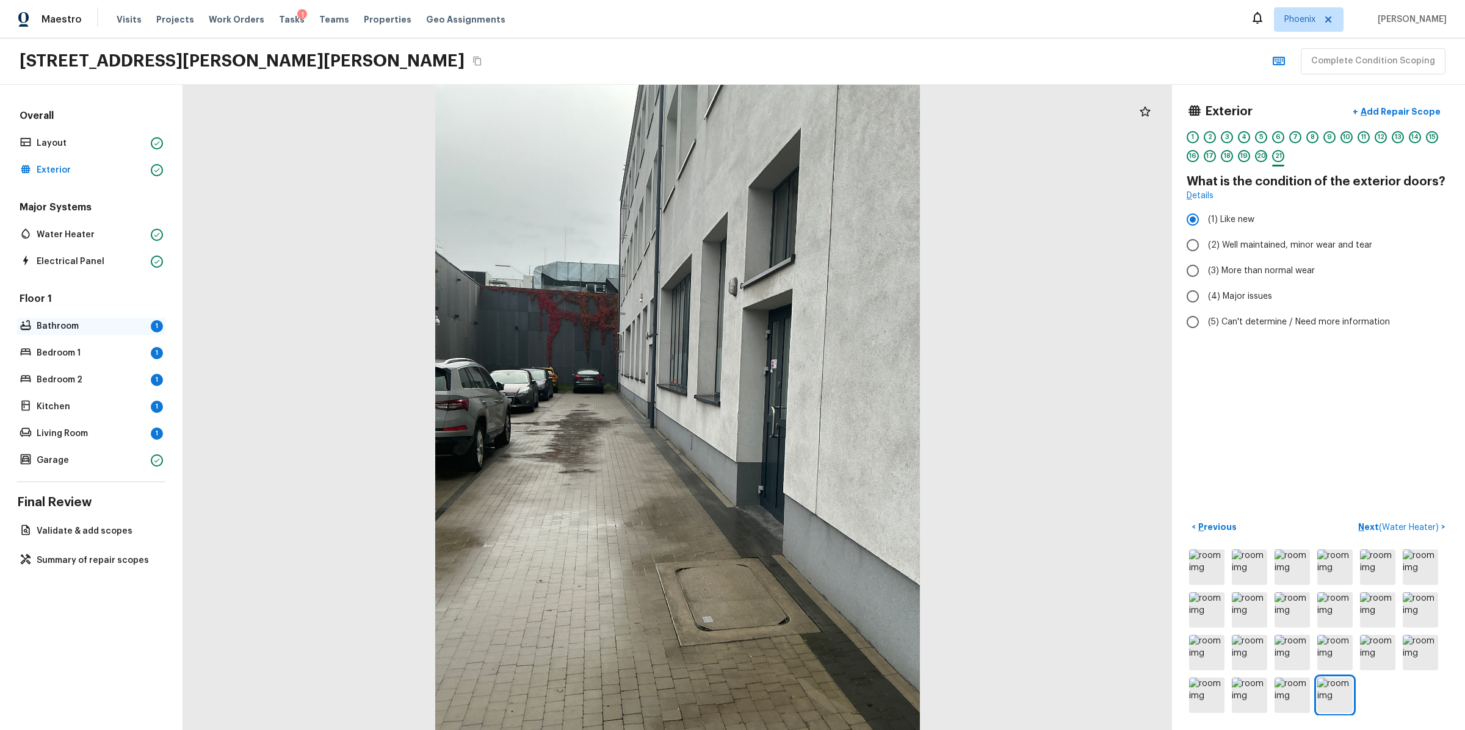
click at [90, 330] on p "Bathroom" at bounding box center [91, 326] width 109 height 12
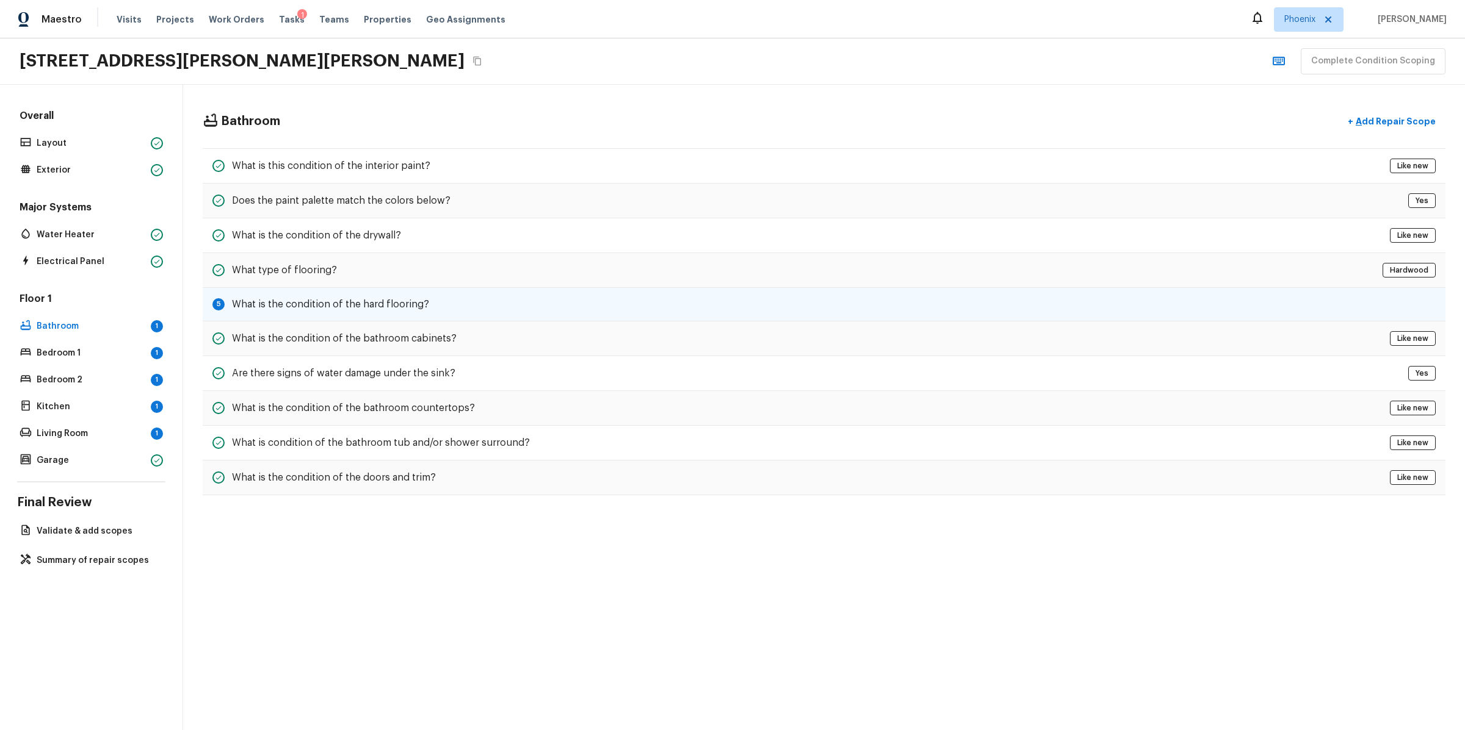
click at [312, 303] on h5 "What is the condition of the hard flooring?" at bounding box center [330, 304] width 197 height 13
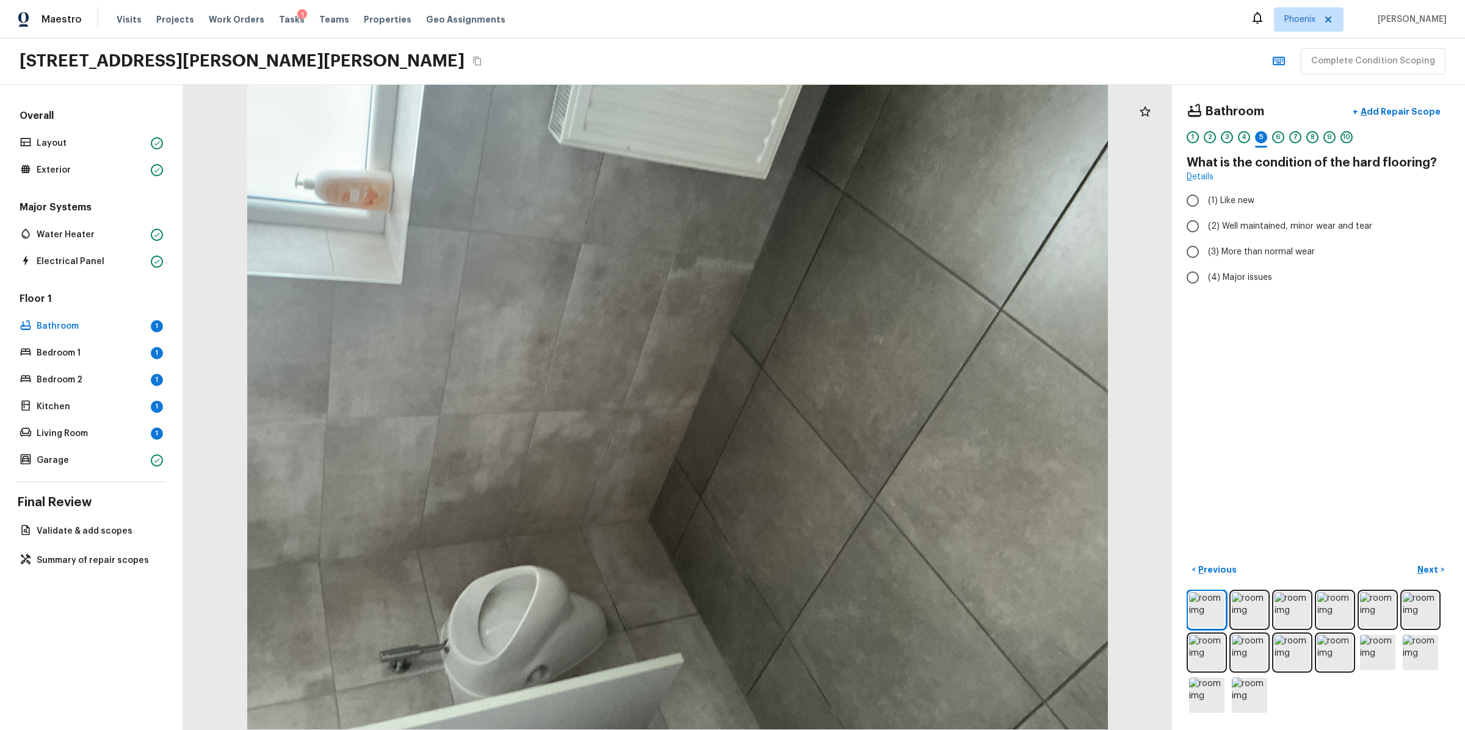
radio input "true"
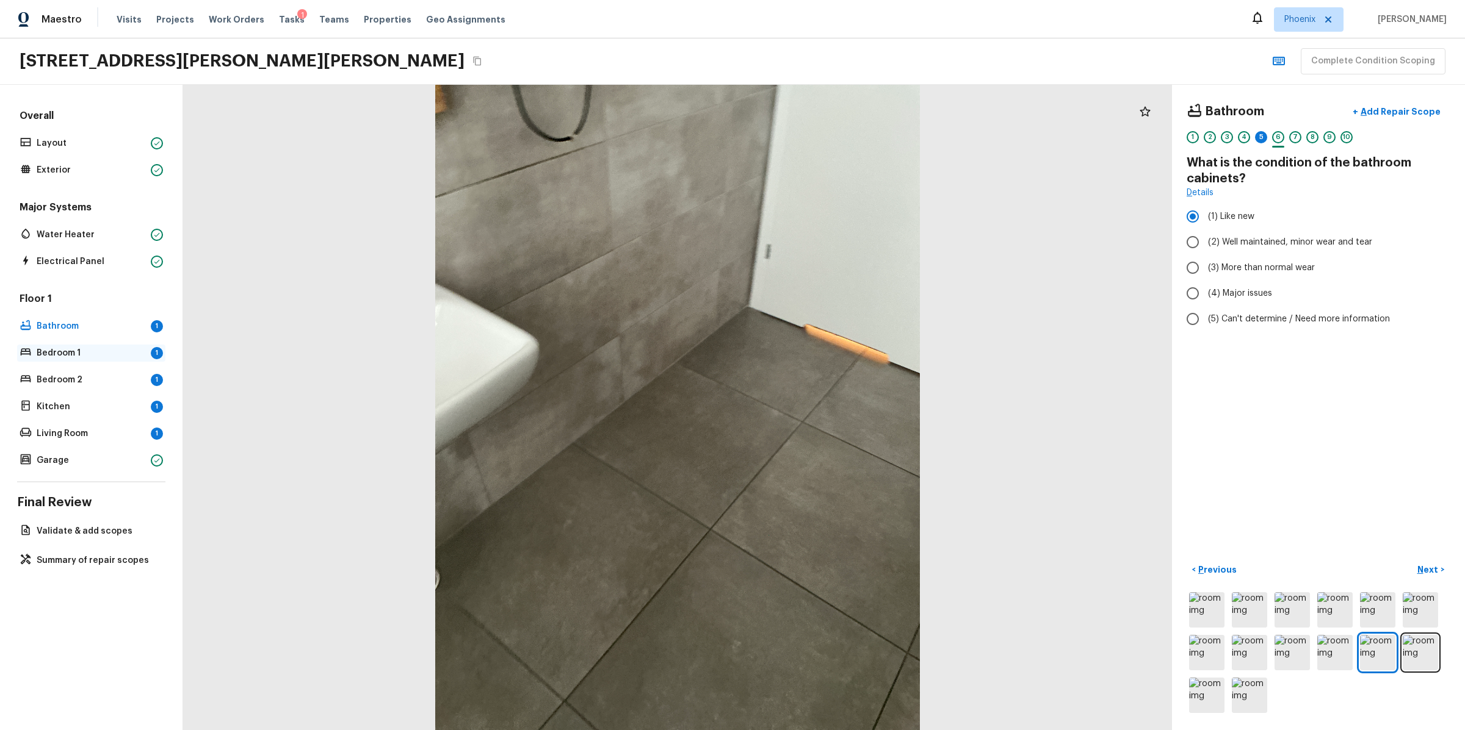
click at [79, 353] on p "Bedroom 1" at bounding box center [91, 353] width 109 height 12
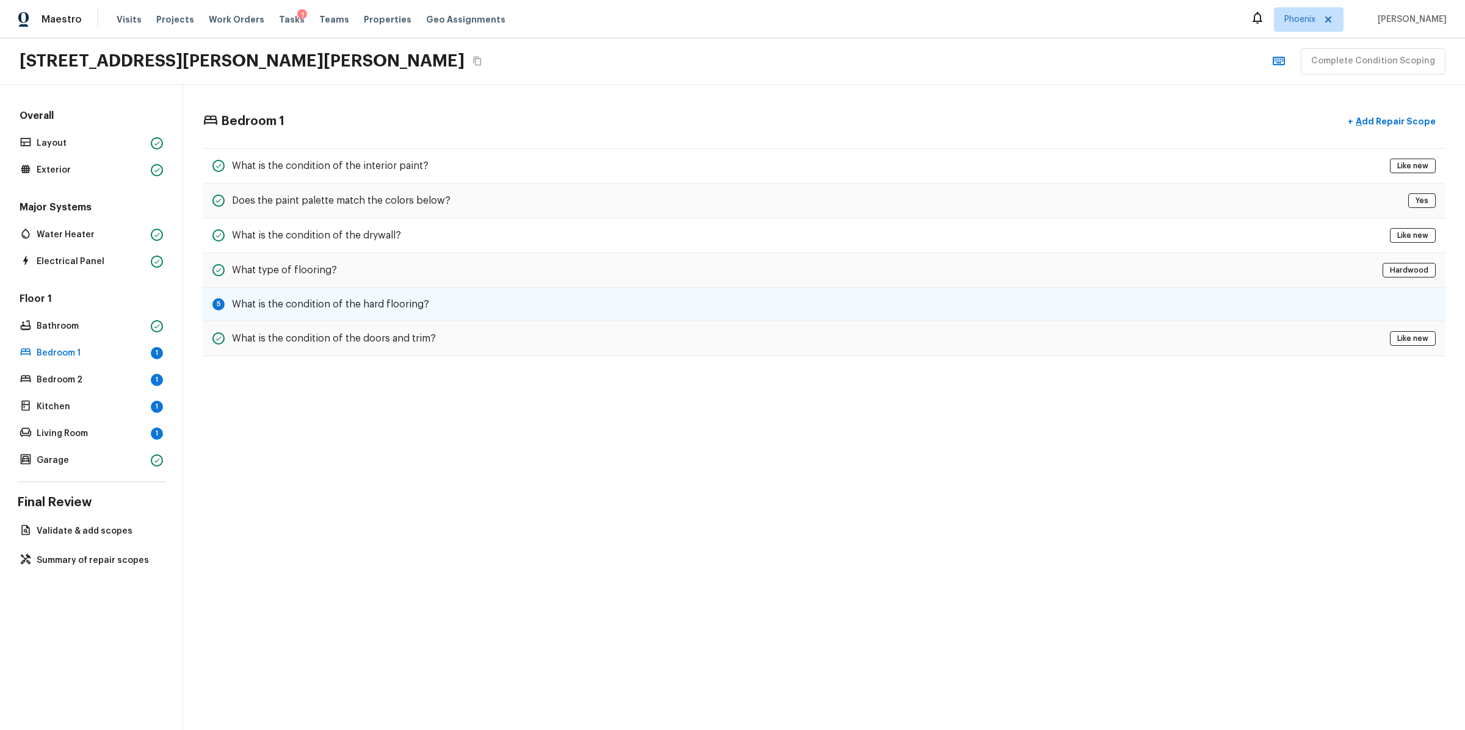
click at [396, 303] on h5 "What is the condition of the hard flooring?" at bounding box center [330, 304] width 197 height 13
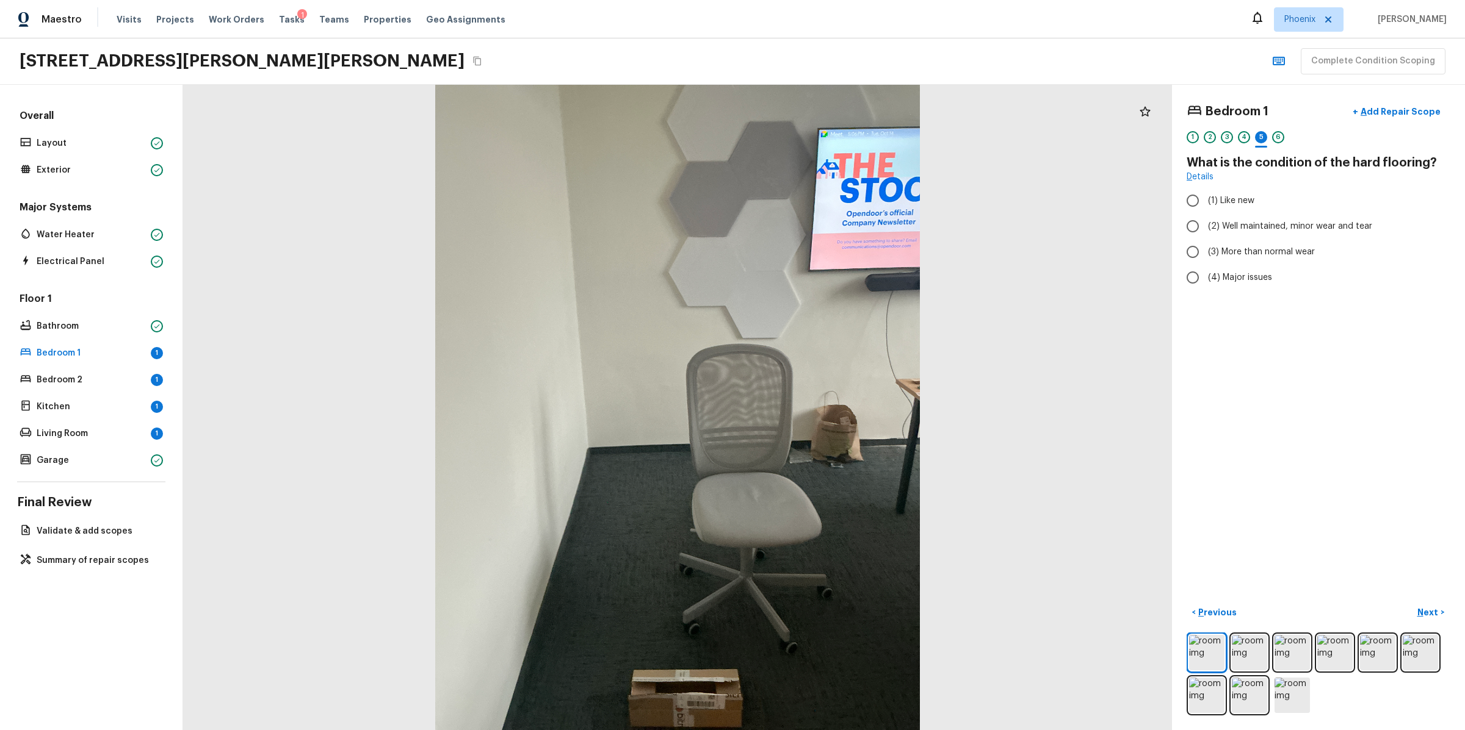
radio input "true"
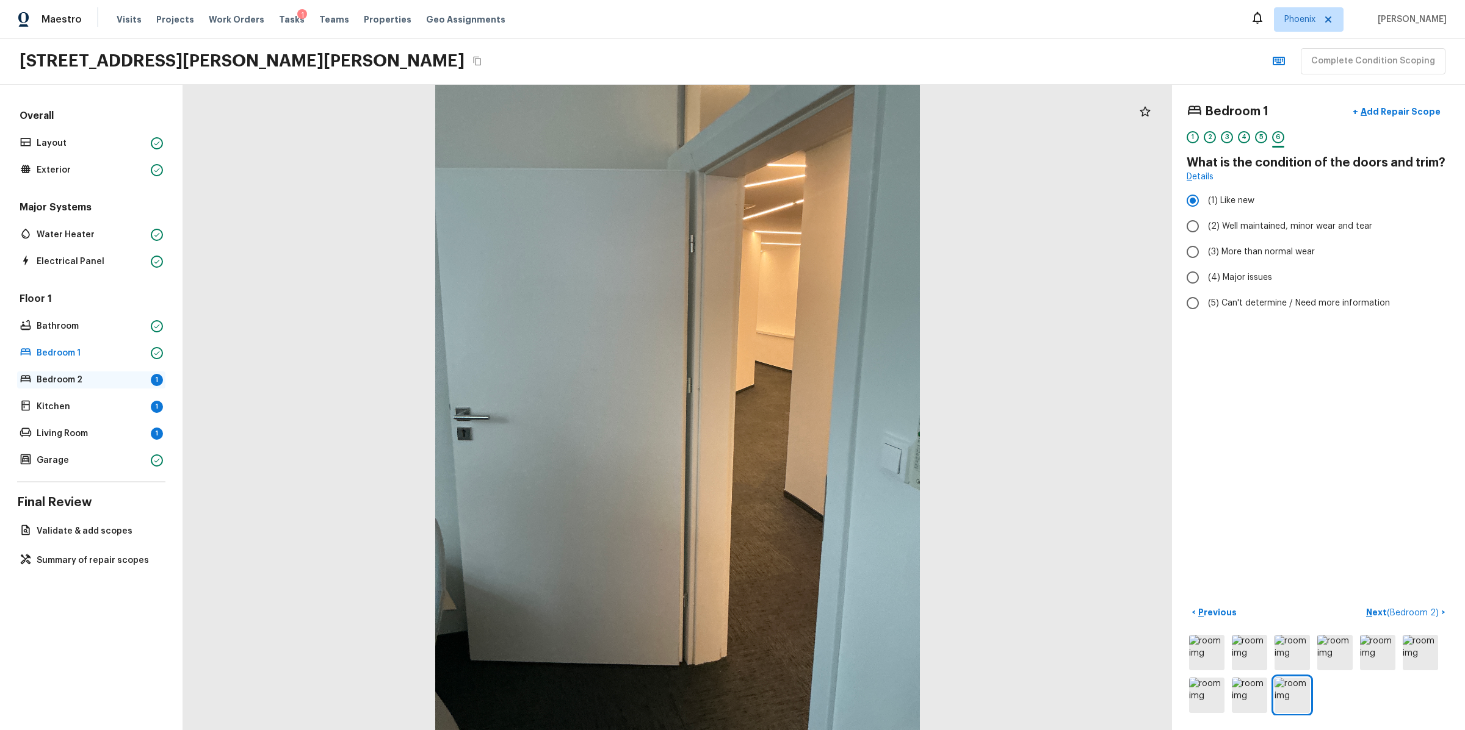
click at [71, 384] on p "Bedroom 2" at bounding box center [91, 380] width 109 height 12
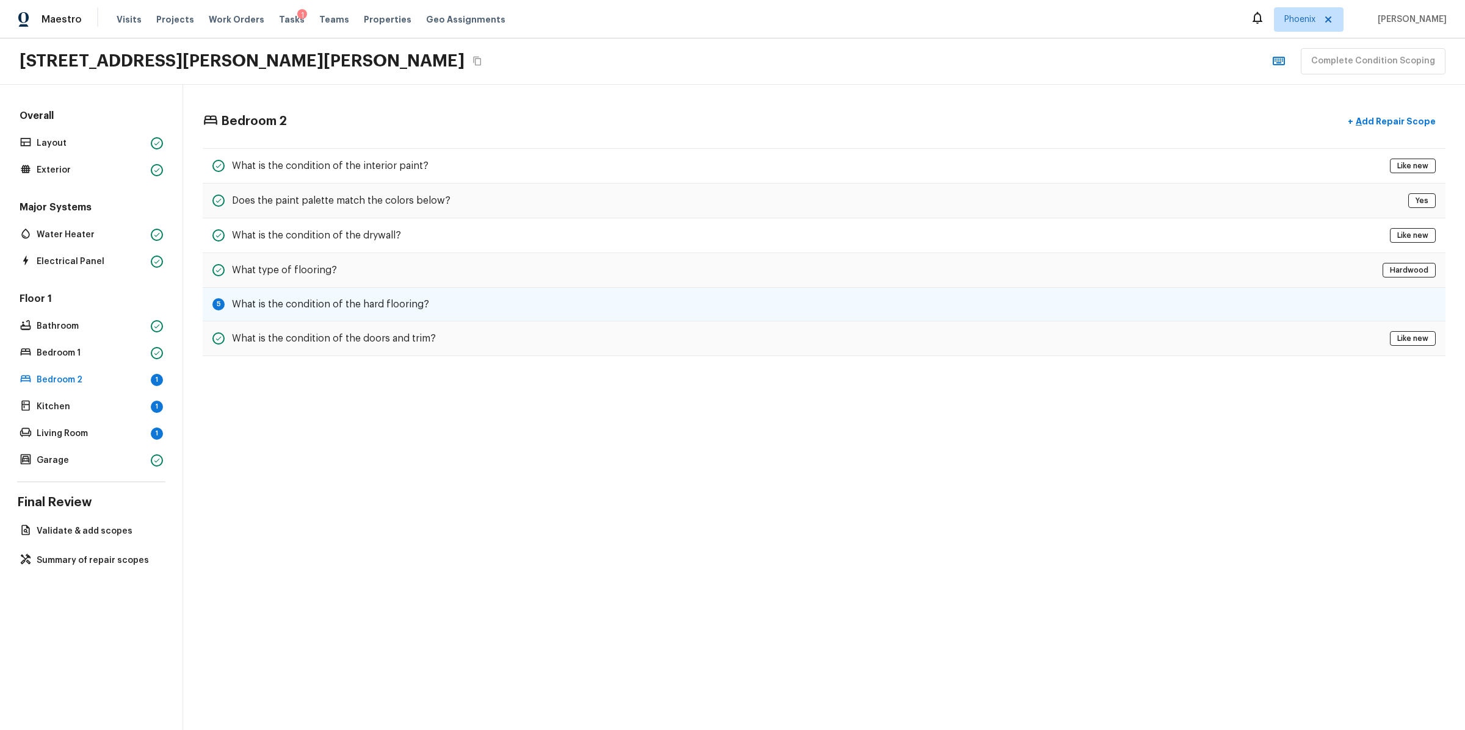
click at [405, 298] on h5 "What is the condition of the hard flooring?" at bounding box center [330, 304] width 197 height 13
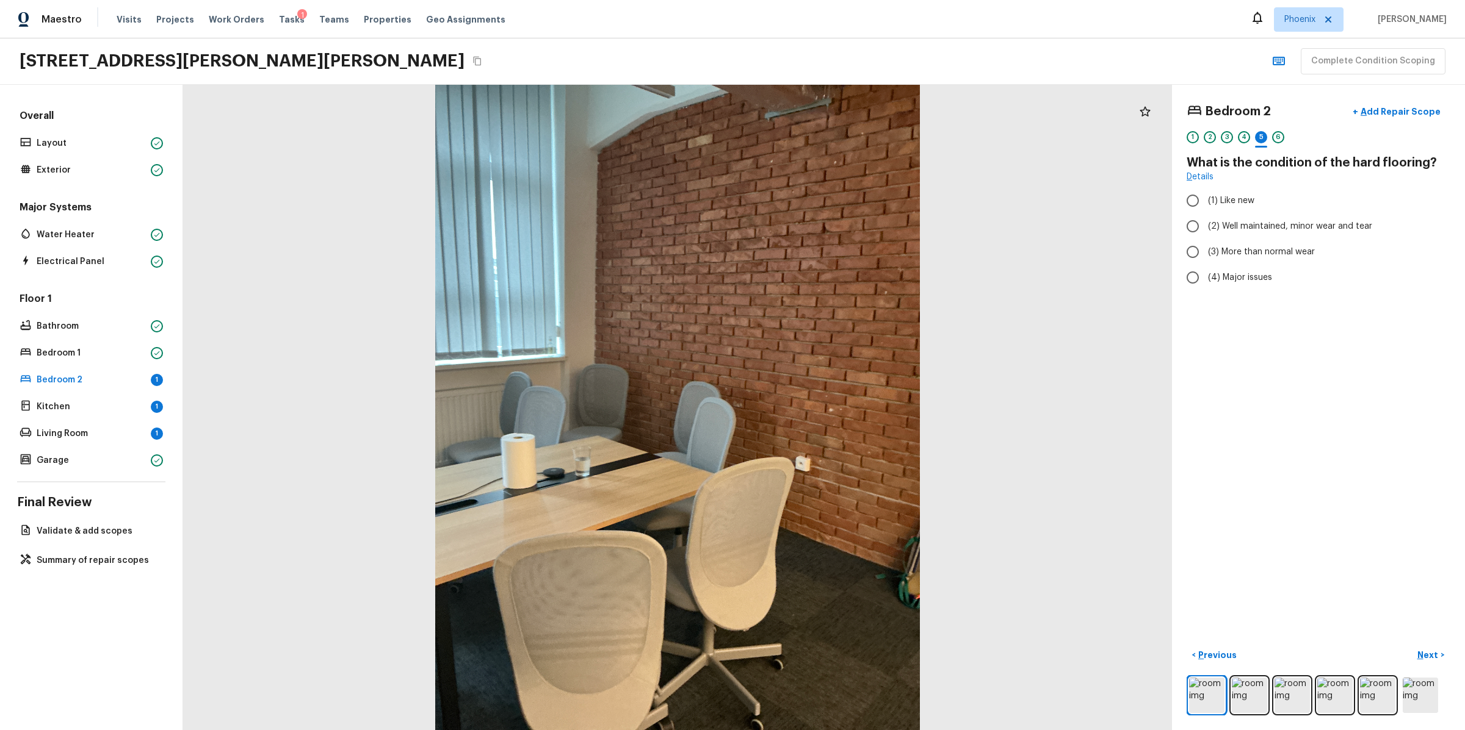
radio input "true"
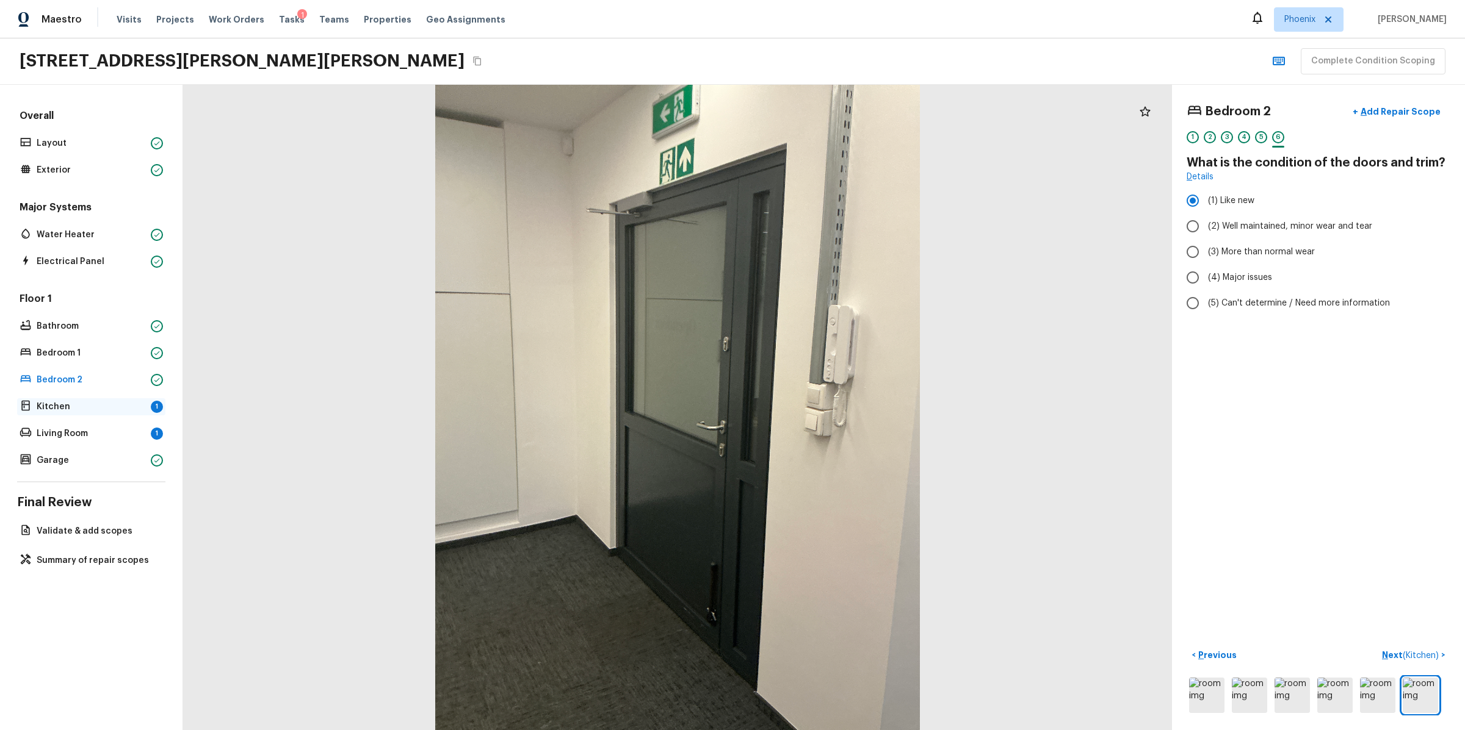
click at [57, 407] on p "Kitchen" at bounding box center [91, 407] width 109 height 12
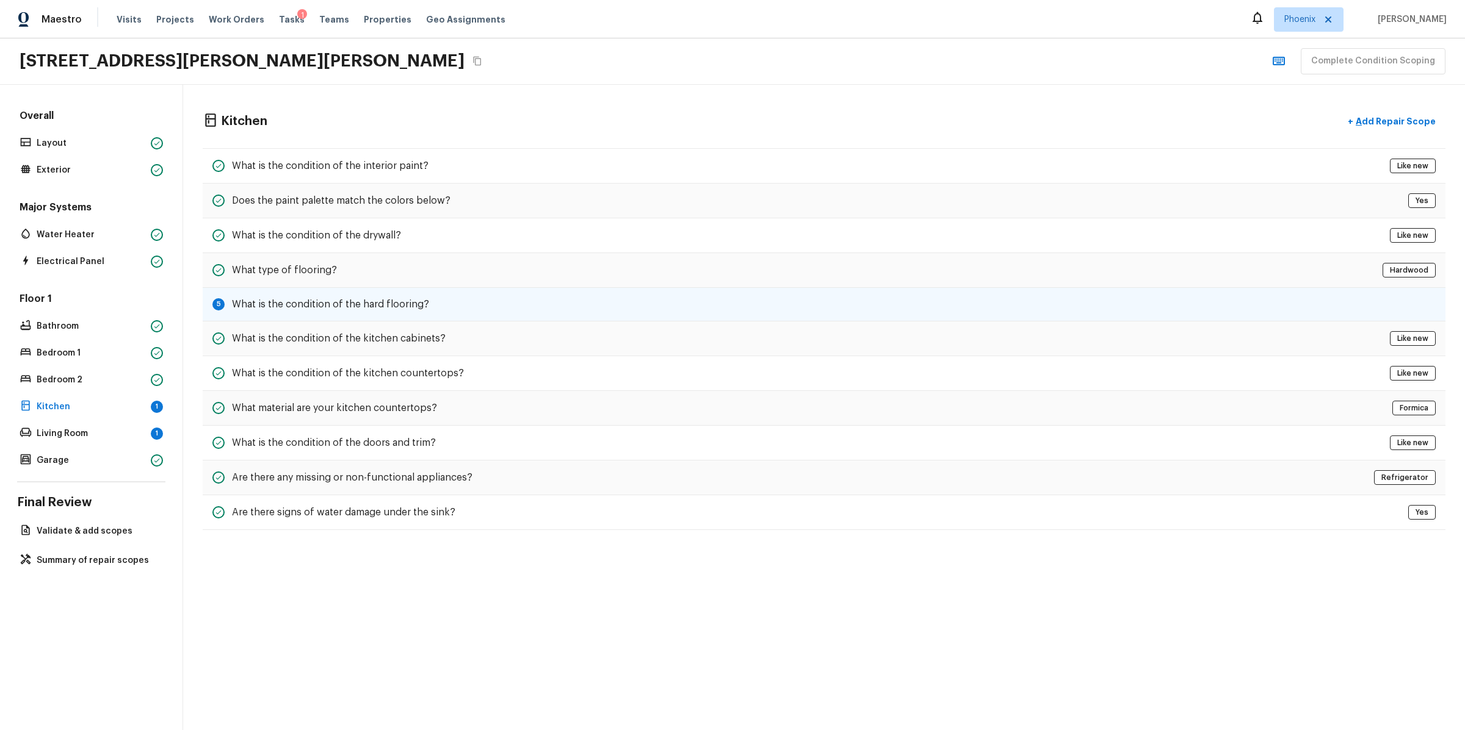
click at [405, 292] on div "5 What is the condition of the hard flooring?" at bounding box center [824, 305] width 1242 height 34
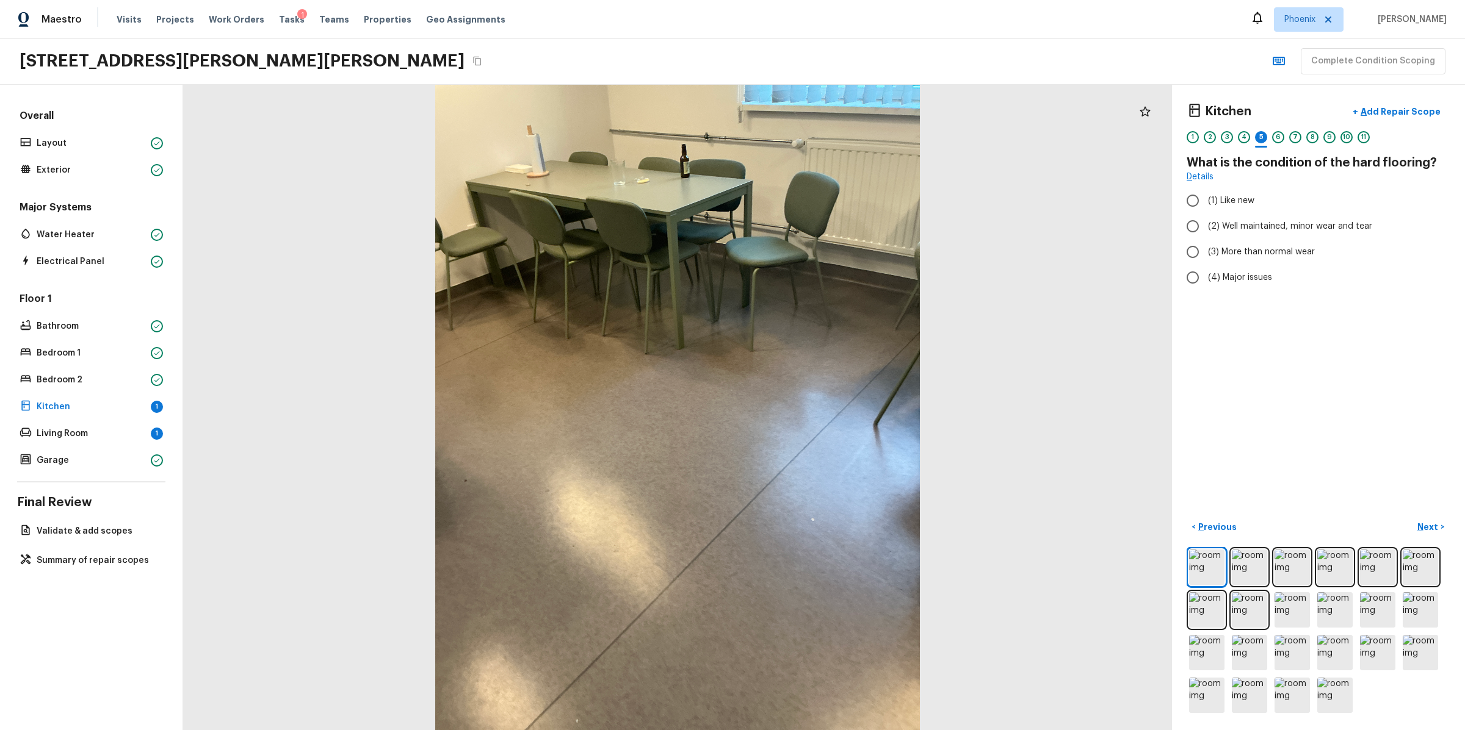
radio input "true"
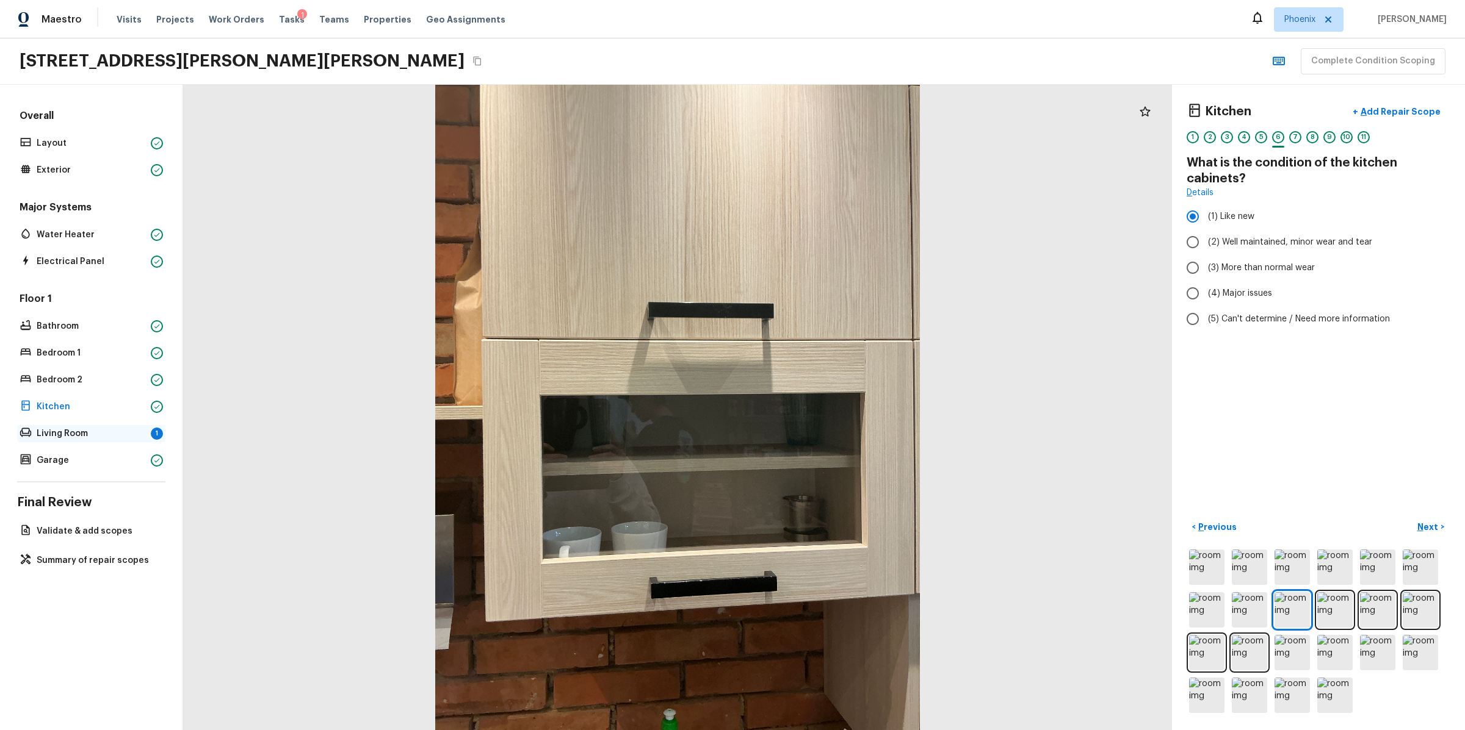
click at [102, 433] on p "Living Room" at bounding box center [91, 434] width 109 height 12
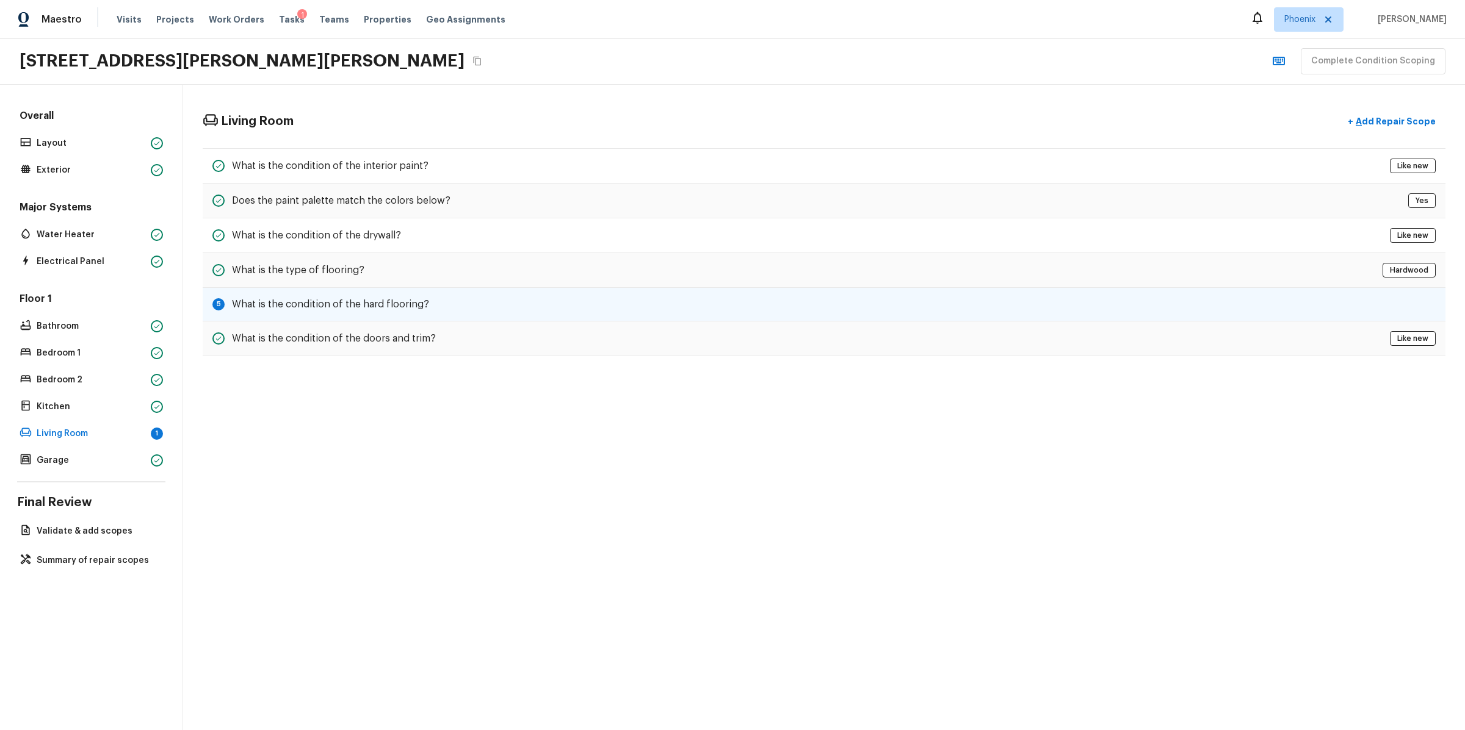
click at [403, 298] on h5 "What is the condition of the hard flooring?" at bounding box center [330, 304] width 197 height 13
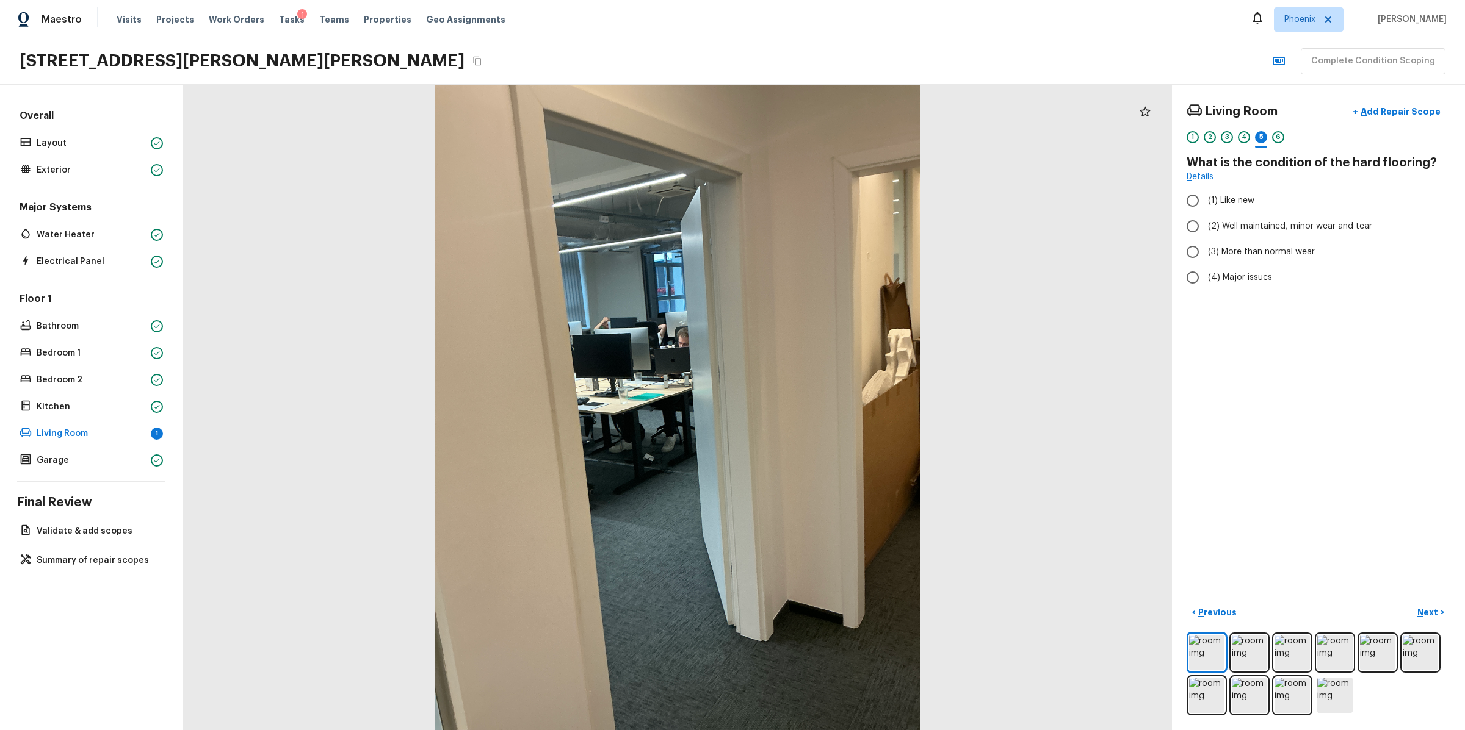
radio input "true"
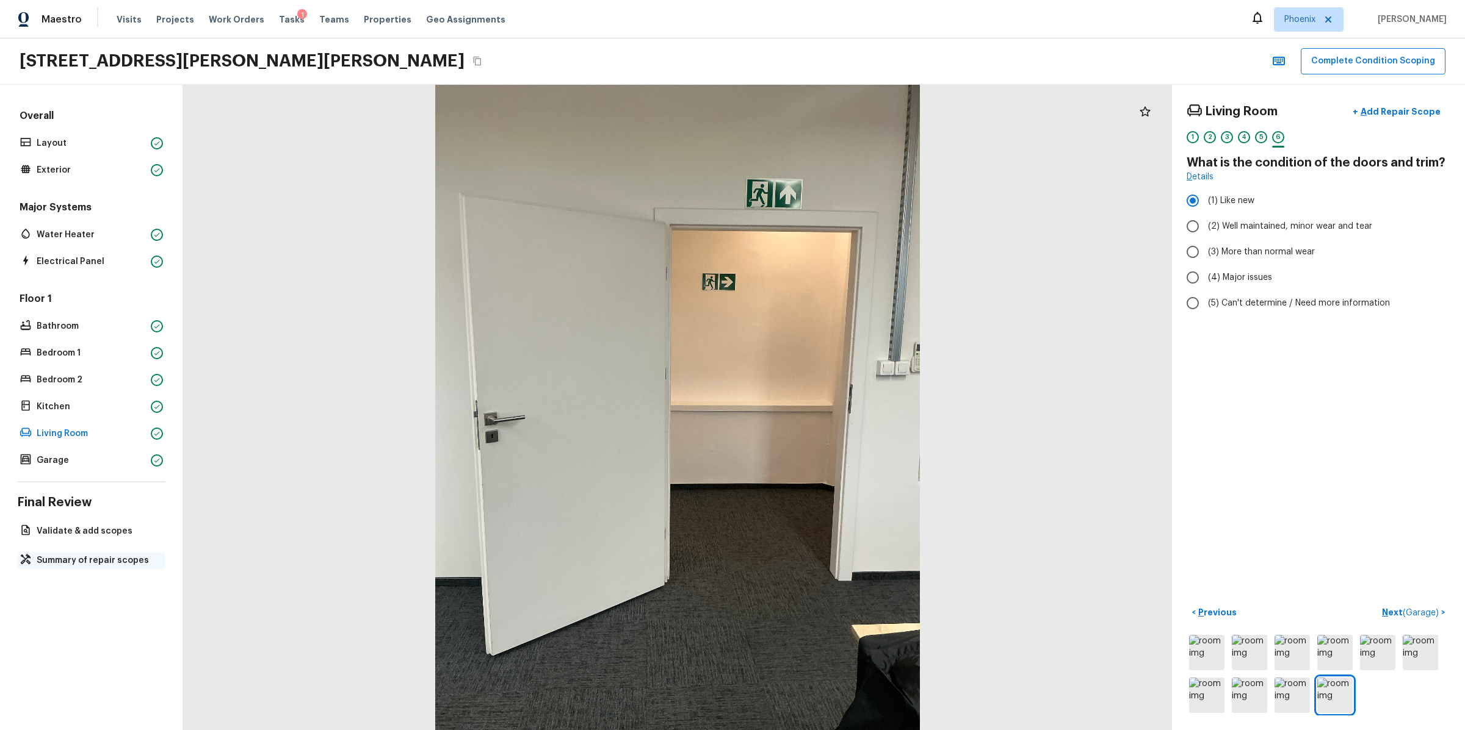
click at [127, 561] on p "Summary of repair scopes" at bounding box center [97, 561] width 121 height 12
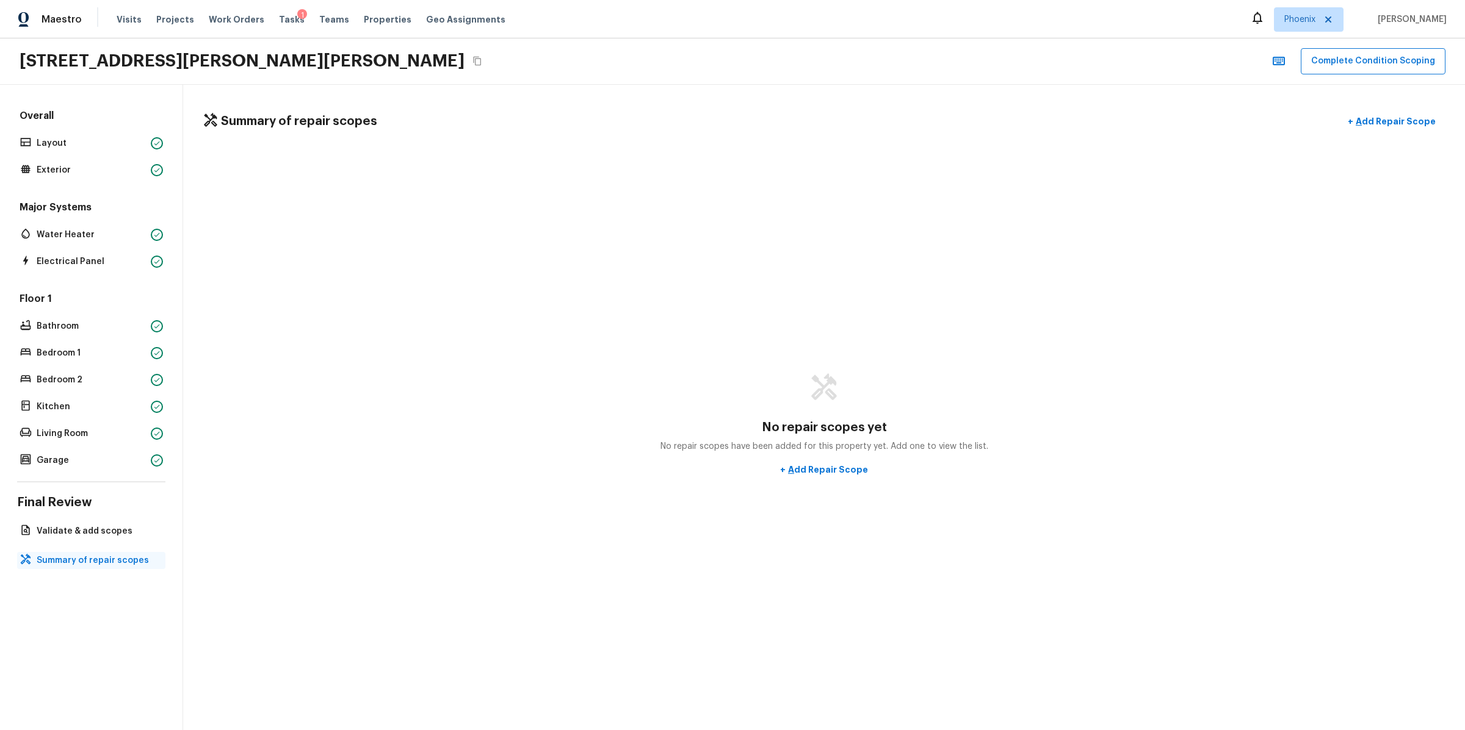
click at [141, 555] on p "Summary of repair scopes" at bounding box center [97, 561] width 121 height 12
click at [1393, 120] on p "Add Repair Scope" at bounding box center [1394, 121] width 82 height 12
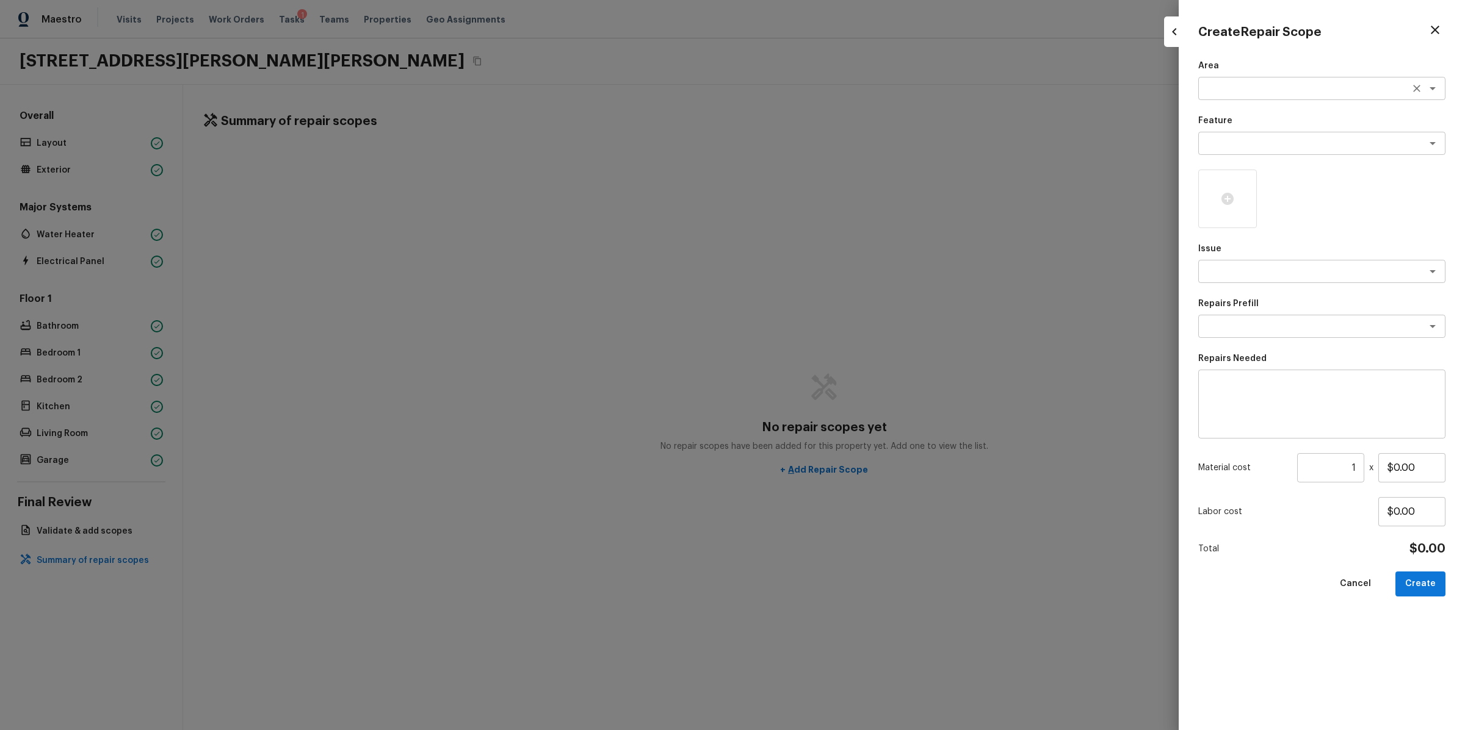
click at [1219, 87] on textarea at bounding box center [1304, 88] width 202 height 12
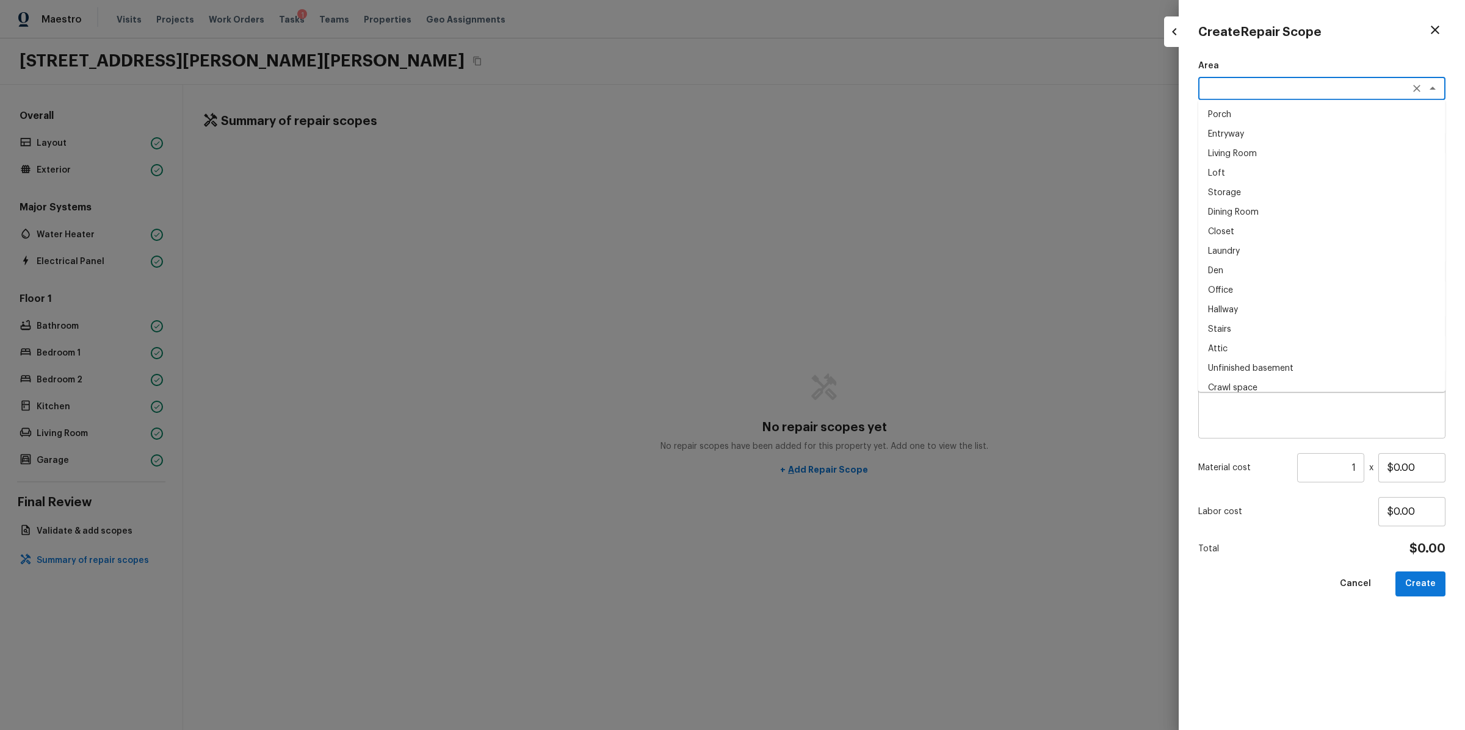
click at [1219, 127] on li "Entryway" at bounding box center [1321, 134] width 247 height 20
type textarea "Entryway"
click at [1229, 134] on div "x ​" at bounding box center [1321, 143] width 247 height 23
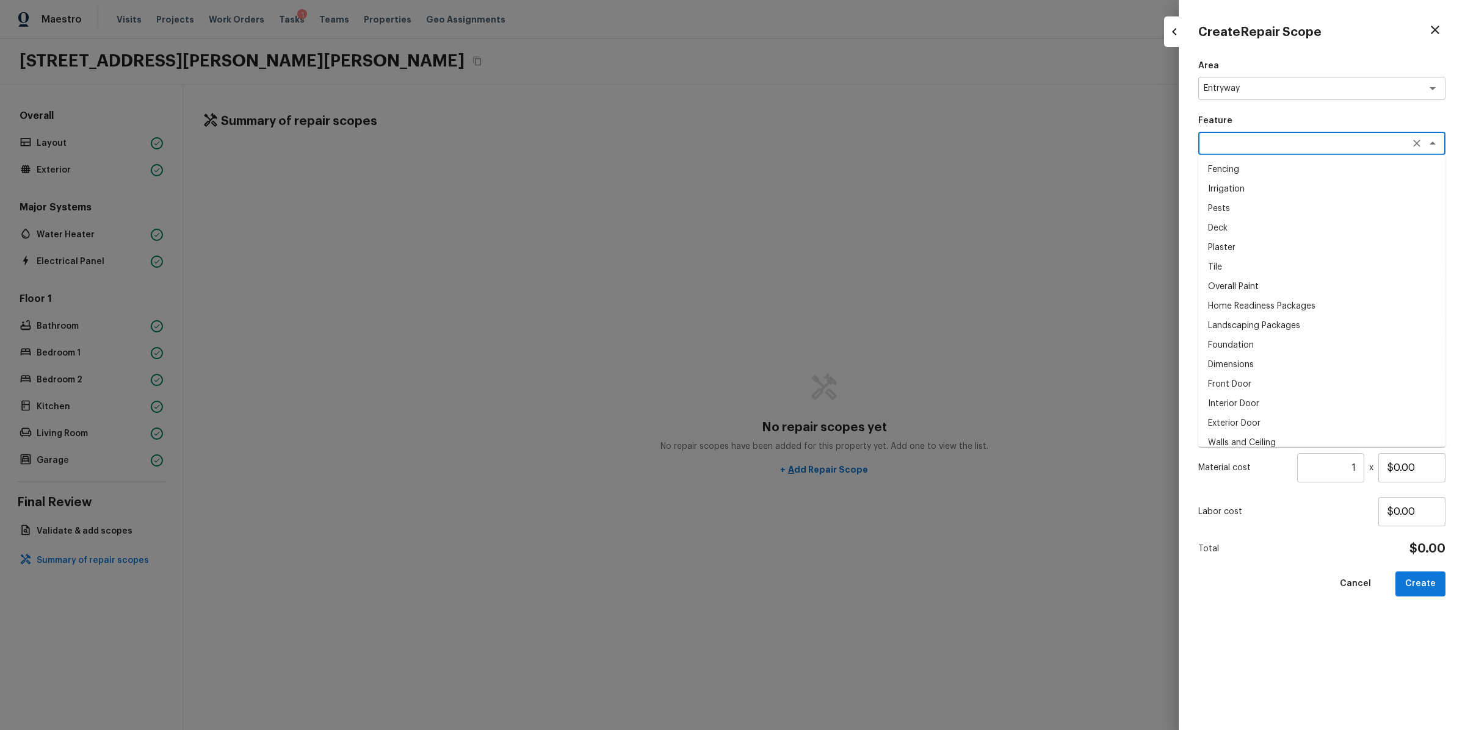
click at [1248, 217] on li "Pests" at bounding box center [1321, 209] width 247 height 20
type textarea "Pests"
click at [1271, 270] on textarea at bounding box center [1304, 271] width 202 height 12
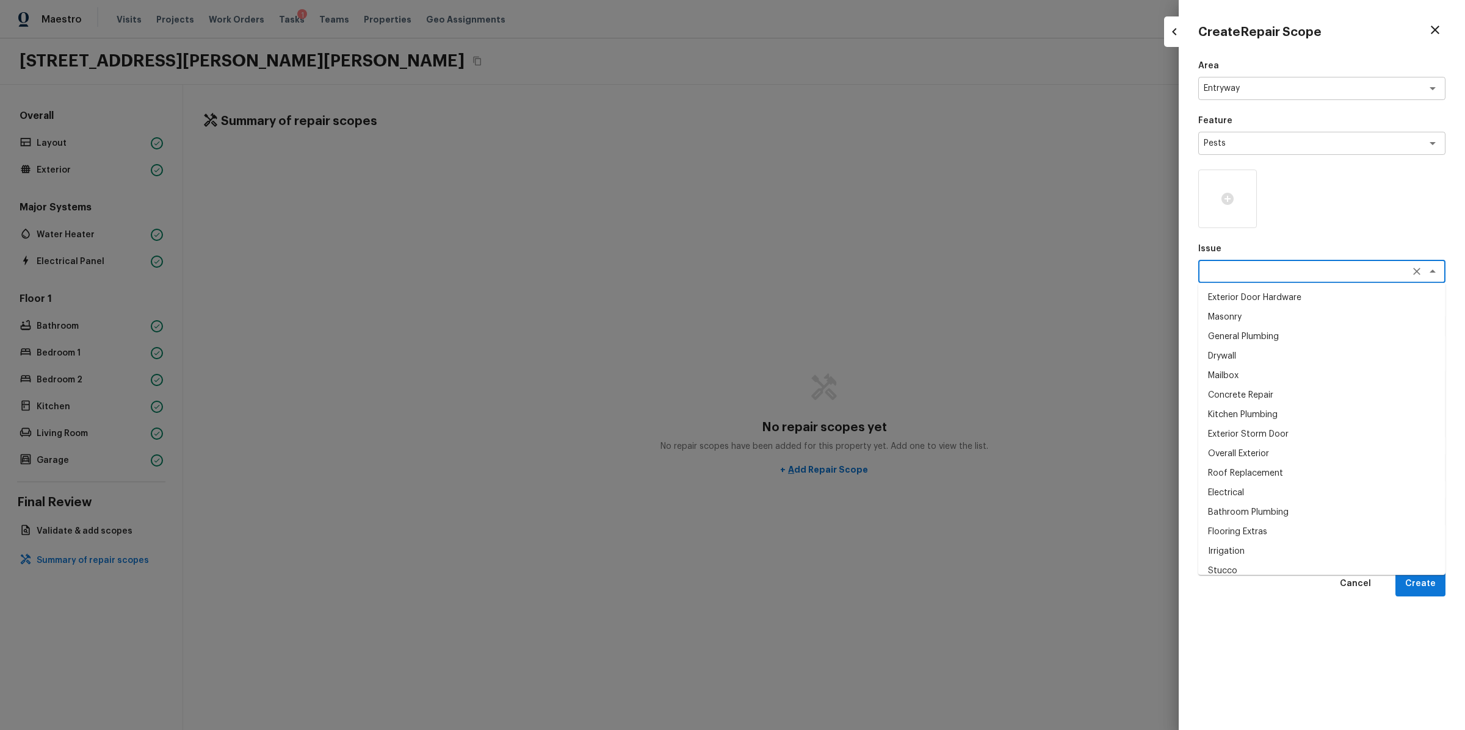
click at [1269, 386] on li "Concrete Repair" at bounding box center [1321, 396] width 247 height 20
type textarea "Concrete Repair"
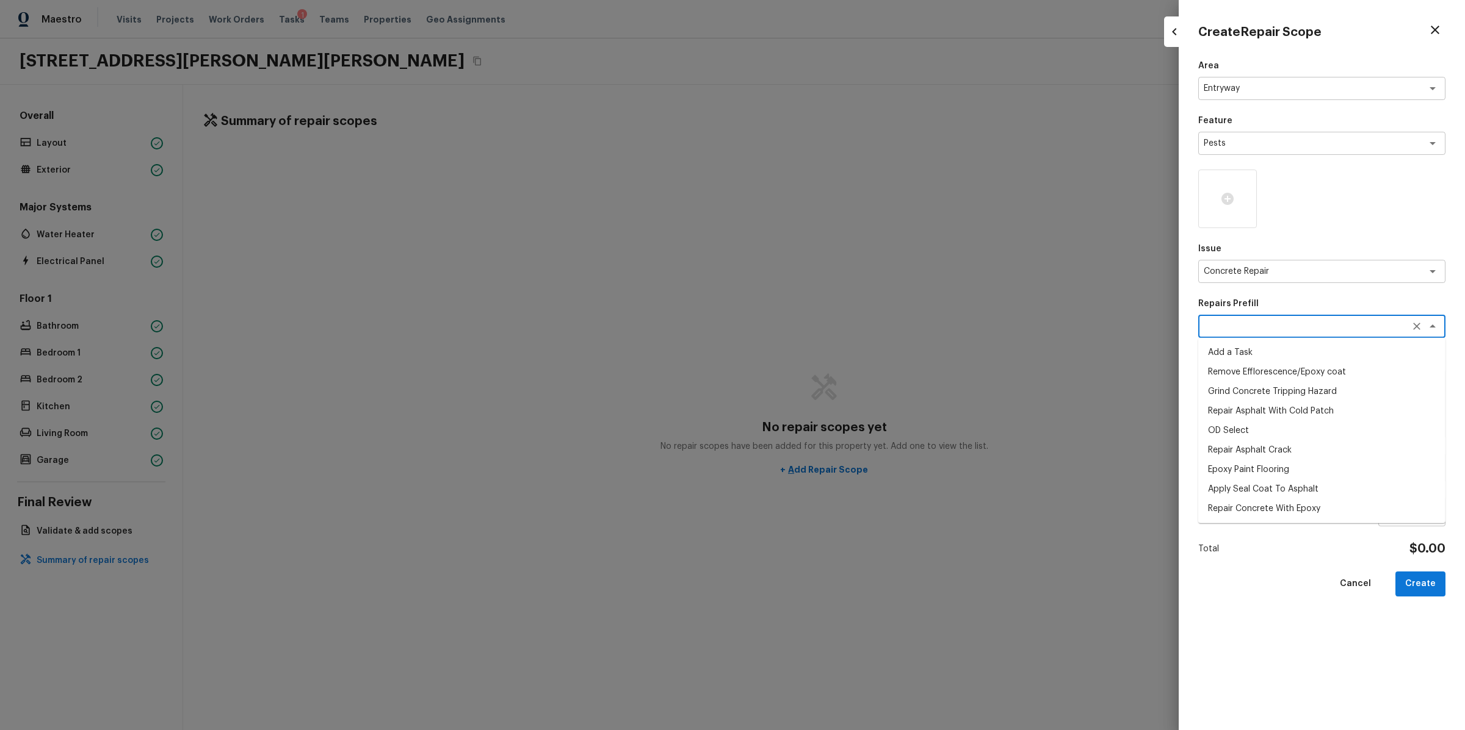
click at [1247, 326] on textarea at bounding box center [1304, 326] width 202 height 12
click at [1170, 294] on div at bounding box center [732, 365] width 1465 height 730
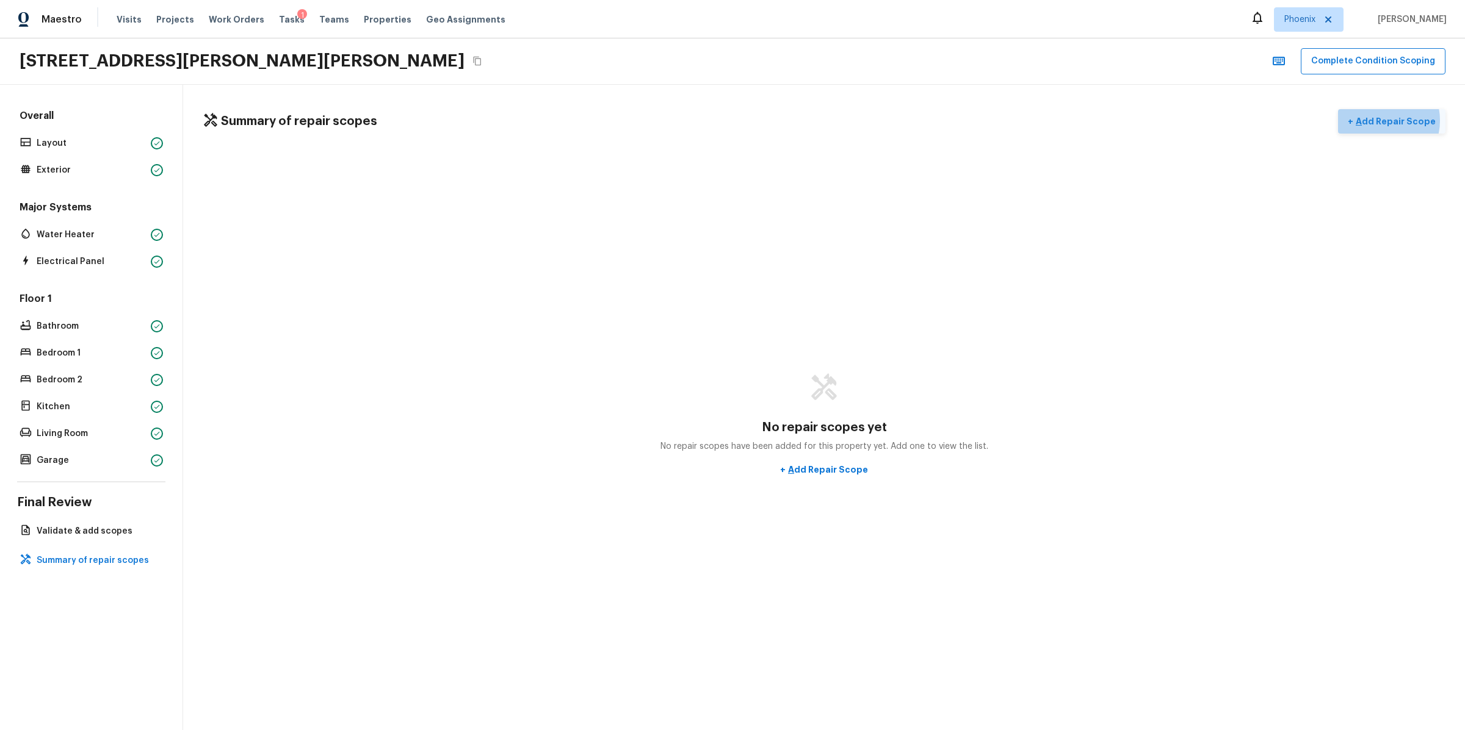
click at [1386, 120] on p "Add Repair Scope" at bounding box center [1394, 121] width 82 height 12
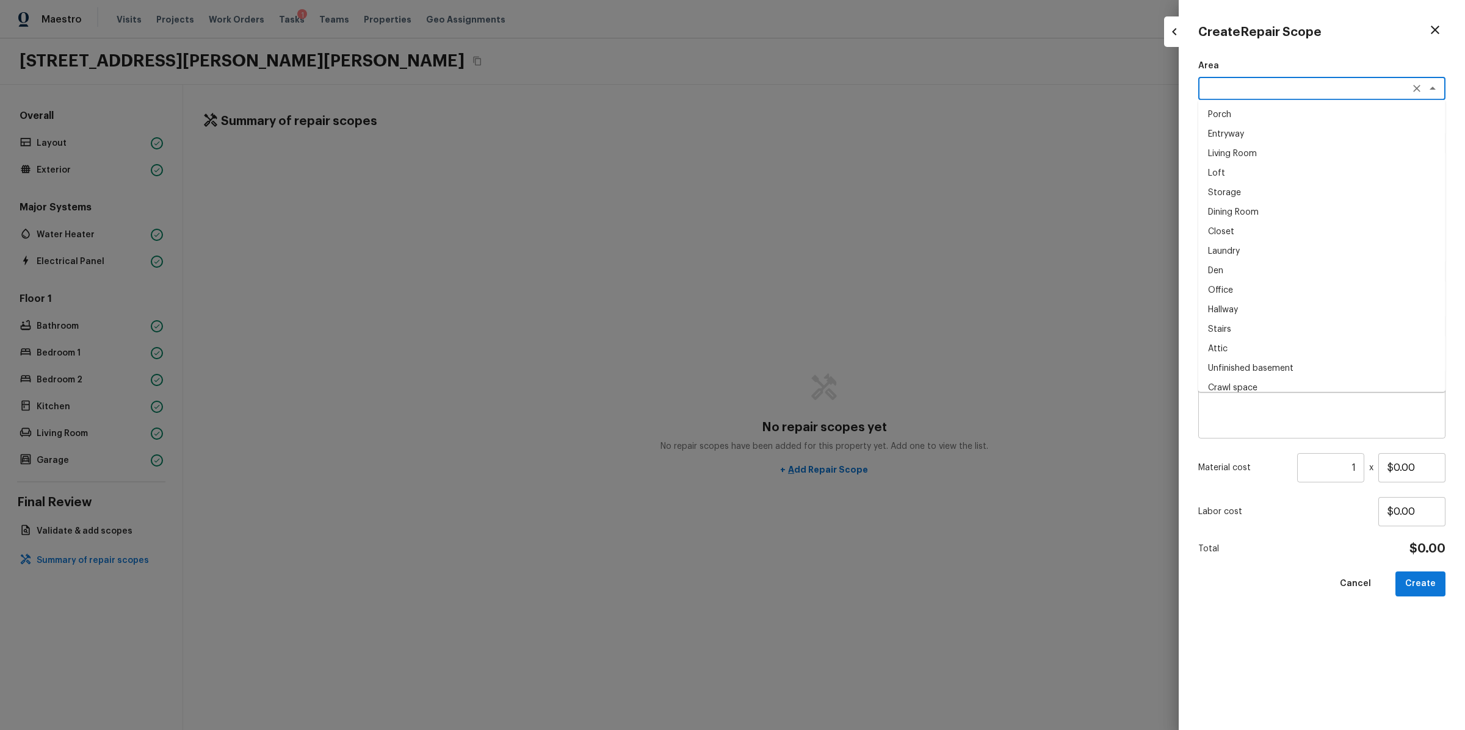
click at [1231, 84] on textarea at bounding box center [1304, 88] width 202 height 12
click at [1246, 152] on li "Living Room" at bounding box center [1321, 154] width 247 height 20
type textarea "Living Room"
click at [1241, 140] on textarea at bounding box center [1304, 143] width 202 height 12
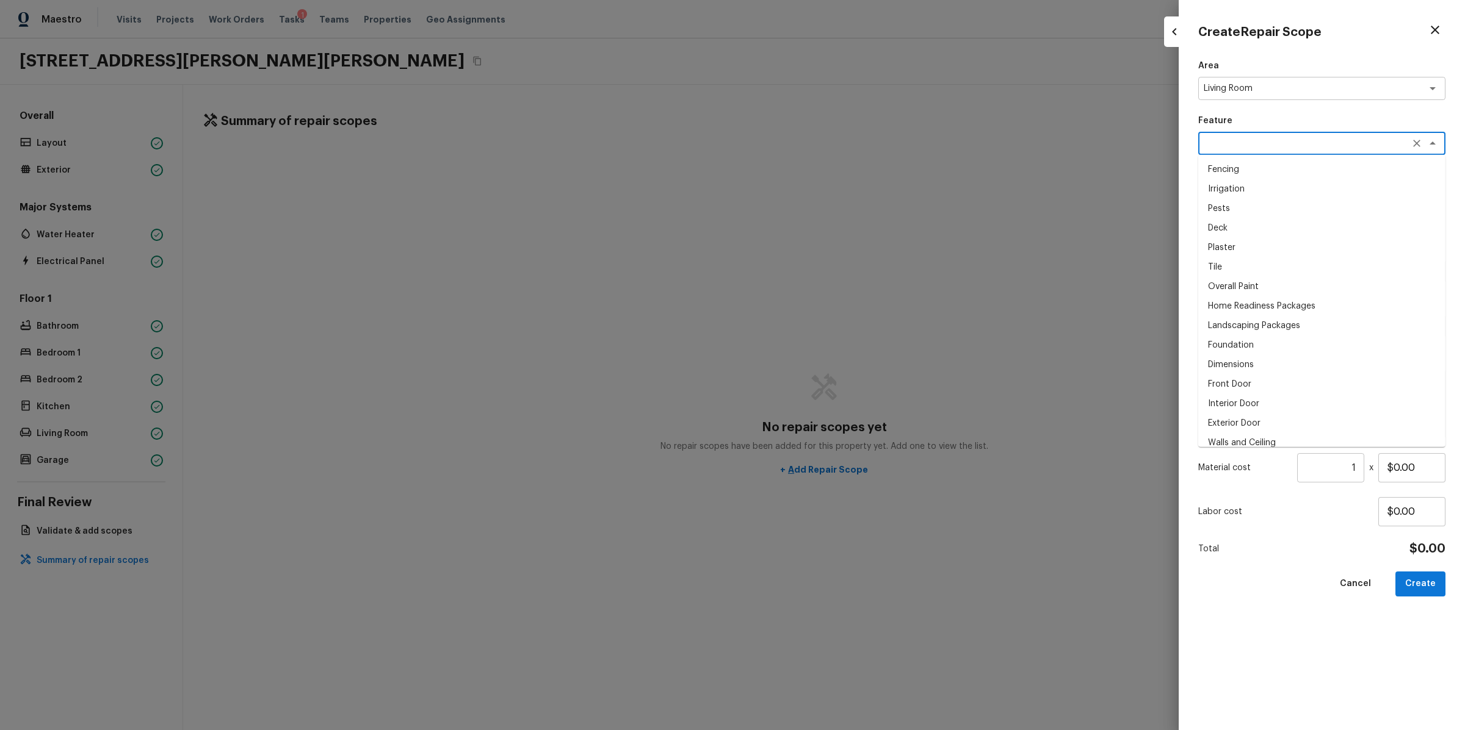
click at [1310, 264] on li "Tile" at bounding box center [1321, 268] width 247 height 20
type textarea "Tile"
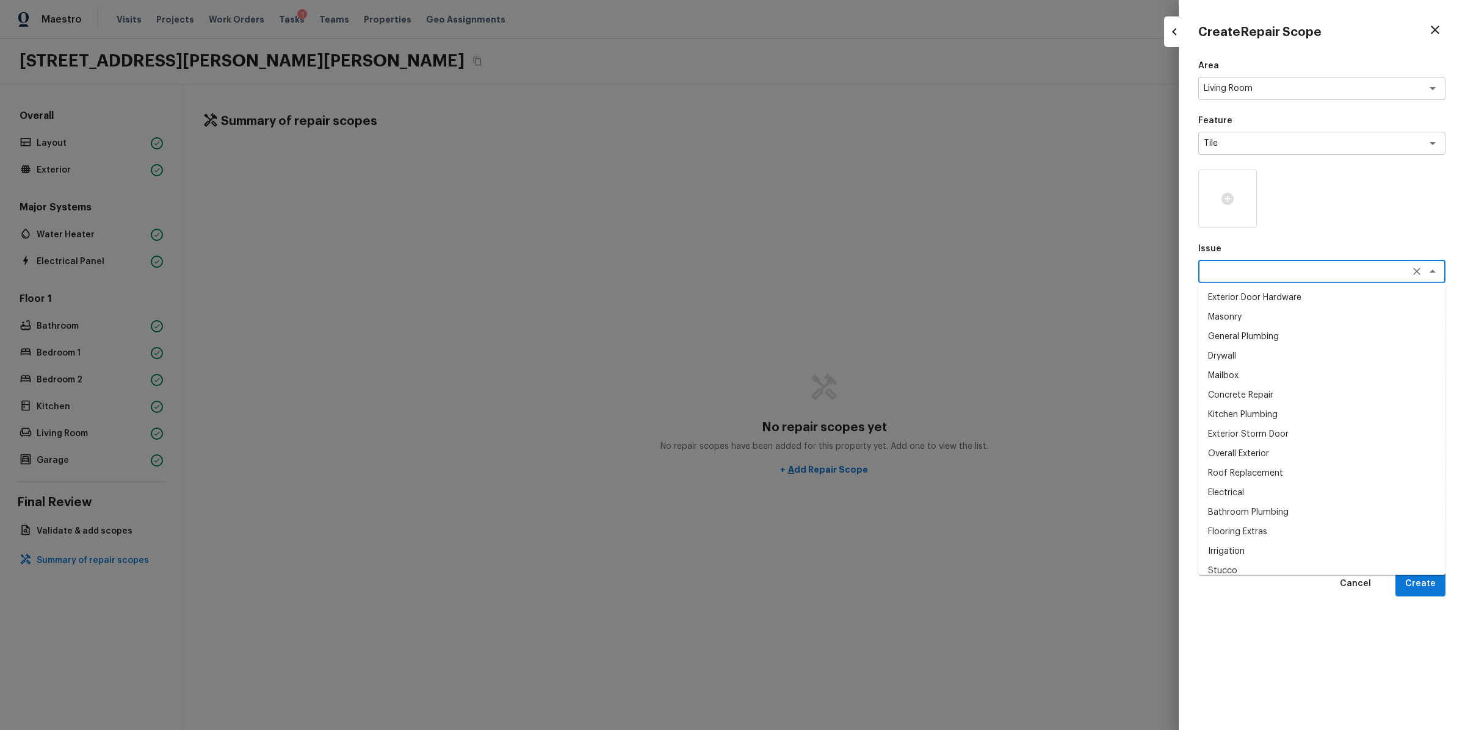
click at [1269, 267] on textarea at bounding box center [1304, 271] width 202 height 12
click at [1326, 436] on li "Exterior Storm Door" at bounding box center [1321, 435] width 247 height 20
type textarea "Exterior Storm Door"
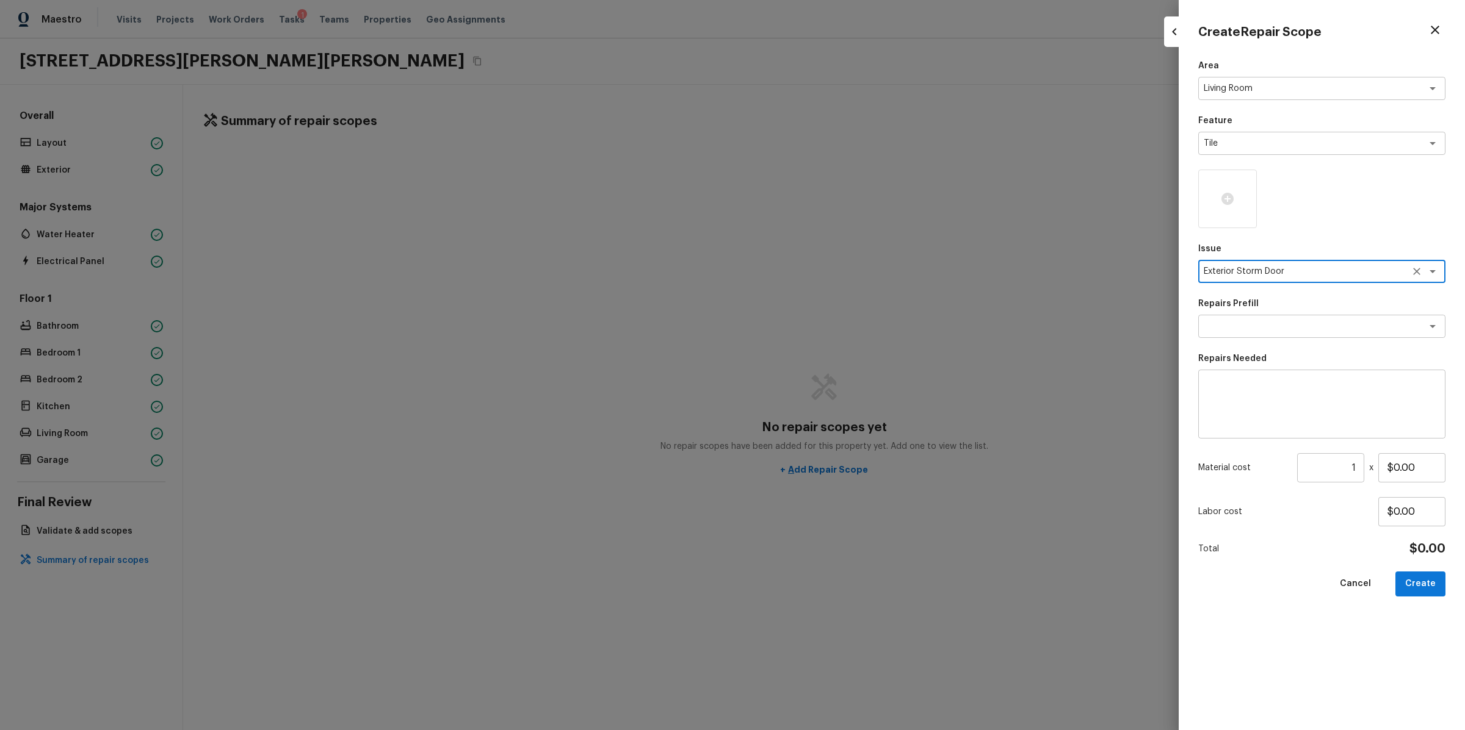
click at [1263, 390] on textarea at bounding box center [1321, 404] width 230 height 49
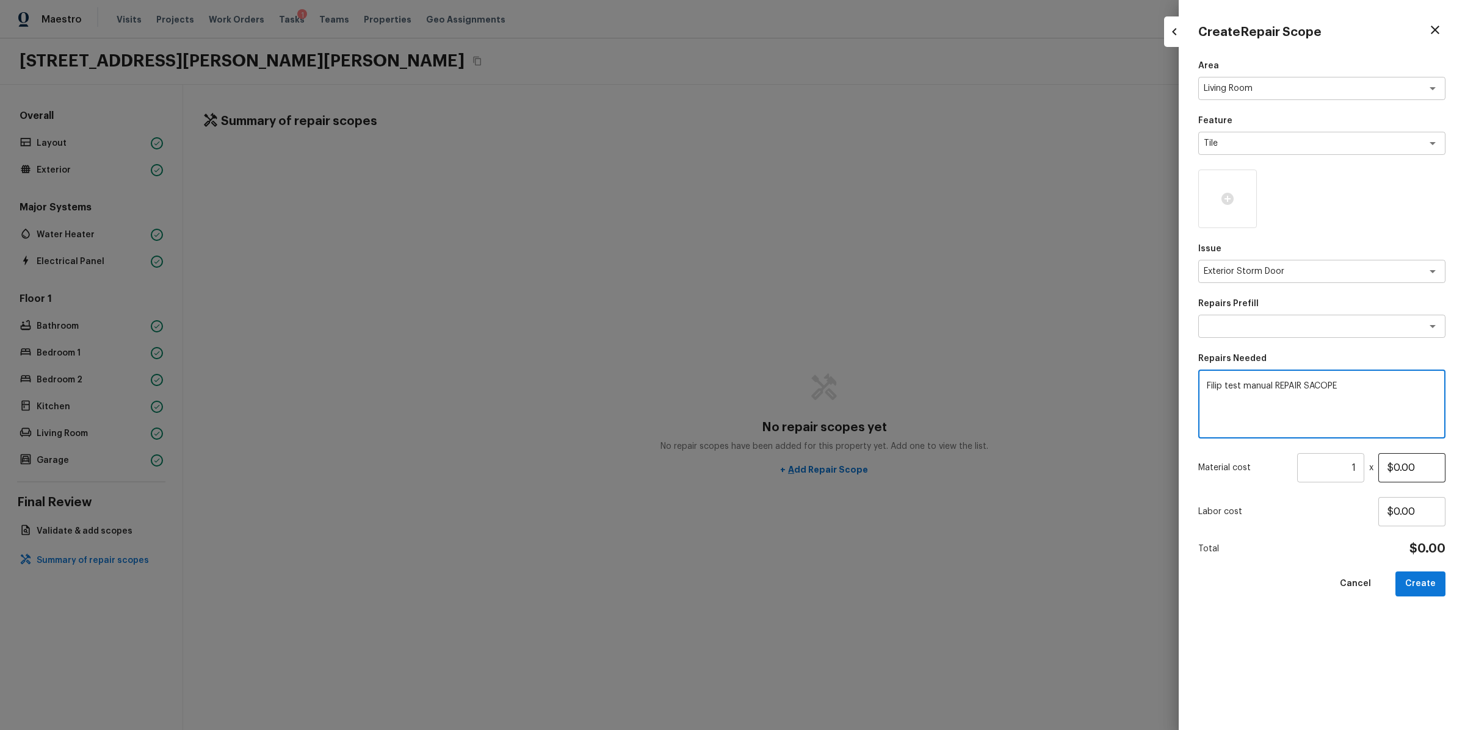
type textarea "Filip test manual REPAIR SACOPE"
click at [1410, 463] on input "$0.00" at bounding box center [1411, 467] width 67 height 29
click at [1400, 511] on input "$0.00" at bounding box center [1411, 511] width 67 height 29
type input "$555.55"
click at [1419, 588] on button "Create" at bounding box center [1420, 584] width 50 height 25
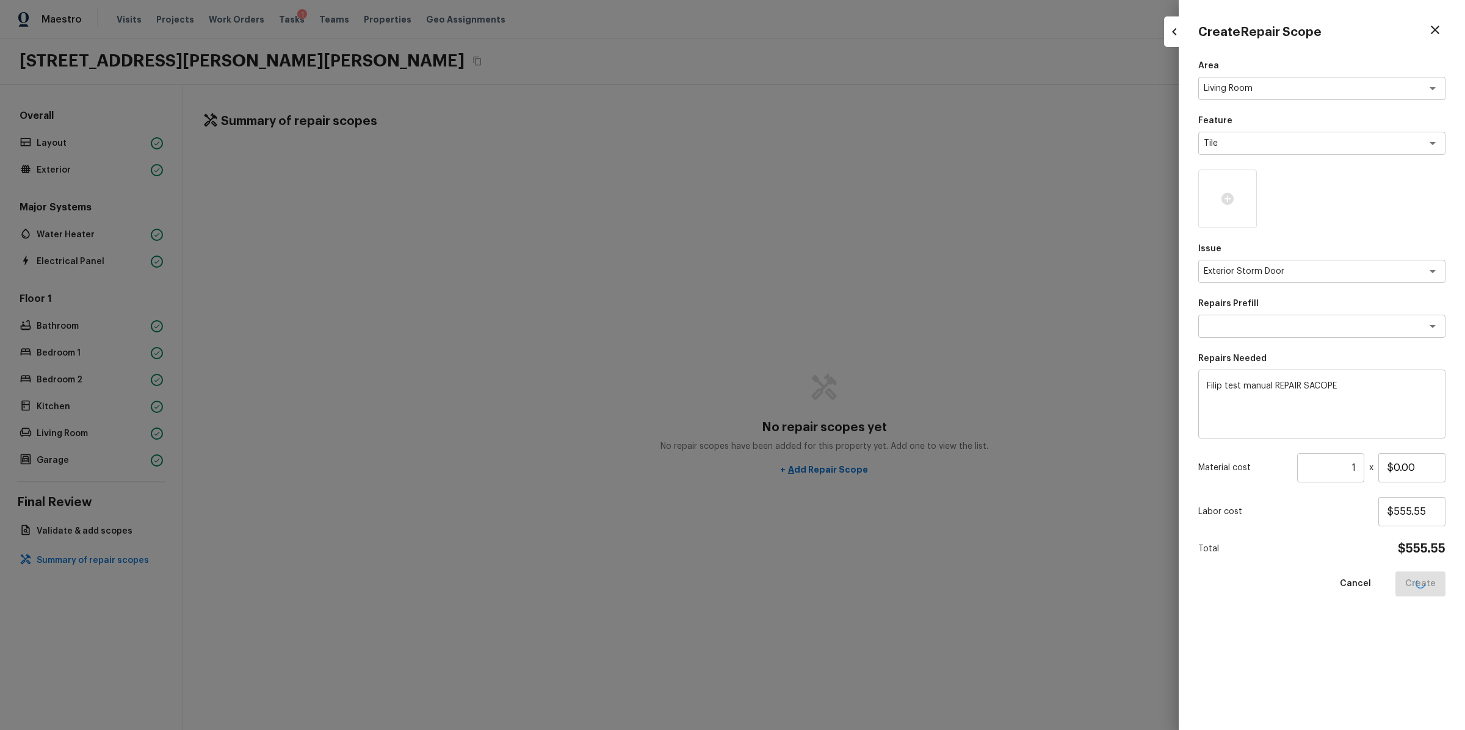
type input "$0.00"
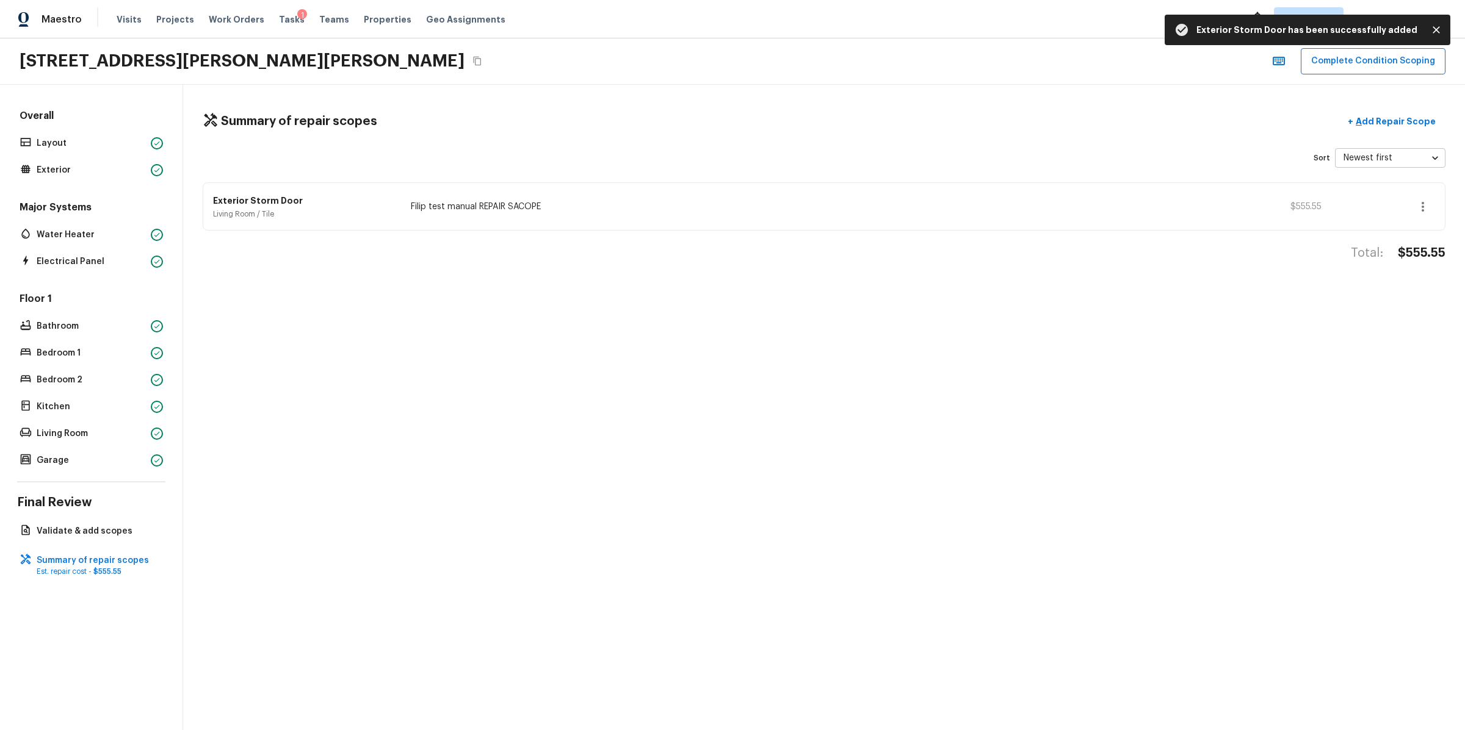
click at [1437, 31] on icon "Close" at bounding box center [1435, 29] width 7 height 7
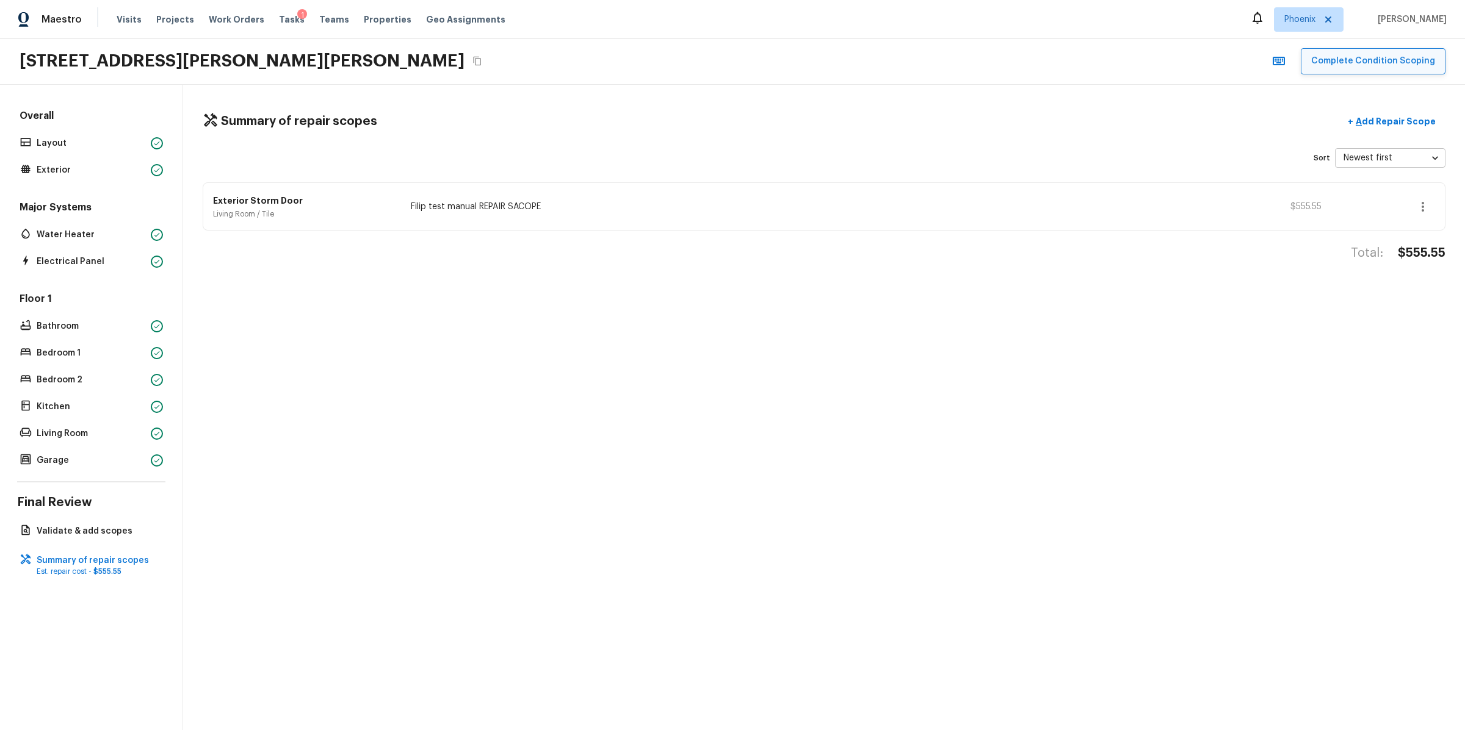
click at [1348, 62] on button "Complete Condition Scoping" at bounding box center [1372, 61] width 145 height 26
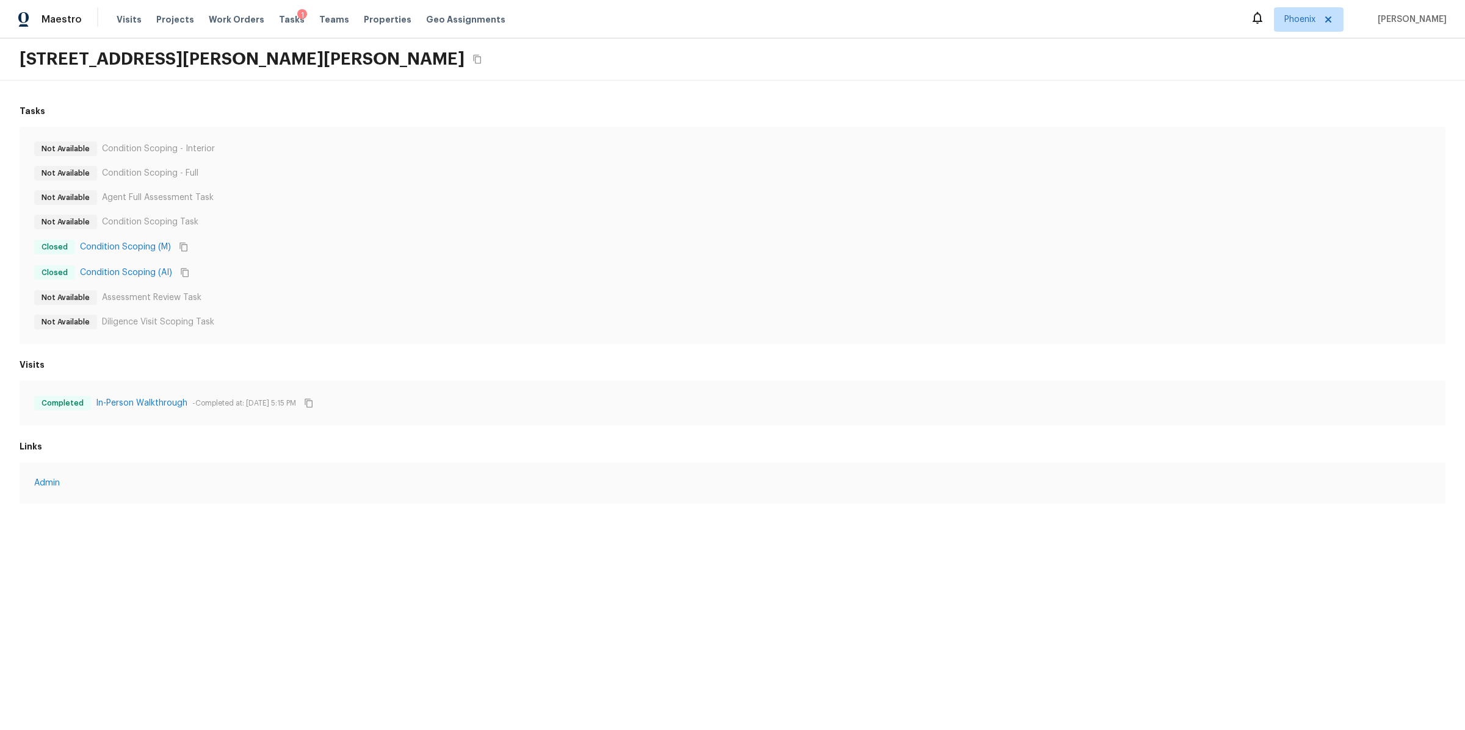
click at [755, 497] on div "Admin" at bounding box center [733, 483] width 1426 height 41
